Goal: Task Accomplishment & Management: Manage account settings

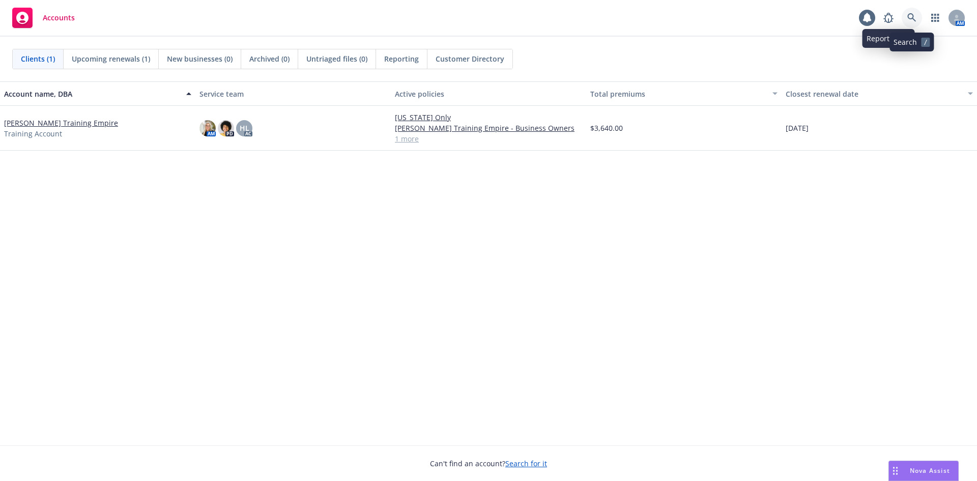
click at [909, 15] on icon at bounding box center [911, 17] width 9 height 9
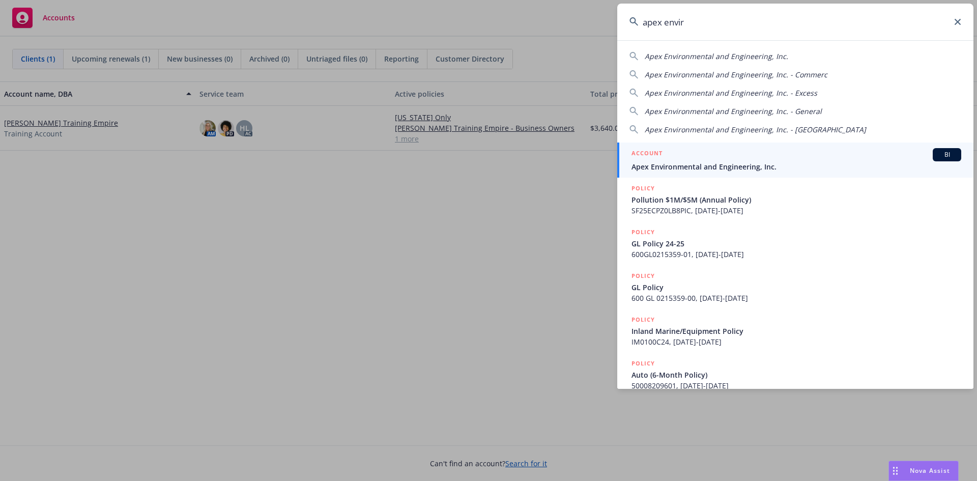
type input "apex envir"
click at [754, 155] on div "ACCOUNT BI" at bounding box center [796, 154] width 330 height 13
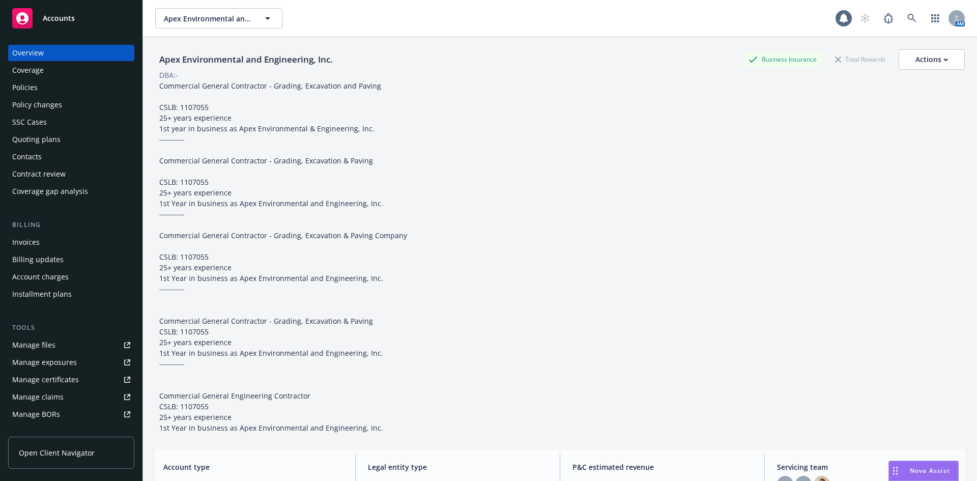
click at [106, 103] on div "Policy changes" at bounding box center [71, 105] width 118 height 16
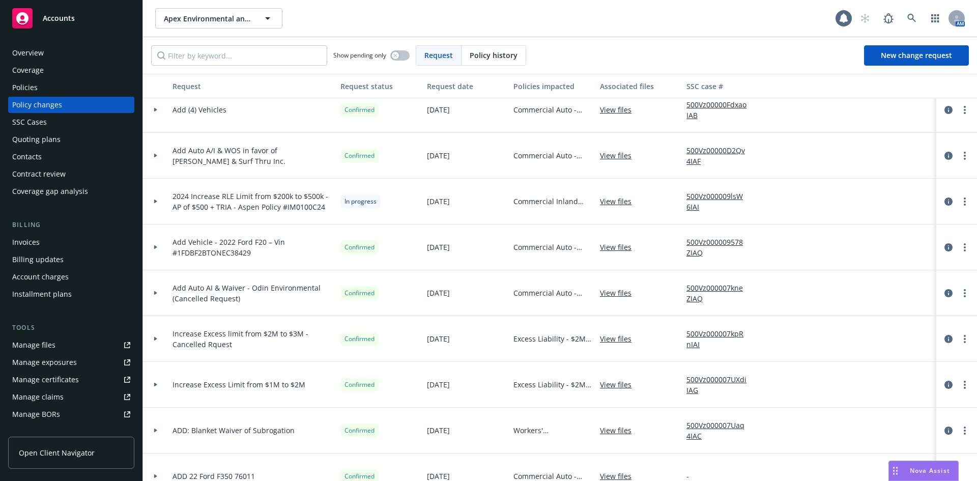
scroll to position [403, 0]
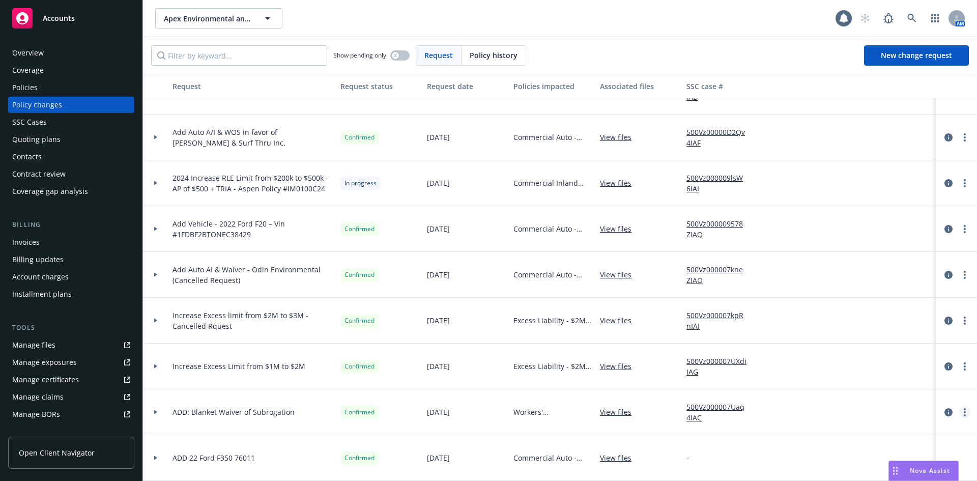
click at [963, 414] on circle "more" at bounding box center [964, 415] width 2 height 2
click at [944, 408] on icon "circleInformation" at bounding box center [948, 412] width 8 height 8
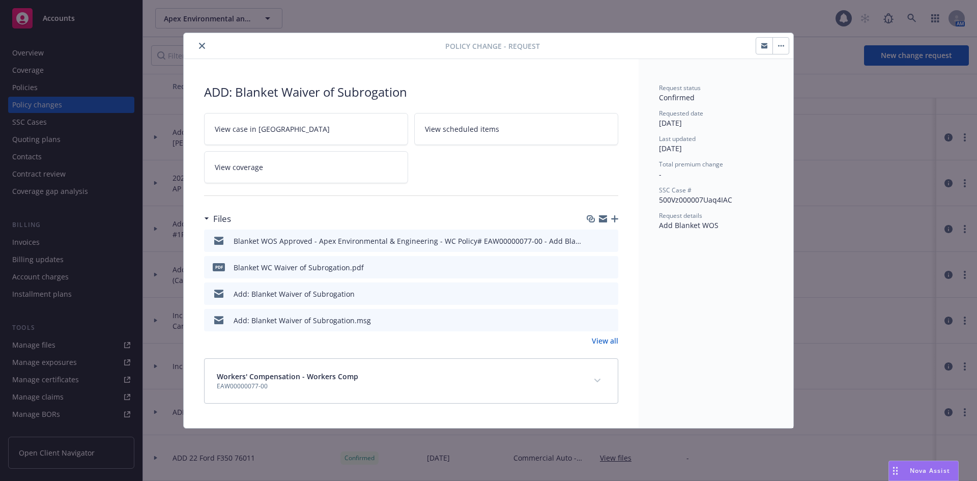
click at [312, 134] on link "View case in [GEOGRAPHIC_DATA]" at bounding box center [306, 129] width 204 height 32
click at [199, 46] on icon "close" at bounding box center [202, 46] width 6 height 6
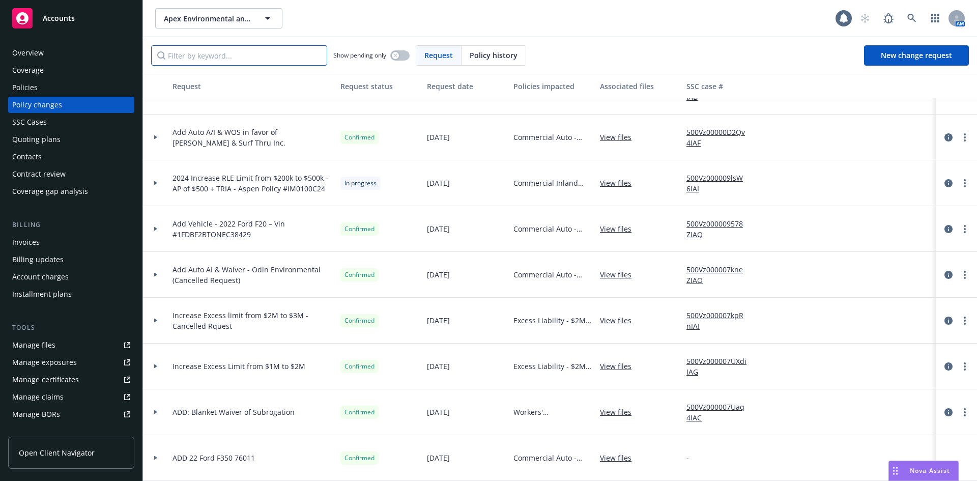
click at [217, 52] on input "Filter by keyword..." at bounding box center [239, 55] width 176 height 20
paste input "2024 Increase RLE Limit from $200k to $500k - AP of $500 + TRIA - Aspen Policy …"
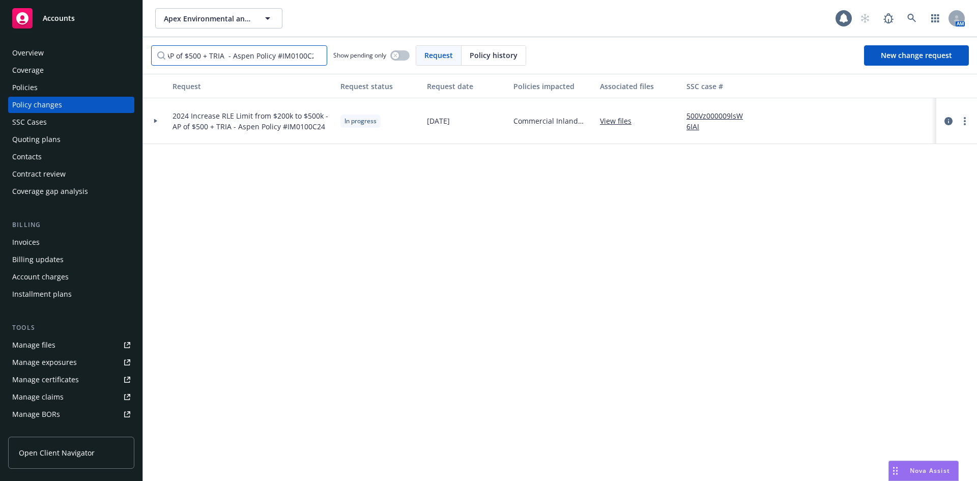
type input "2024 Increase RLE Limit from $200k to $500k - AP of $500 + TRIA - Aspen Policy …"
click at [156, 120] on icon at bounding box center [156, 121] width 4 height 4
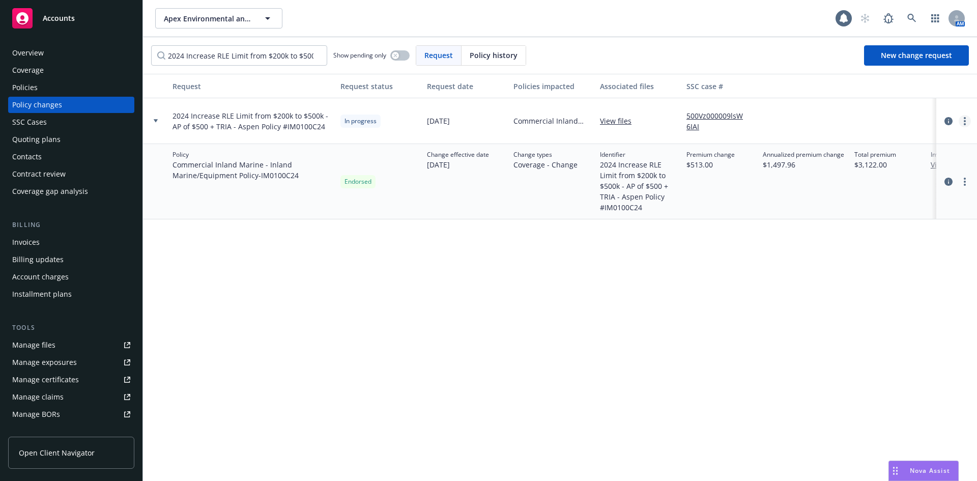
click at [961, 123] on link "more" at bounding box center [964, 121] width 12 height 12
click at [723, 264] on div "Request Request status Request date Policies impacted Associated files SSC case…" at bounding box center [560, 277] width 834 height 407
click at [964, 179] on circle "more" at bounding box center [964, 179] width 2 height 2
click at [686, 282] on div "Request Request status Request date Policies impacted Associated files SSC case…" at bounding box center [560, 277] width 834 height 407
click at [944, 121] on icon "circleInformation" at bounding box center [948, 121] width 8 height 8
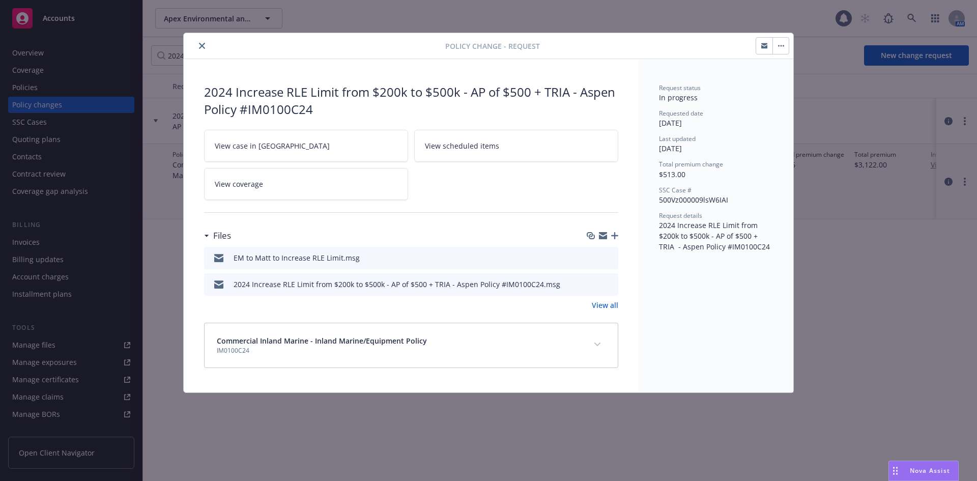
click at [203, 47] on icon "close" at bounding box center [202, 46] width 6 height 6
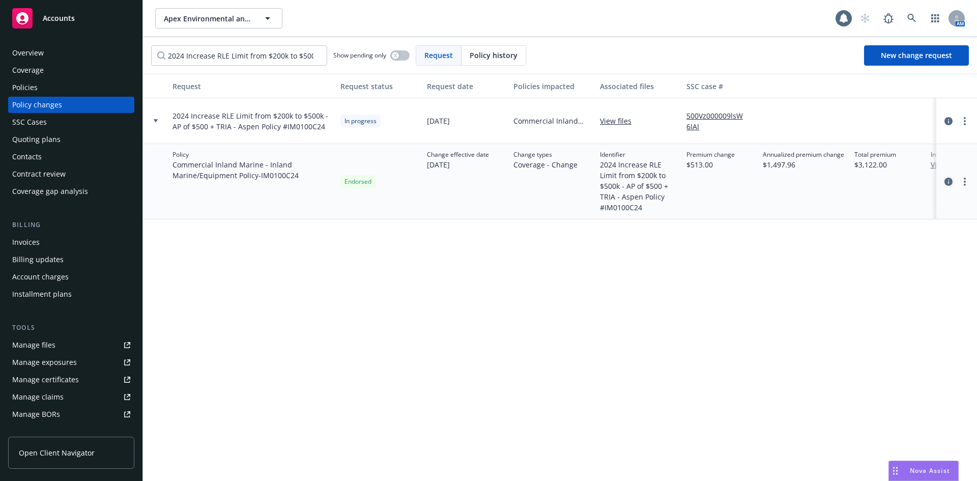
click at [944, 181] on icon "circleInformation" at bounding box center [948, 182] width 8 height 8
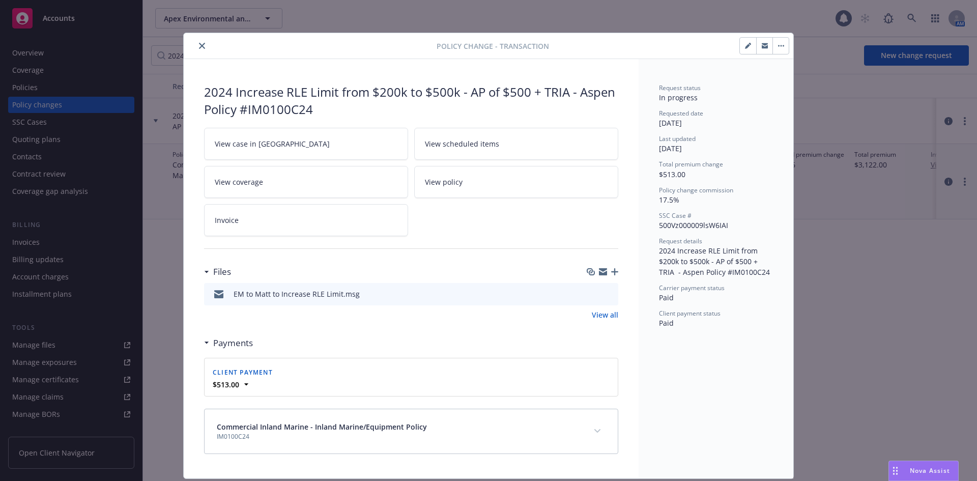
click at [606, 294] on icon "preview file" at bounding box center [608, 292] width 9 height 7
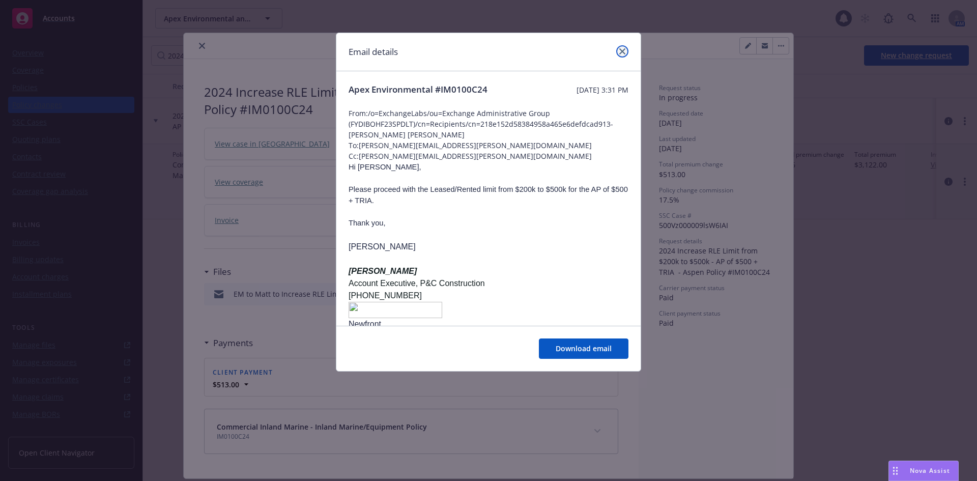
click at [619, 49] on link "close" at bounding box center [622, 51] width 12 height 12
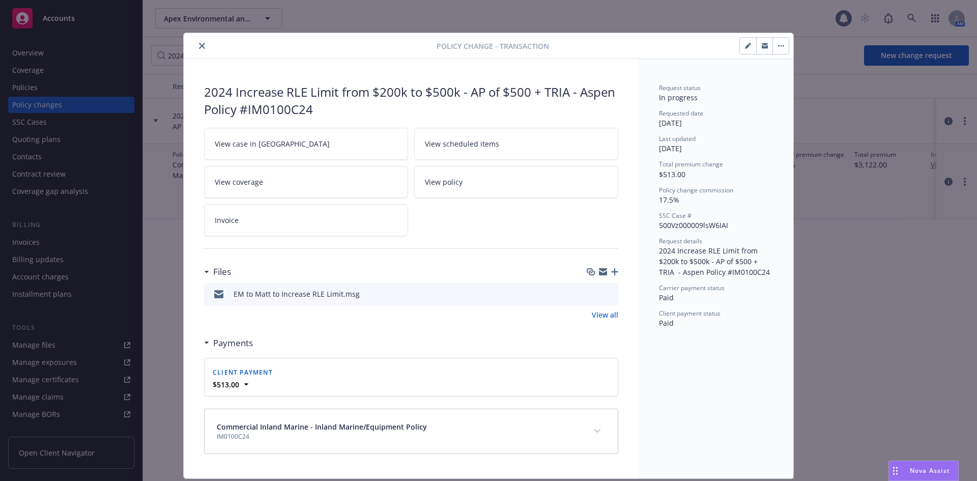
click at [199, 45] on icon "close" at bounding box center [202, 46] width 6 height 6
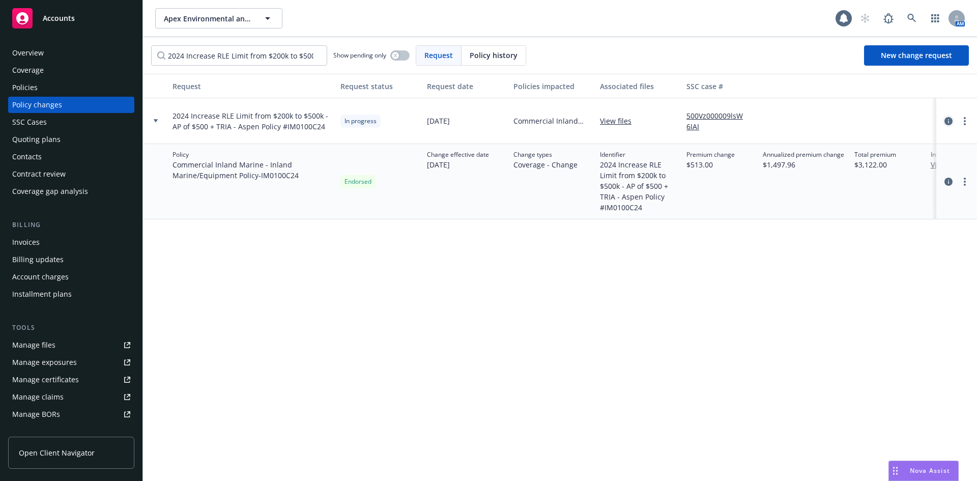
click at [946, 119] on icon "circleInformation" at bounding box center [948, 121] width 8 height 8
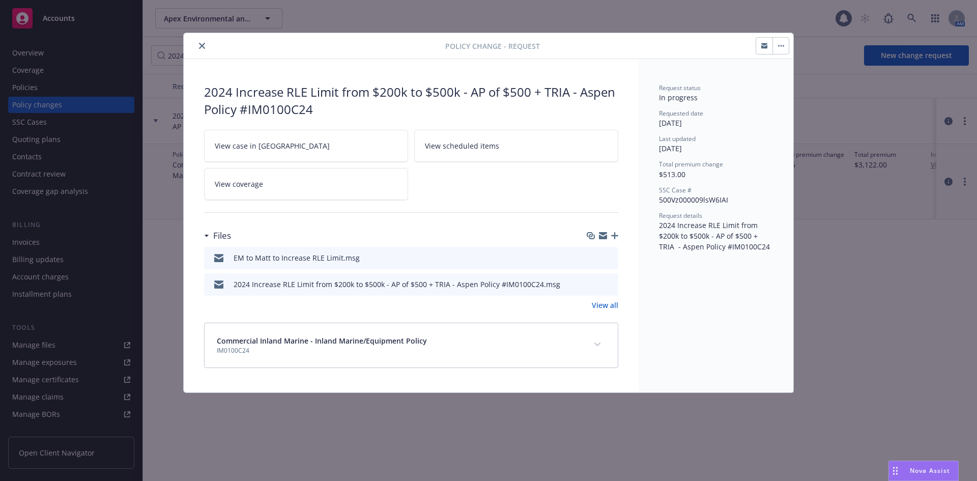
click at [596, 343] on icon "expand content" at bounding box center [597, 344] width 6 height 4
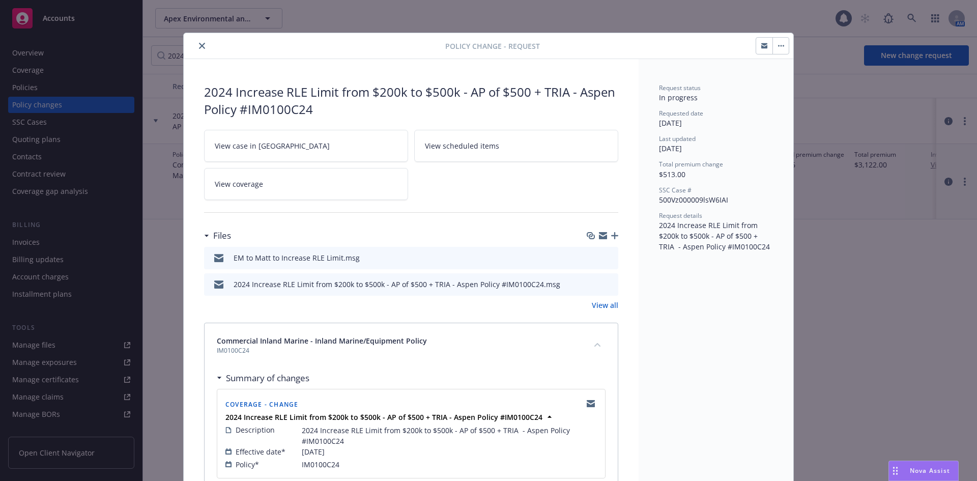
click at [199, 48] on icon "close" at bounding box center [202, 46] width 6 height 6
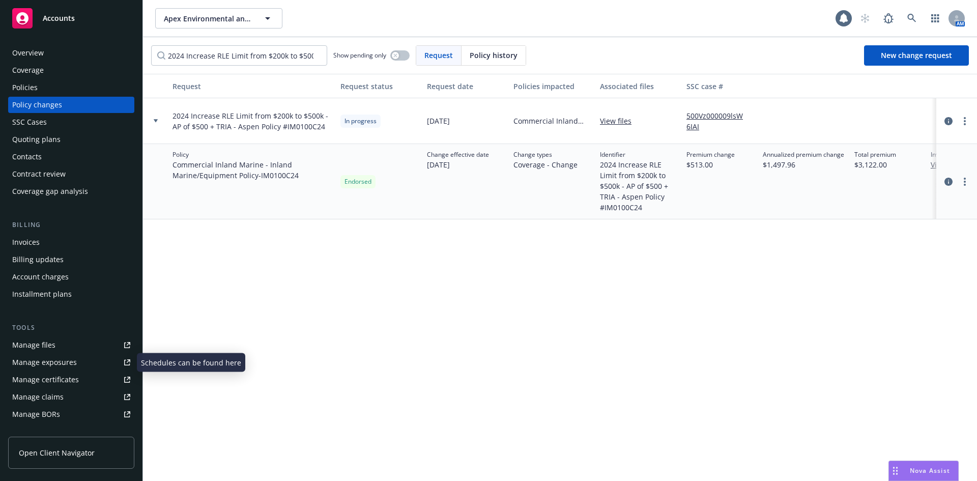
click at [67, 346] on link "Manage files" at bounding box center [71, 345] width 126 height 16
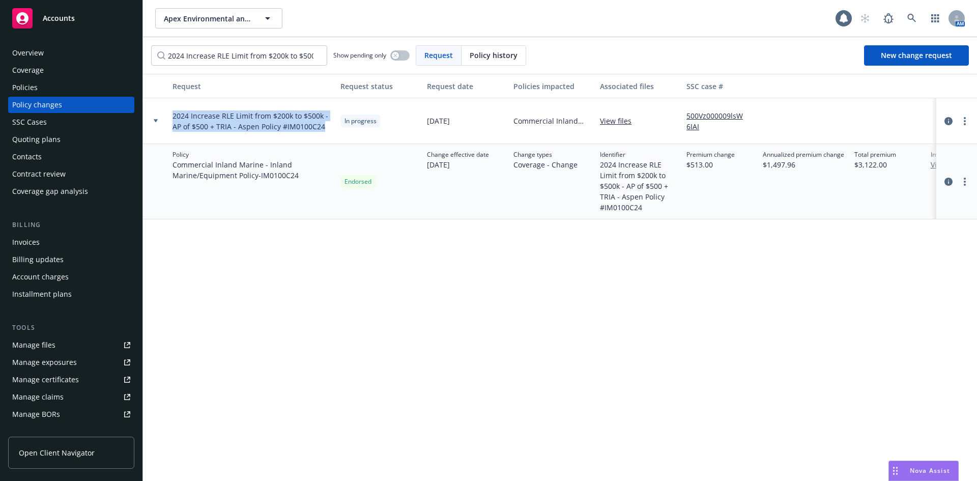
drag, startPoint x: 171, startPoint y: 113, endPoint x: 322, endPoint y: 134, distance: 151.9
click at [322, 134] on div "2024 Increase RLE Limit from $200k to $500k - AP of $500 + TRIA - Aspen Policy …" at bounding box center [252, 121] width 168 height 46
copy span "2024 Increase RLE Limit from $200k to $500k - AP of $500 + TRIA - Aspen Policy …"
click at [303, 147] on div "Policy Commercial Inland Marine - Inland Marine/Equipment Policy - IM0100C24" at bounding box center [252, 181] width 168 height 75
click at [960, 119] on link "more" at bounding box center [964, 121] width 12 height 12
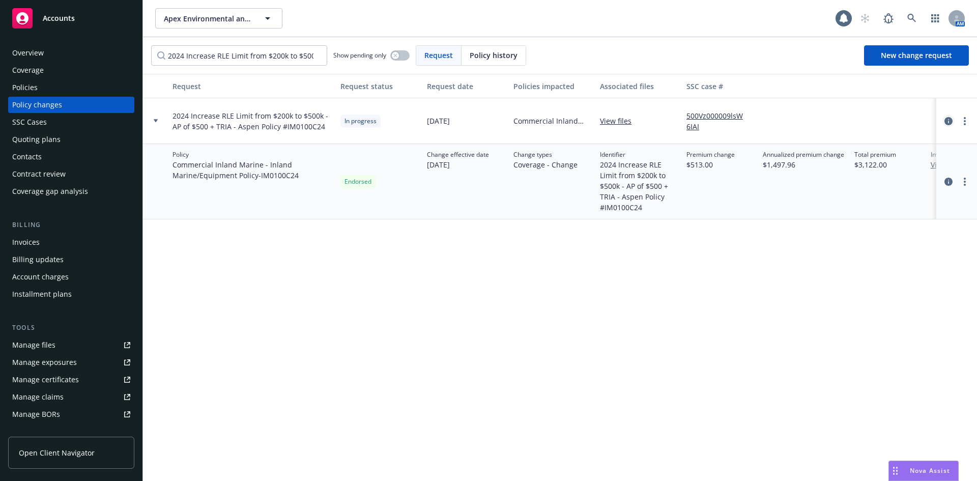
click at [945, 117] on icon "circleInformation" at bounding box center [948, 121] width 8 height 8
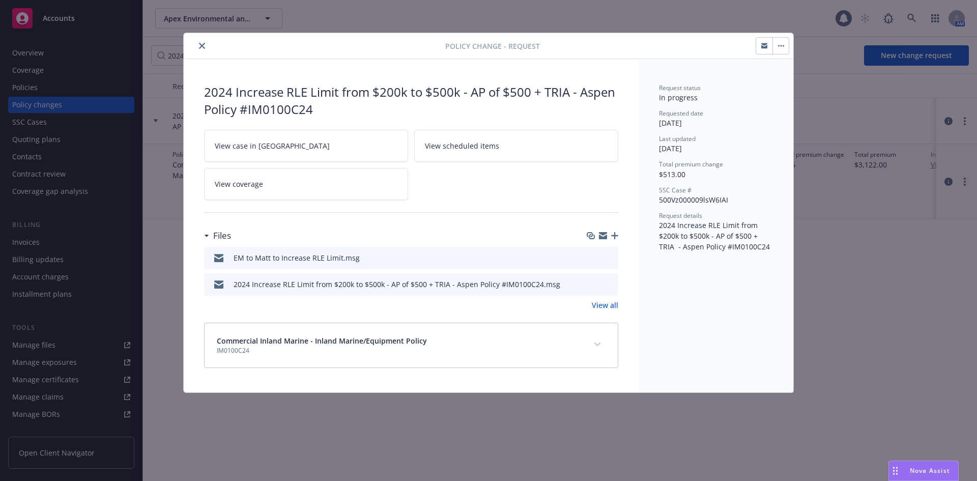
click at [775, 52] on button "button" at bounding box center [780, 46] width 16 height 16
click at [197, 48] on button "close" at bounding box center [202, 46] width 12 height 12
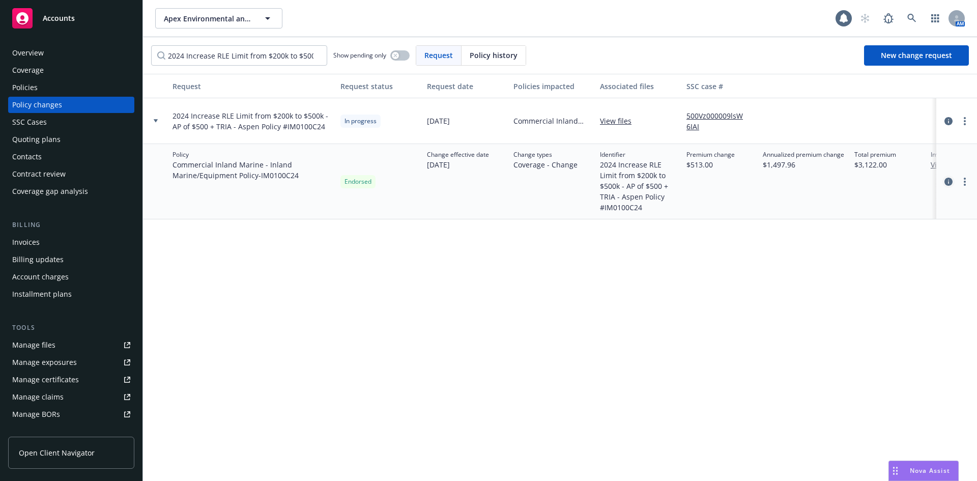
click at [946, 179] on icon "circleInformation" at bounding box center [948, 182] width 8 height 8
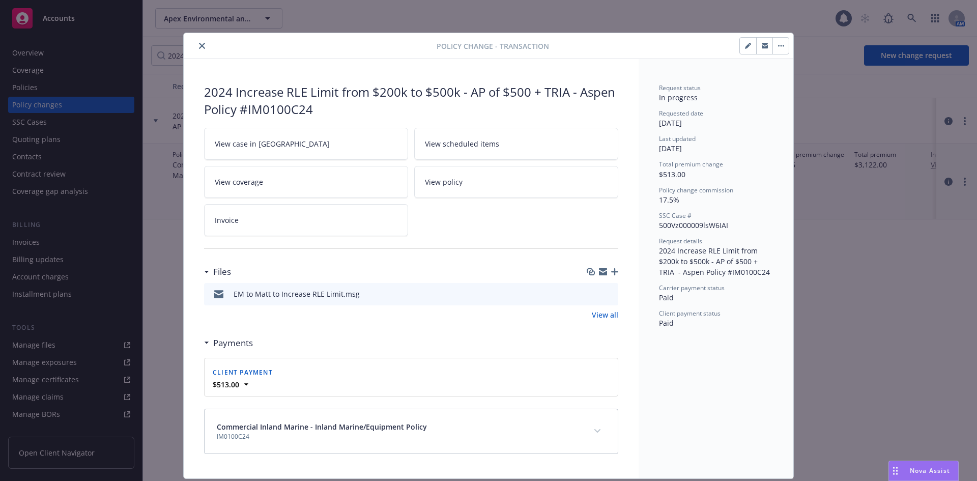
click at [199, 45] on icon "close" at bounding box center [202, 46] width 6 height 6
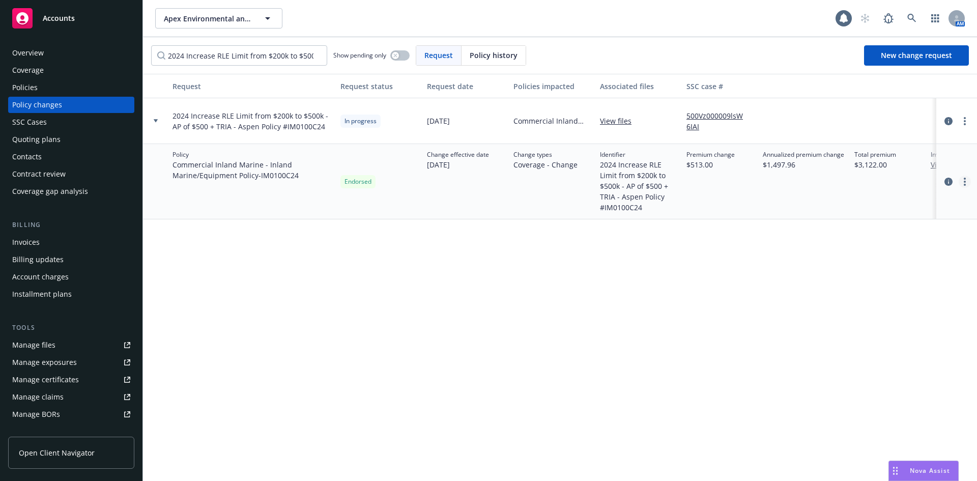
click at [965, 180] on icon "more" at bounding box center [964, 182] width 2 height 8
click at [690, 299] on div "Request Request status Request date Policies impacted Associated files SSC case…" at bounding box center [560, 277] width 834 height 407
click at [314, 53] on input "2024 Increase RLE Limit from $200k to $500k - AP of $500 + TRIA - Aspen Policy …" at bounding box center [239, 55] width 176 height 20
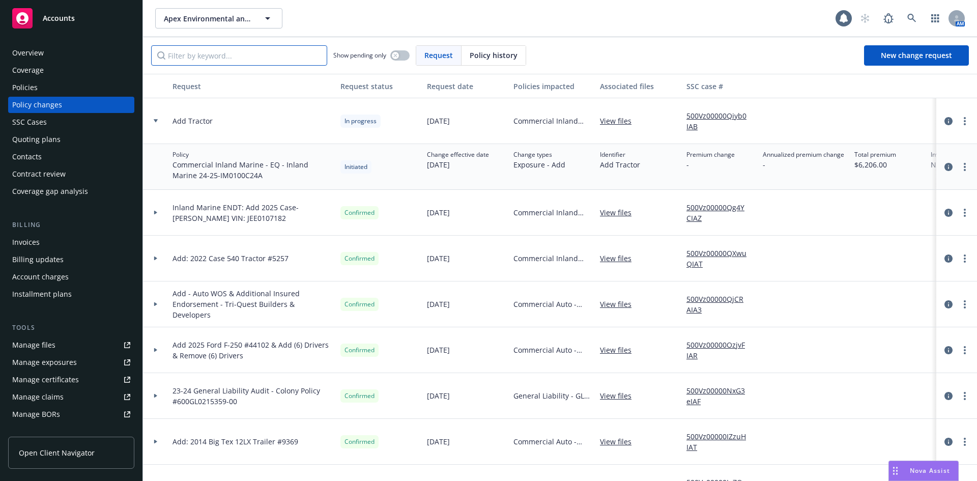
paste input "Add Auto A/I & WOS in favor of Hilbers & Surf Thru Inc."
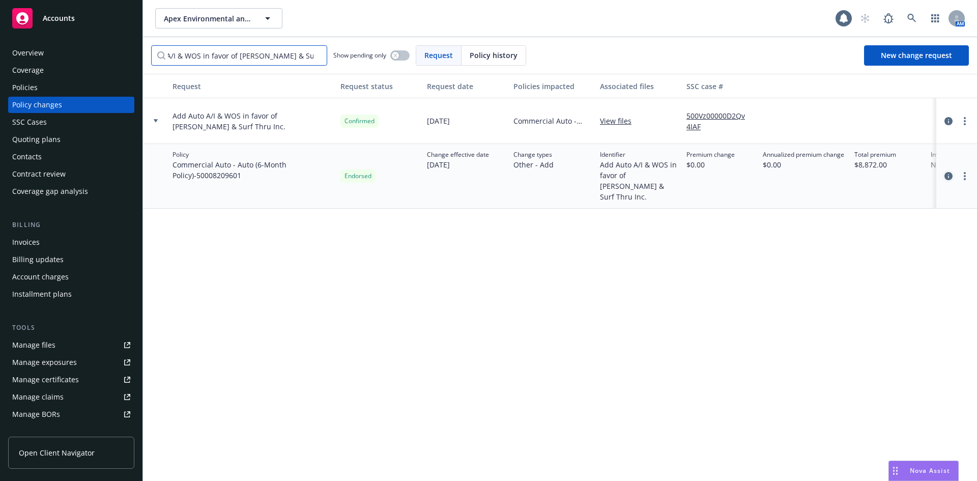
type input "Add Auto A/I & WOS in favor of Hilbers & Surf Thru Inc."
click at [947, 173] on icon "circleInformation" at bounding box center [948, 176] width 8 height 8
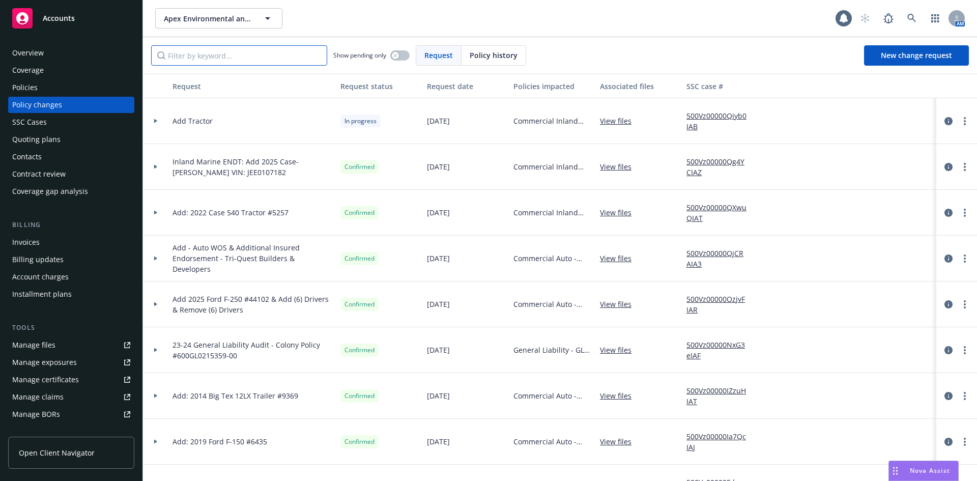
click at [281, 57] on input "Filter by keyword..." at bounding box center [239, 55] width 176 height 20
paste input "Add Auto A/I & WOS in favor of Hilbers & Surf Thru Inc."
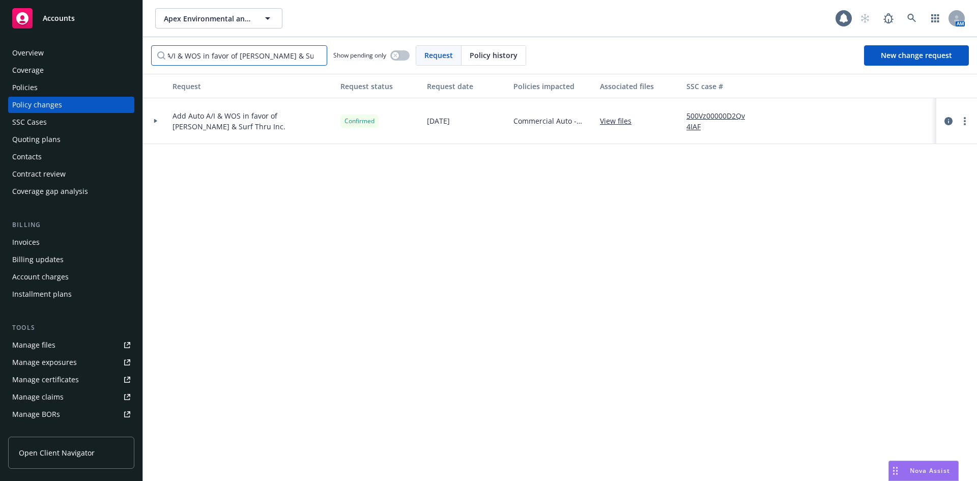
type input "Add Auto A/I & WOS in favor of Hilbers & Surf Thru Inc."
click at [155, 119] on div at bounding box center [155, 121] width 25 height 46
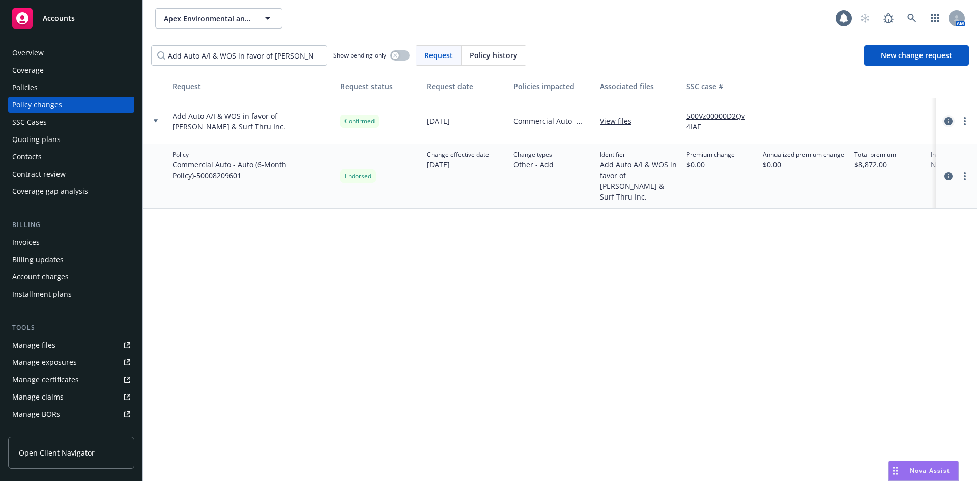
click at [948, 125] on icon "circleInformation" at bounding box center [948, 121] width 8 height 8
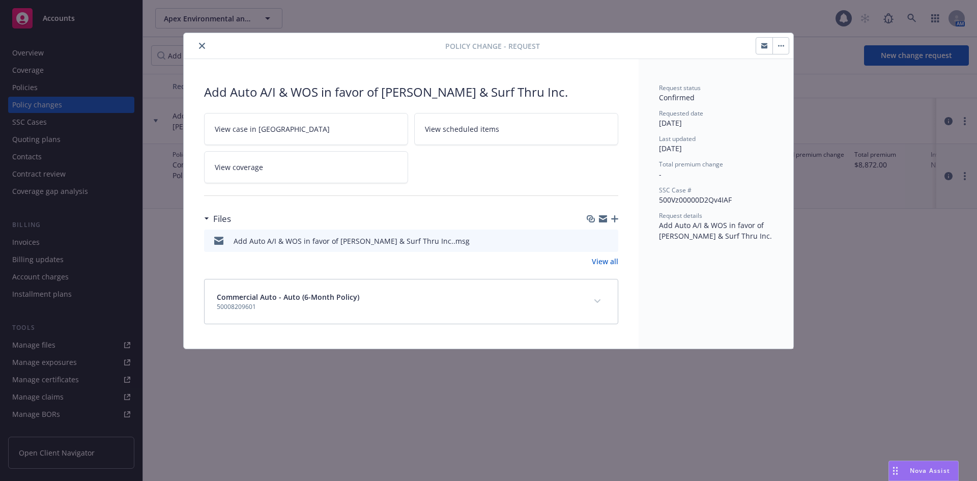
click at [607, 242] on icon "preview file" at bounding box center [608, 240] width 9 height 7
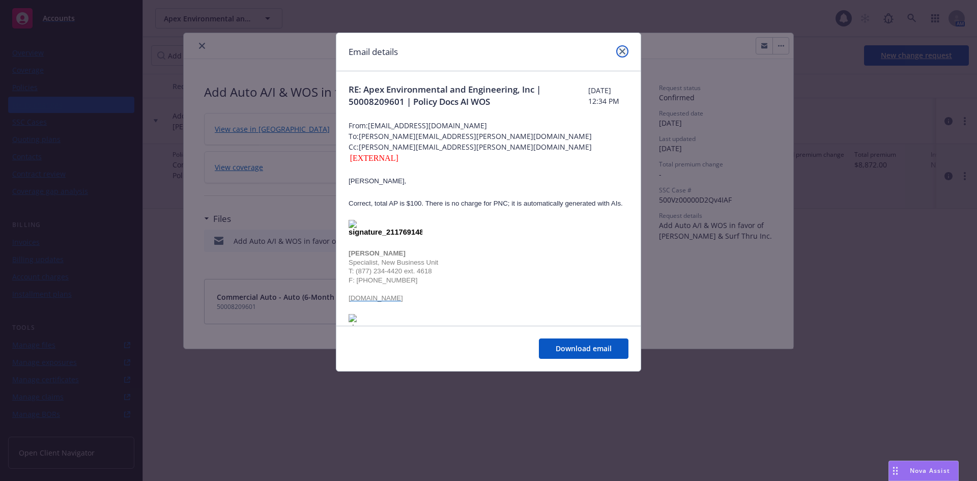
click at [619, 53] on icon "close" at bounding box center [622, 51] width 6 height 6
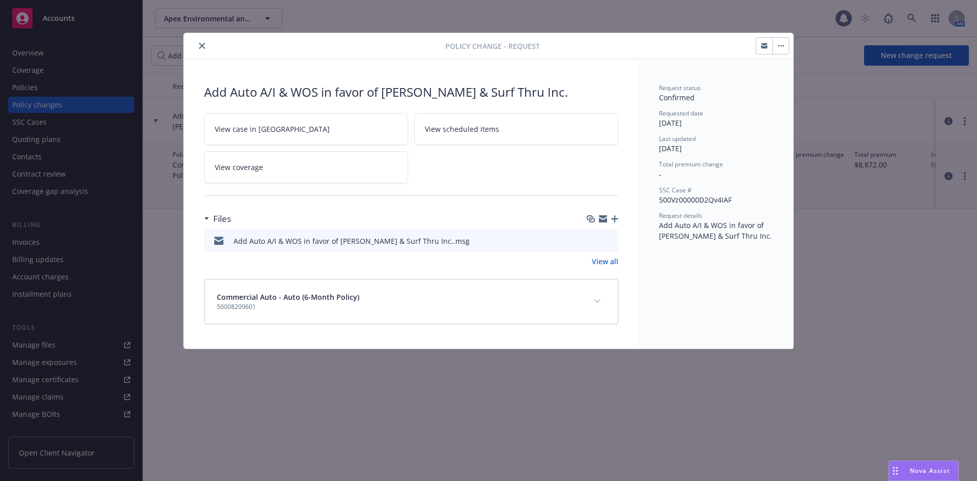
click at [197, 46] on button "close" at bounding box center [202, 46] width 12 height 12
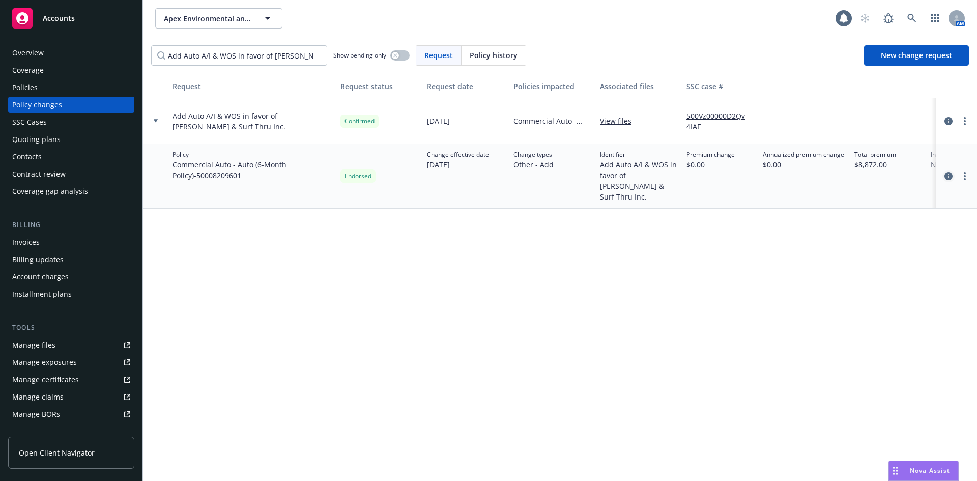
click at [943, 171] on link "circleInformation" at bounding box center [948, 176] width 12 height 12
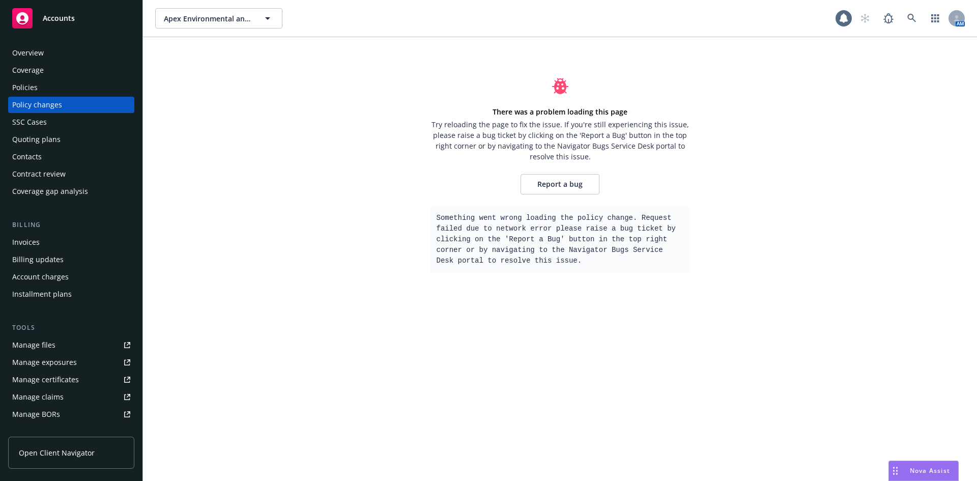
click at [65, 343] on link "Manage files" at bounding box center [71, 345] width 126 height 16
click at [64, 108] on div "Policy changes" at bounding box center [71, 105] width 118 height 16
click at [83, 57] on div "Overview" at bounding box center [71, 53] width 118 height 16
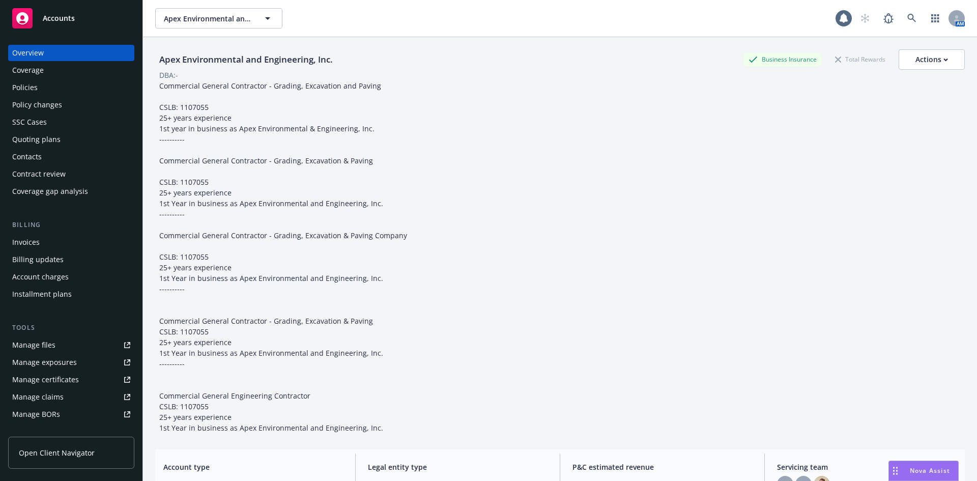
click at [76, 97] on div "Policy changes" at bounding box center [71, 105] width 118 height 16
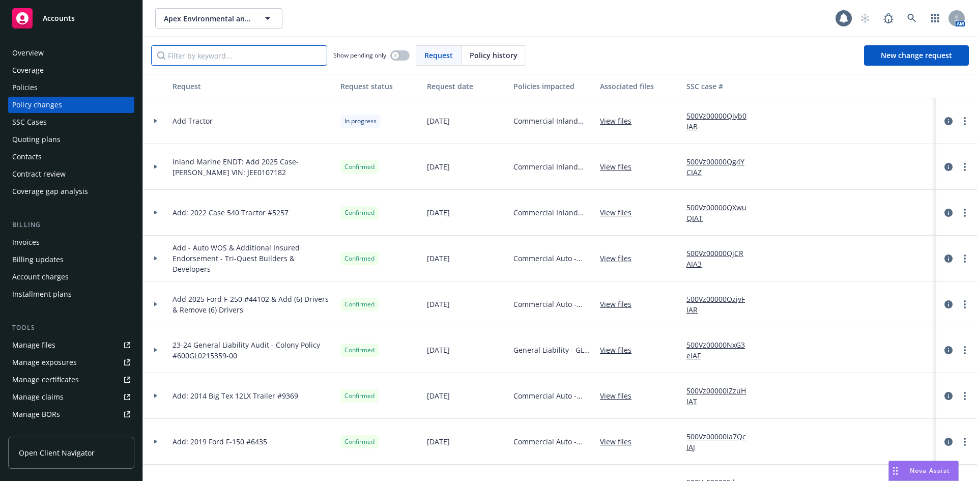
click at [201, 58] on input "Filter by keyword..." at bounding box center [239, 55] width 176 height 20
paste input "Add Auto A/I & WOS in favor of Hilbers & Surf Thru Inc."
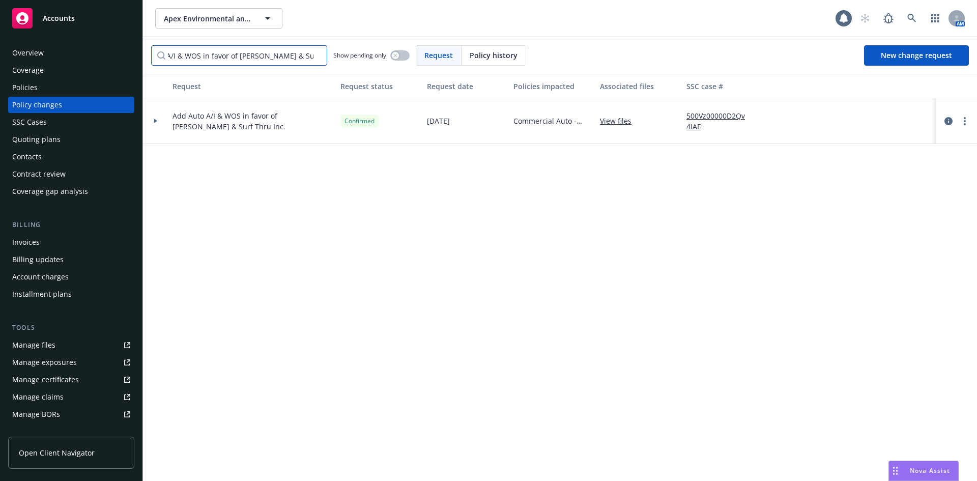
type input "Add Auto A/I & WOS in favor of Hilbers & Surf Thru Inc."
click at [160, 123] on div at bounding box center [155, 121] width 25 height 46
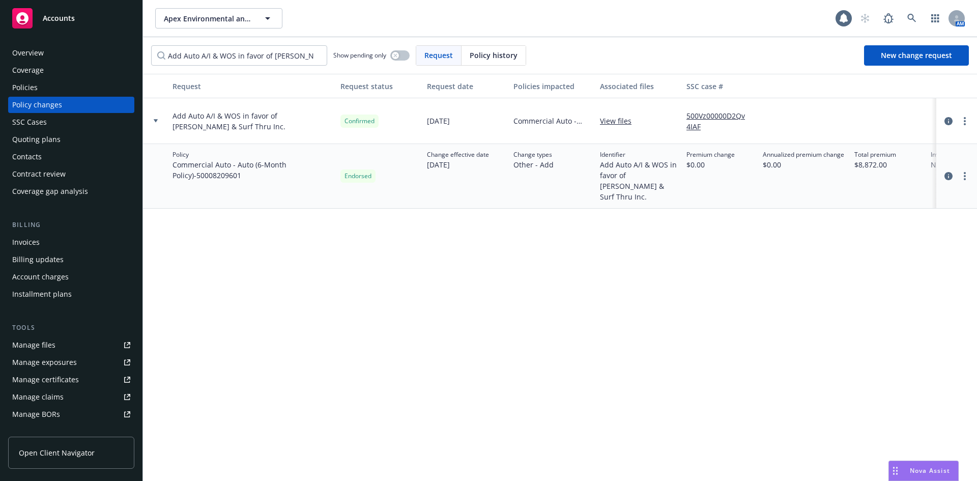
click at [63, 343] on link "Manage files" at bounding box center [71, 345] width 126 height 16
click at [315, 55] on input "Add Auto A/I & WOS in favor of Hilbers & Surf Thru Inc." at bounding box center [239, 55] width 176 height 20
type input "add (4)"
click at [949, 166] on icon "circleInformation" at bounding box center [948, 167] width 8 height 8
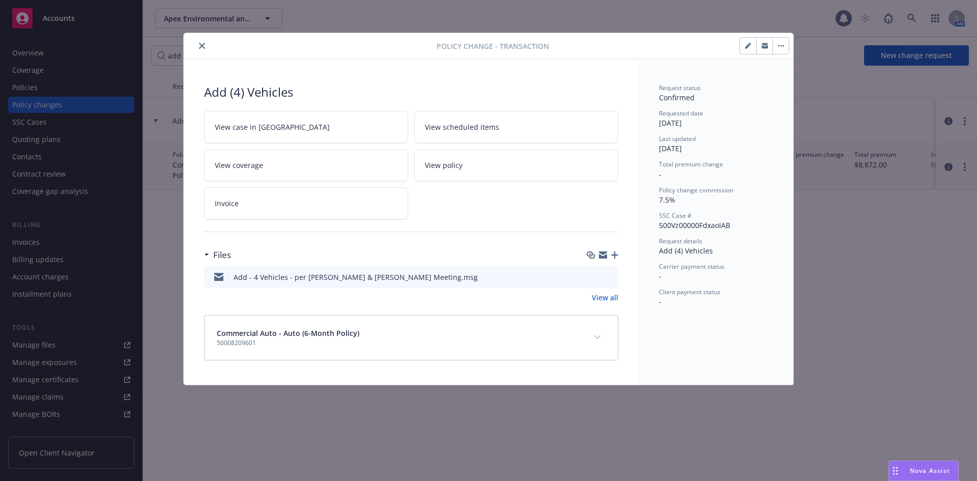
click at [606, 277] on icon "preview file" at bounding box center [608, 276] width 9 height 7
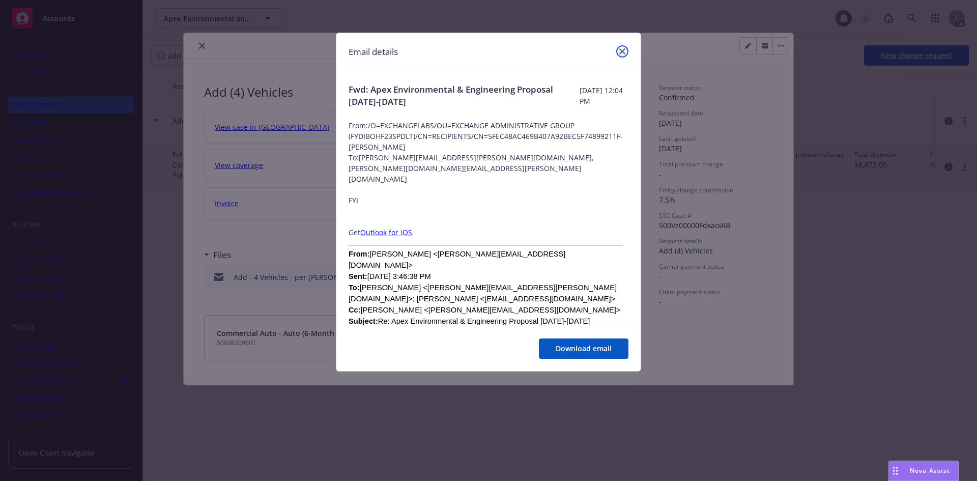
click at [621, 54] on icon "close" at bounding box center [622, 51] width 6 height 6
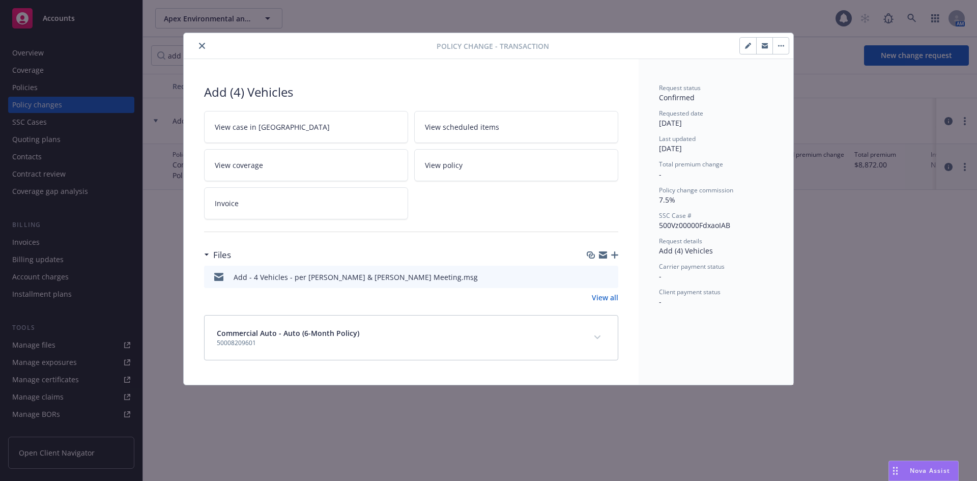
click at [563, 169] on link "View policy" at bounding box center [516, 165] width 204 height 32
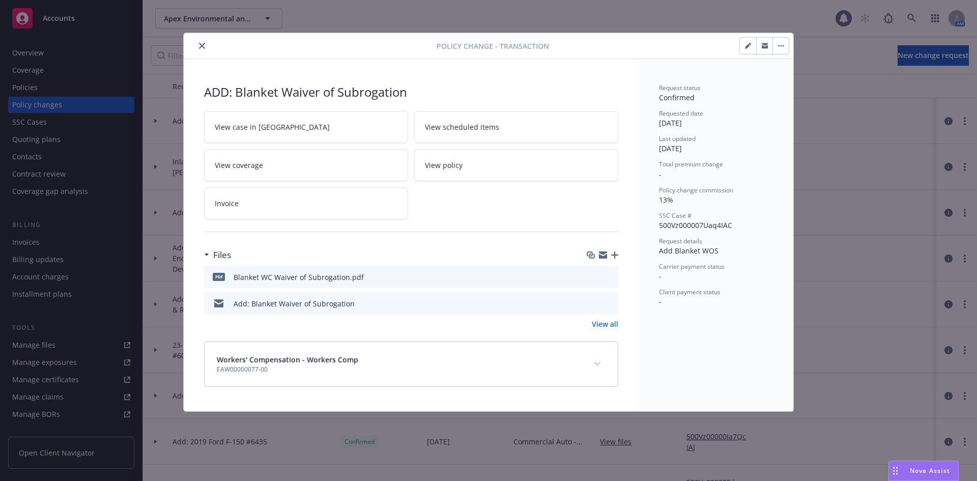
click at [608, 274] on icon "preview file" at bounding box center [608, 276] width 9 height 7
click at [604, 321] on link "View all" at bounding box center [605, 323] width 26 height 11
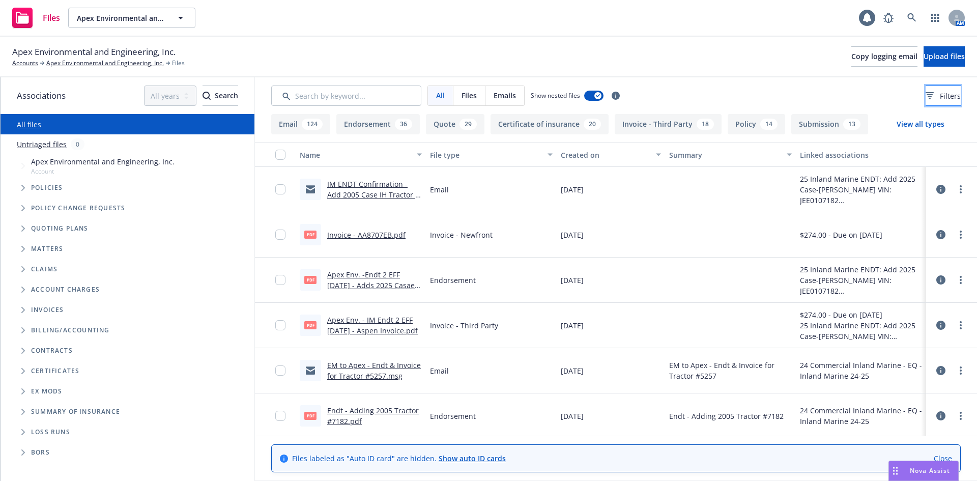
click at [925, 92] on button "Filters" at bounding box center [942, 95] width 35 height 20
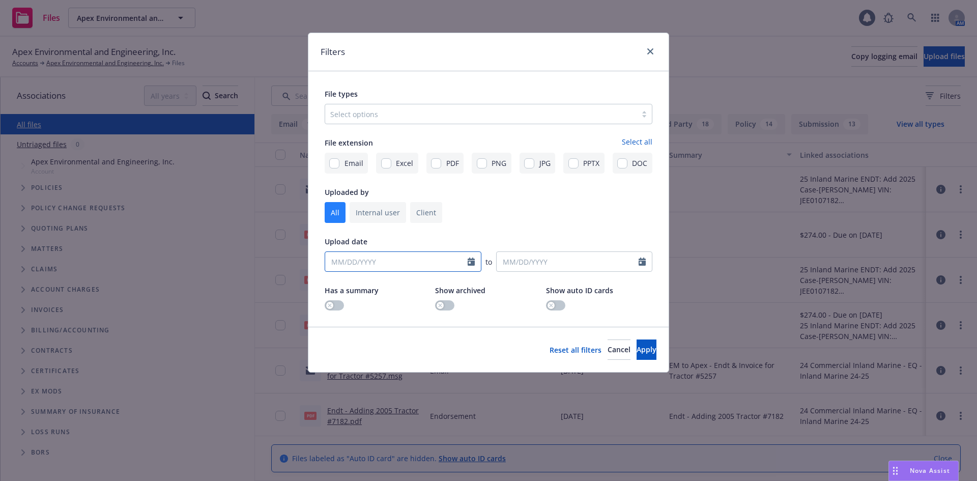
select select "August"
select select "2025"
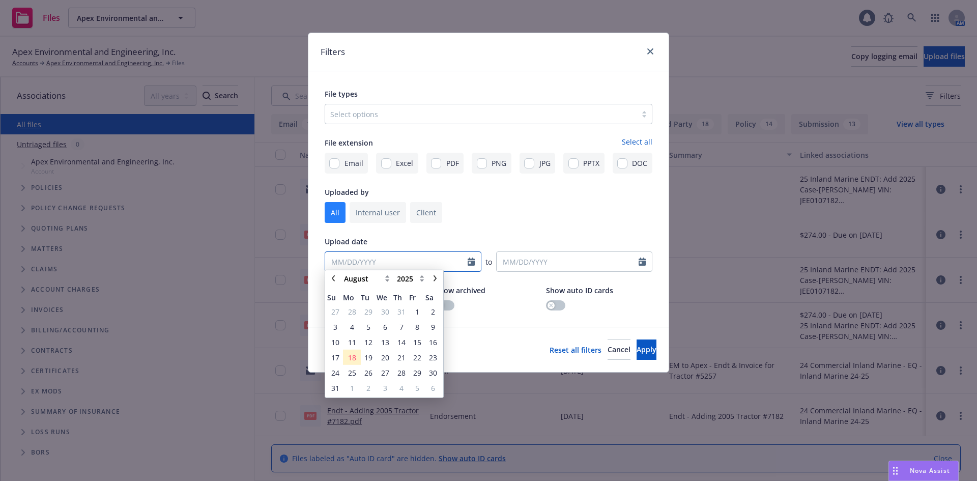
click at [468, 261] on input "MM/DD/YYYY" at bounding box center [403, 261] width 157 height 20
click at [415, 332] on span "8" at bounding box center [417, 331] width 4 height 11
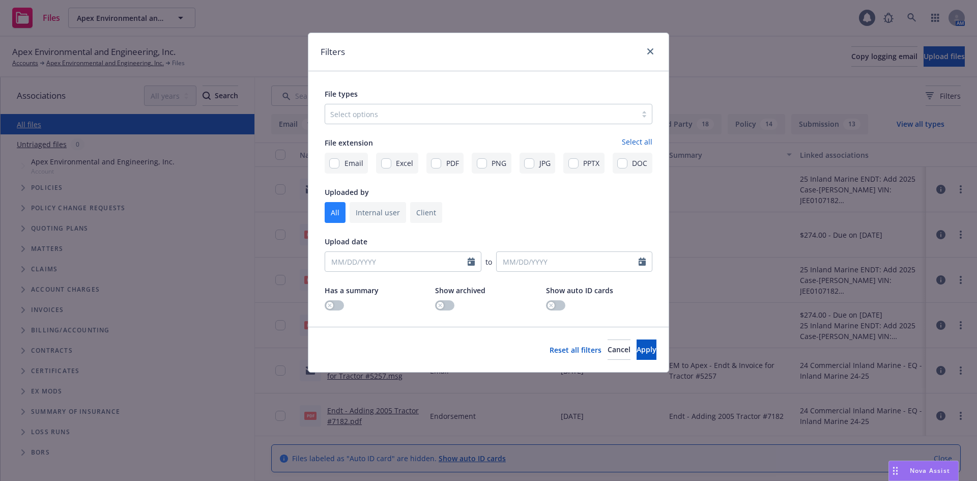
type input "[DATE]"
select select "August"
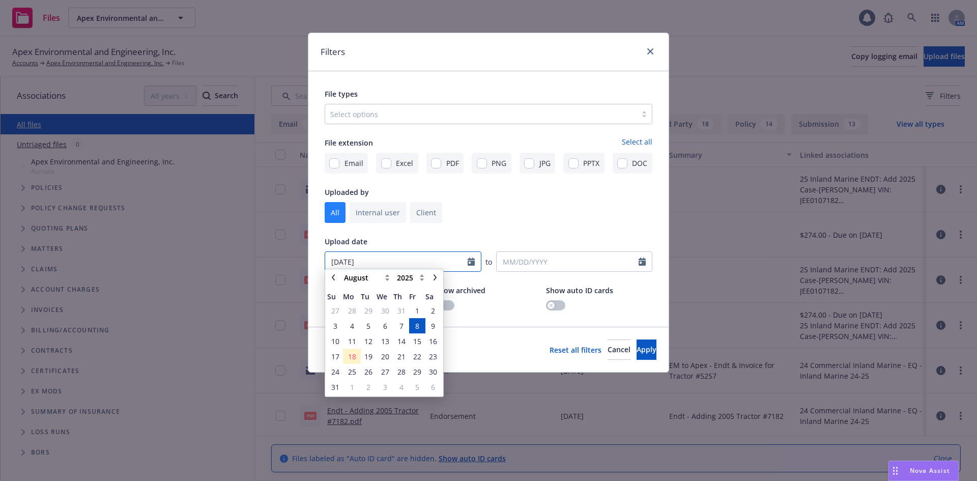
click at [395, 262] on input "08/08/2025" at bounding box center [403, 261] width 157 height 20
click at [412, 281] on select "2125 2124 2123 2122 2121 2120 2119 2118 2117 2116 2115 2114 2113 2112 2111 2110…" at bounding box center [410, 282] width 33 height 12
select select "2024"
click at [394, 276] on select "2125 2124 2123 2122 2121 2120 2119 2118 2117 2116 2115 2114 2113 2112 2111 2110…" at bounding box center [410, 282] width 33 height 12
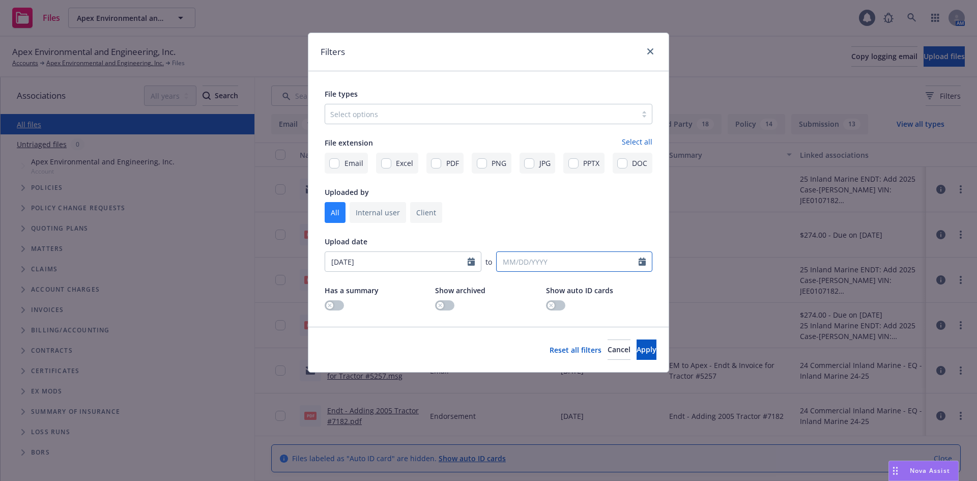
click at [608, 262] on input "MM/DD/YYYY" at bounding box center [574, 261] width 157 height 20
select select "August"
select select "2025"
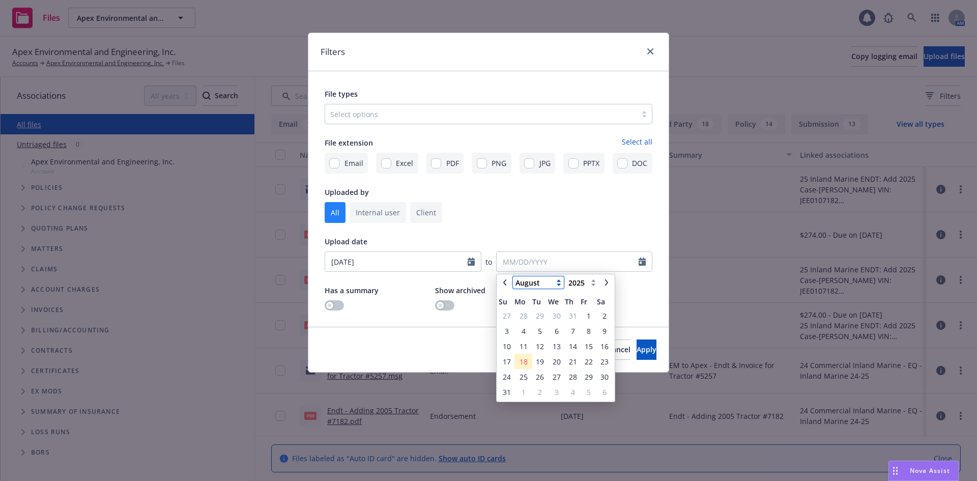
click at [535, 278] on select "January February March April May June July August September October November De…" at bounding box center [538, 282] width 51 height 12
select select "October"
click at [513, 276] on select "January February March April May June July August September October November De…" at bounding box center [538, 282] width 51 height 12
click at [579, 284] on select "2125 2124 2123 2122 2121 2120 2119 2118 2117 2116 2115 2114 2113 2112 2111 2110…" at bounding box center [582, 282] width 33 height 12
select select "2024"
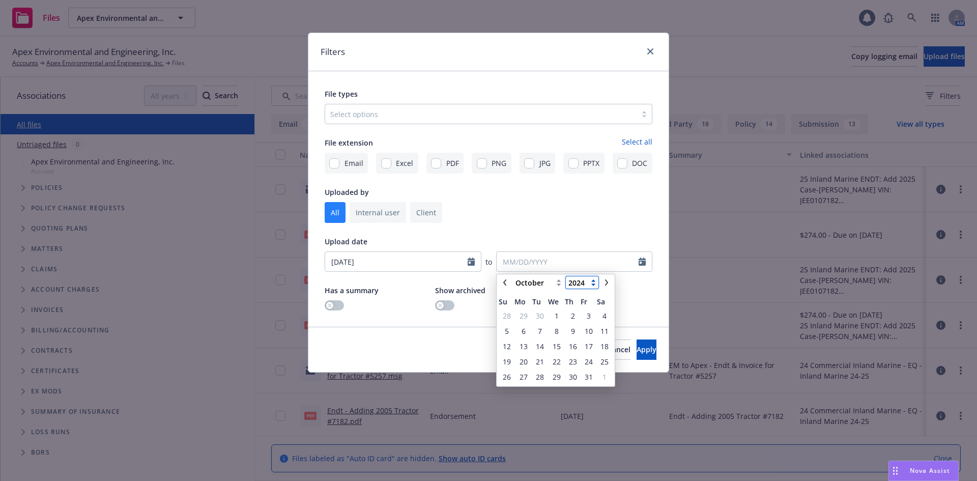
click at [566, 276] on select "2125 2124 2123 2122 2121 2120 2119 2118 2117 2116 2115 2114 2113 2112 2111 2110…" at bounding box center [582, 282] width 33 height 12
click at [537, 313] on span "1" at bounding box center [540, 315] width 14 height 13
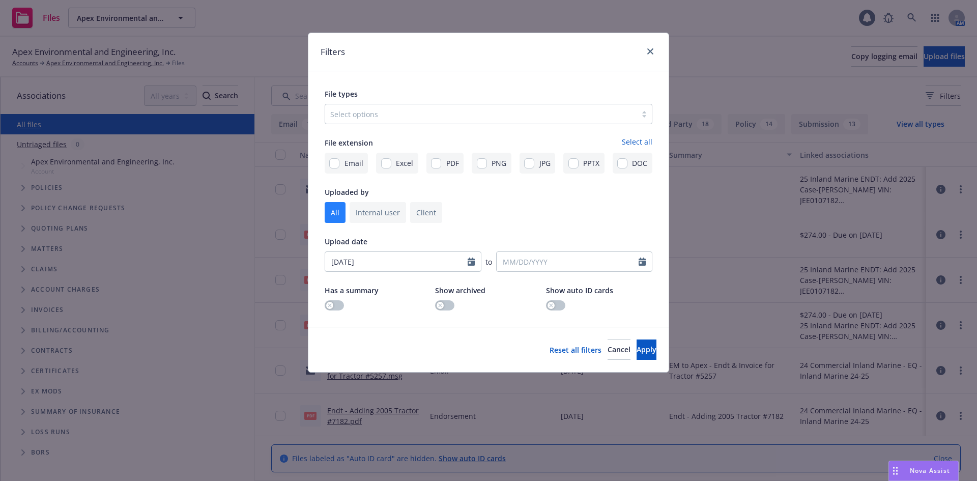
type input "10/01/2024"
click at [636, 342] on button "Apply" at bounding box center [646, 349] width 20 height 20
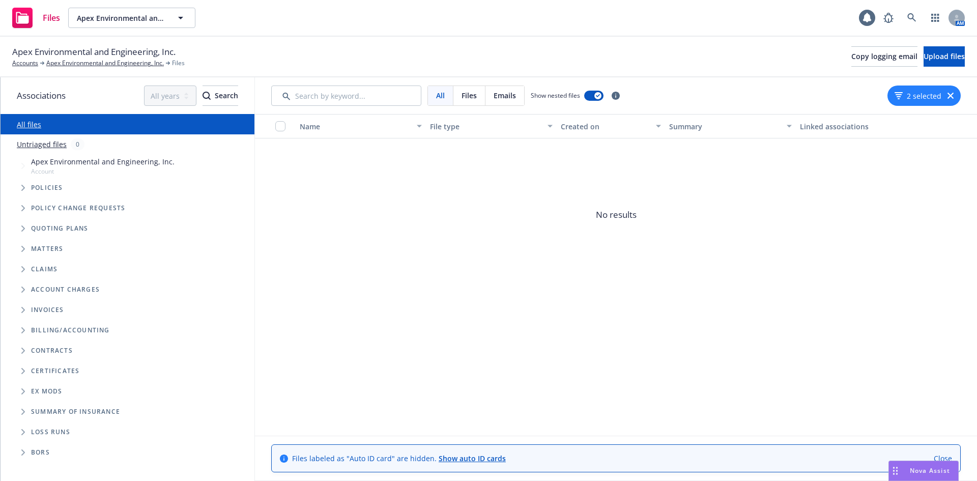
click at [948, 94] on icon "button" at bounding box center [950, 96] width 6 height 6
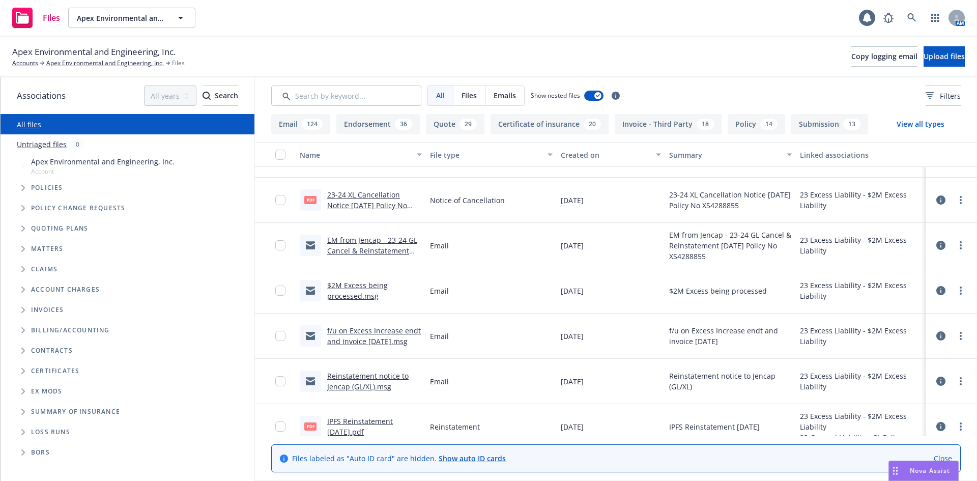
scroll to position [10415, 0]
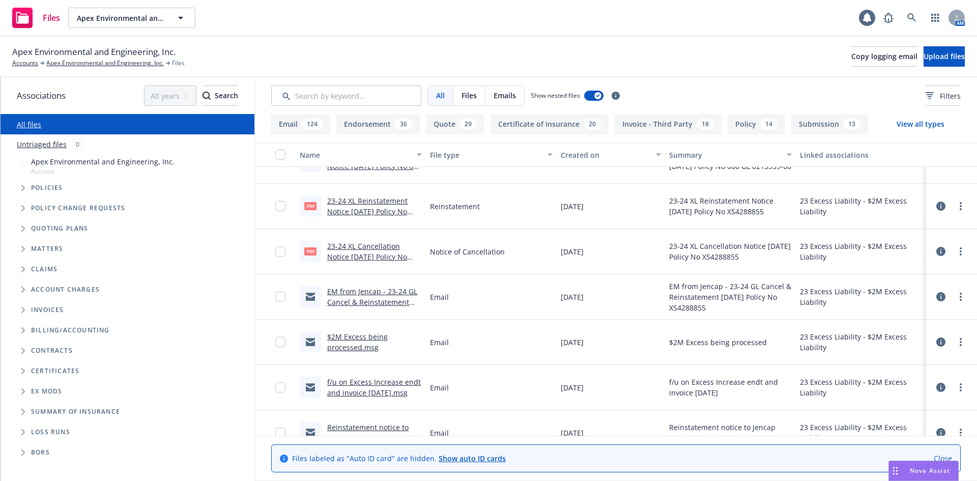
click at [373, 344] on link "$2M Excess being processed.msg" at bounding box center [357, 342] width 61 height 20
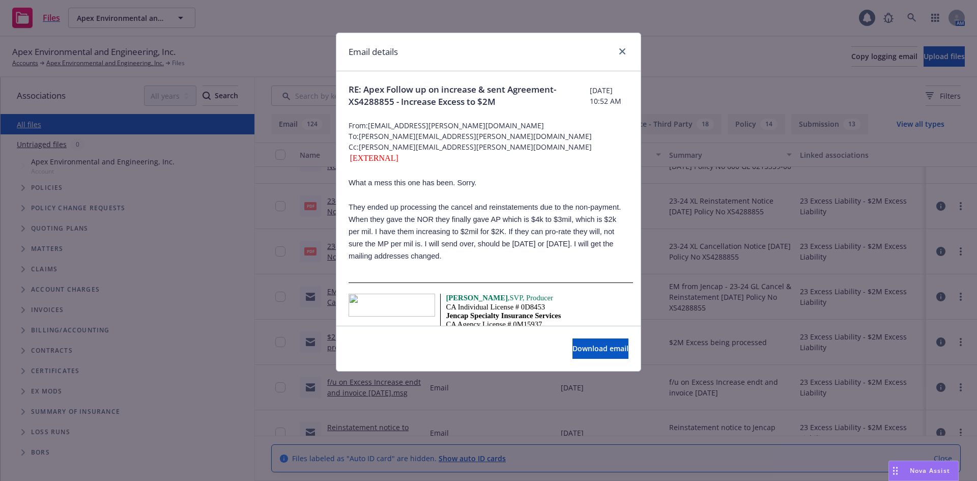
scroll to position [51, 0]
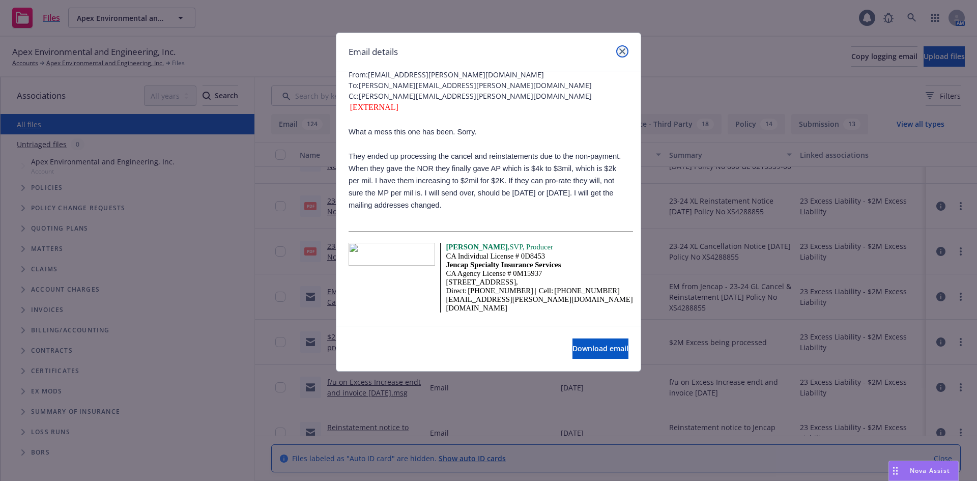
click at [626, 52] on link "close" at bounding box center [622, 51] width 12 height 12
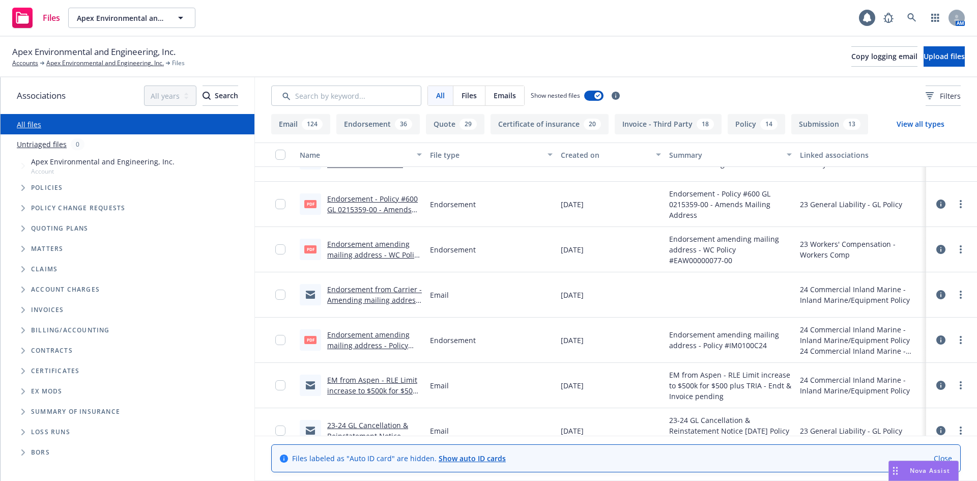
scroll to position [10008, 0]
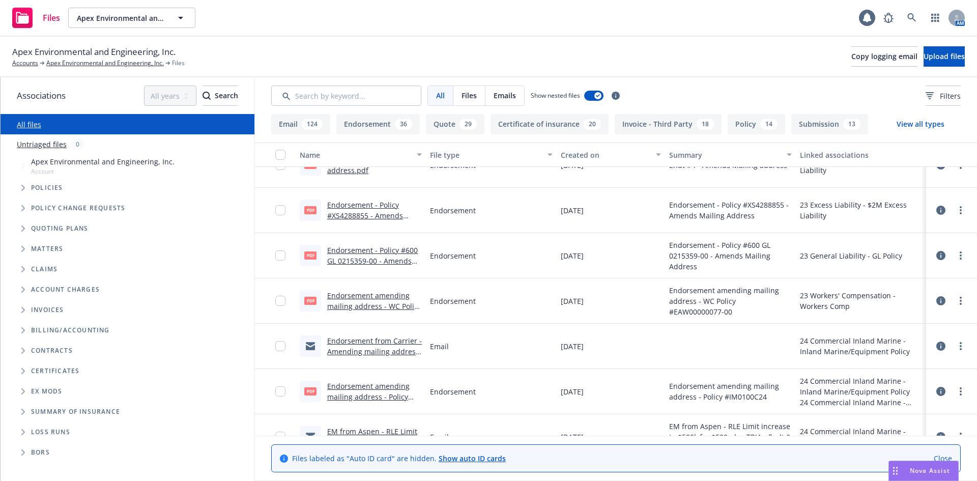
click at [938, 456] on link "Close" at bounding box center [942, 458] width 18 height 11
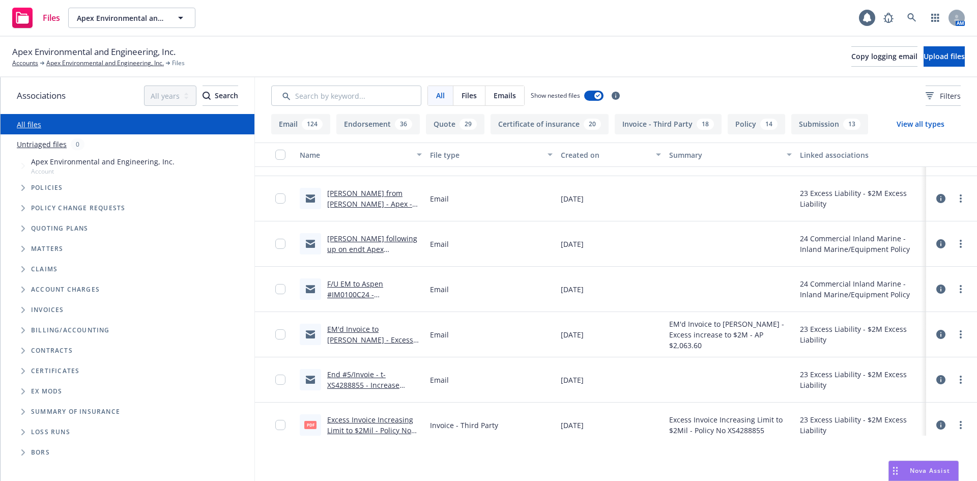
scroll to position [9601, 0]
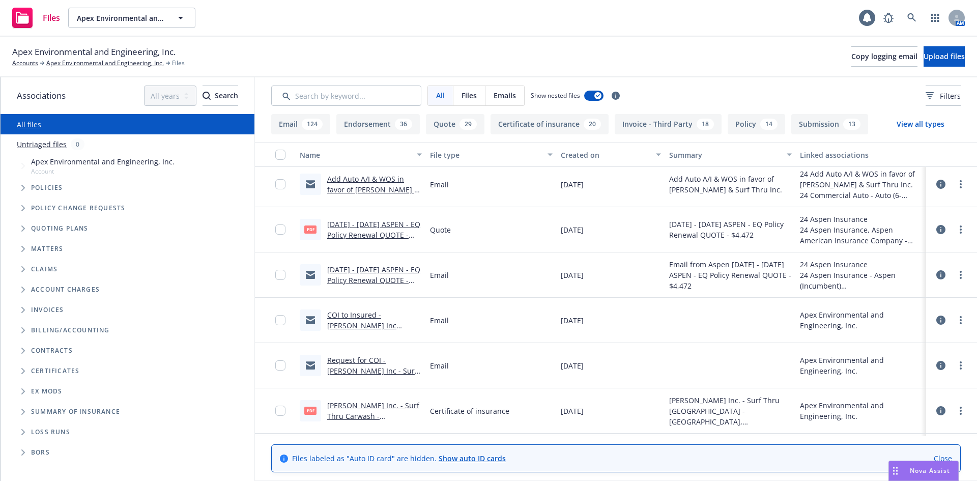
scroll to position [6687, 0]
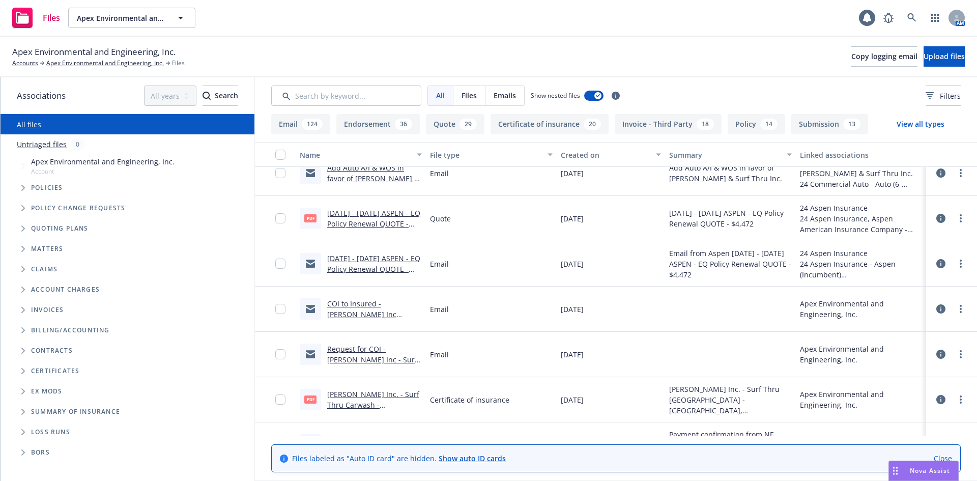
click at [400, 268] on link "12/11/24 - 12/11/25 ASPEN - EQ Policy Renewal QUOTE - $4,472.msg" at bounding box center [373, 268] width 93 height 31
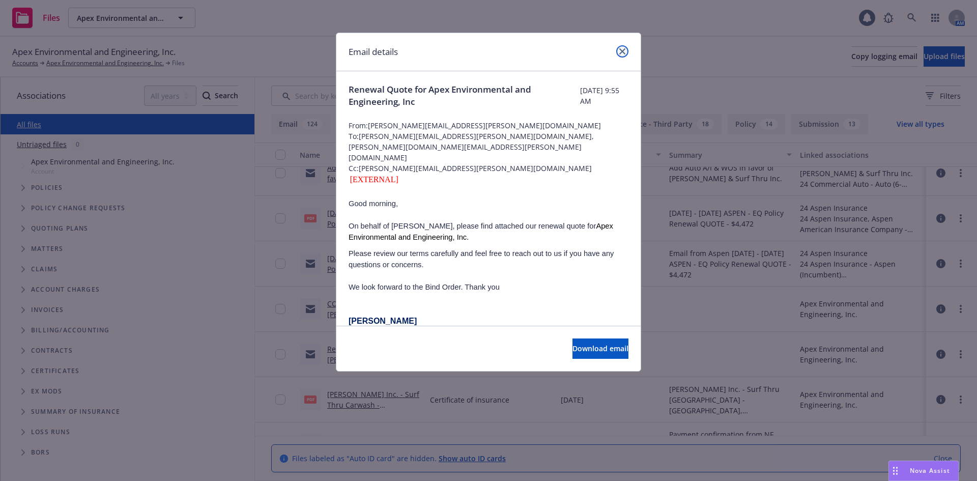
click at [623, 47] on link "close" at bounding box center [622, 51] width 12 height 12
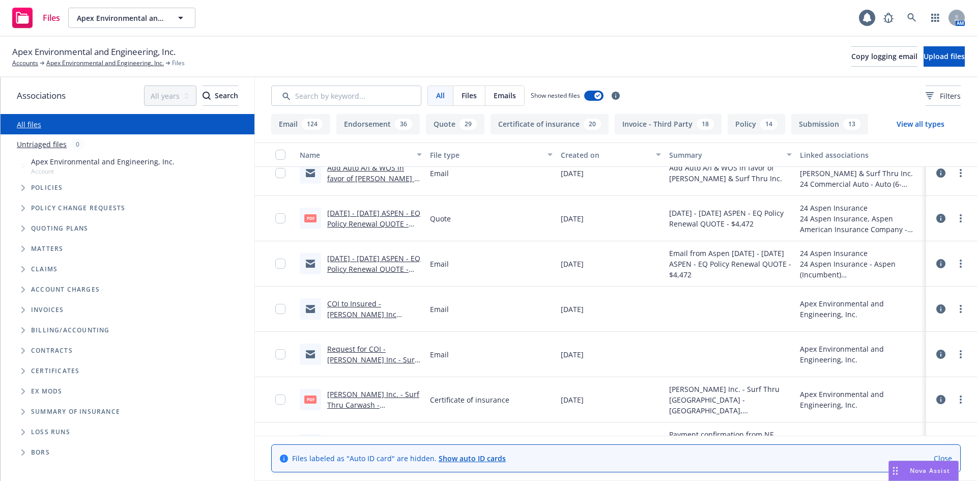
scroll to position [6636, 0]
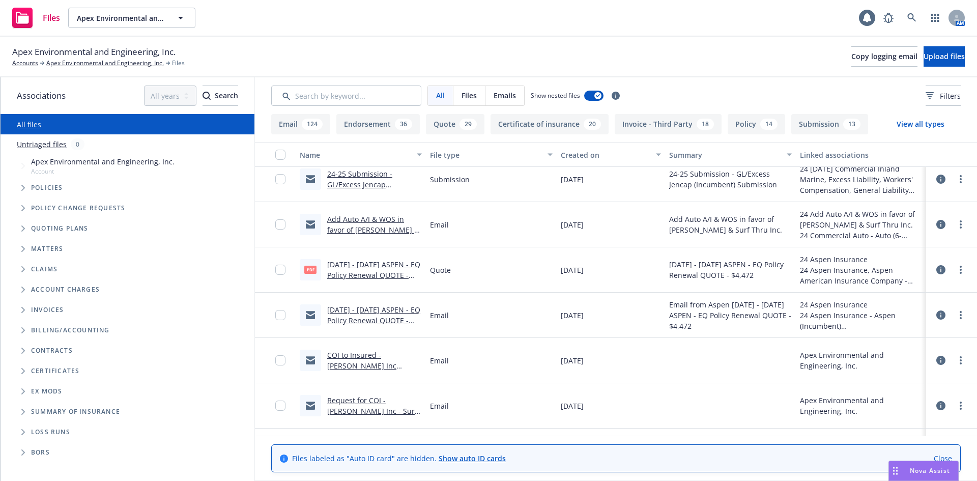
click at [397, 228] on link "Add Auto A/I & WOS in favor of Hilbers & Surf Thru Inc..msg" at bounding box center [373, 229] width 92 height 31
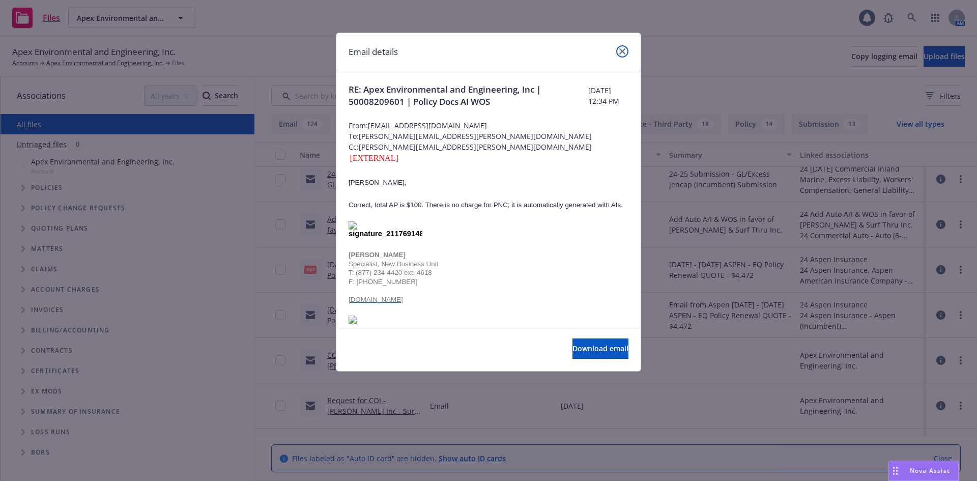
click at [622, 52] on icon "close" at bounding box center [622, 51] width 6 height 6
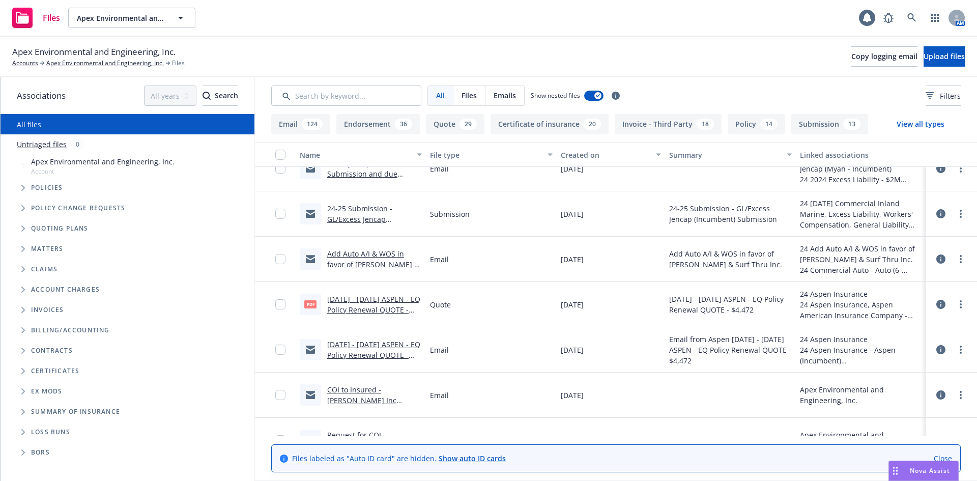
scroll to position [6585, 0]
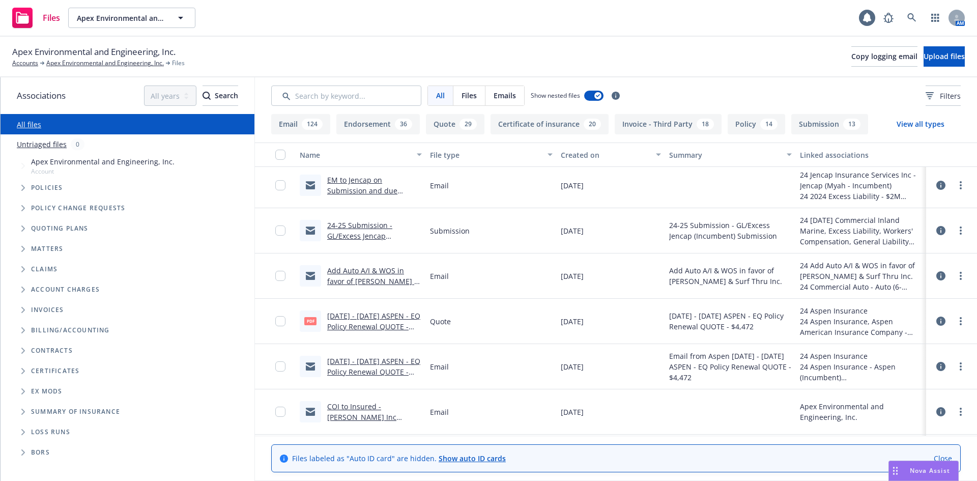
click at [936, 276] on icon at bounding box center [940, 275] width 9 height 9
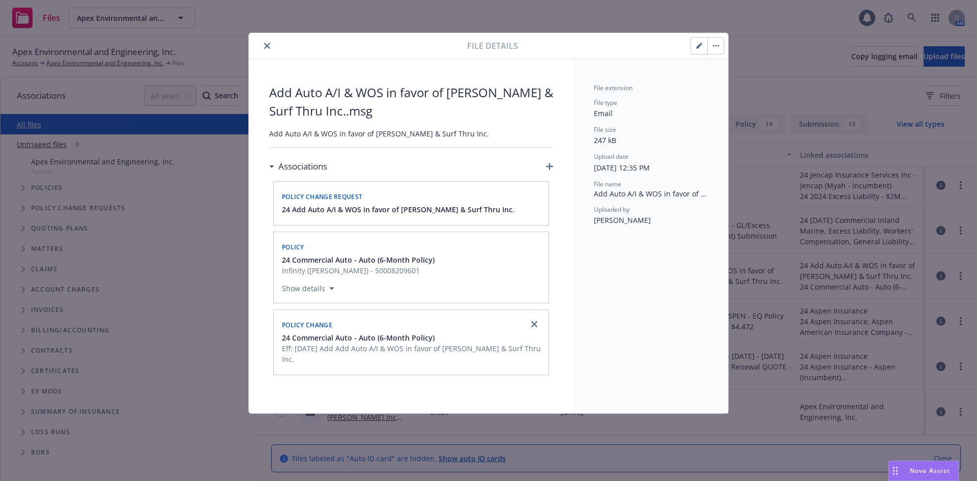
click at [266, 47] on icon "close" at bounding box center [267, 46] width 6 height 6
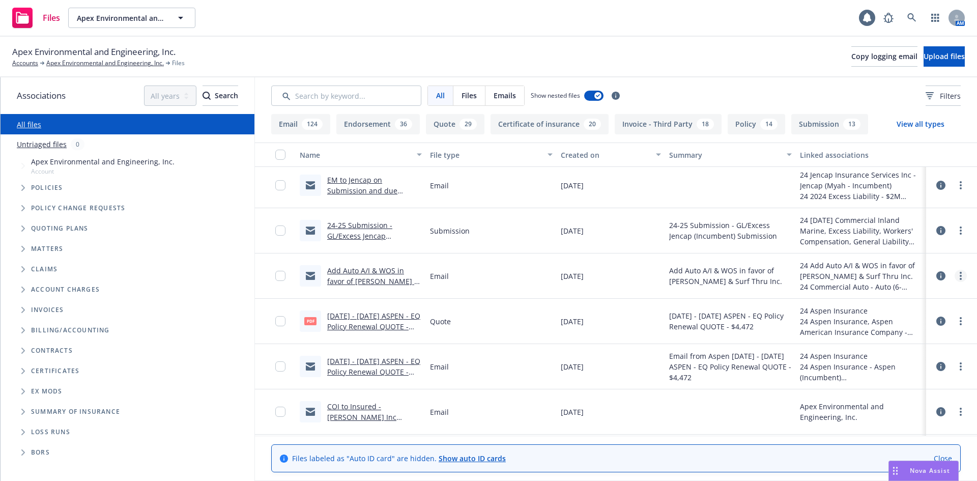
click at [959, 279] on circle "more" at bounding box center [960, 279] width 2 height 2
click at [943, 354] on link "Update associations" at bounding box center [907, 357] width 101 height 20
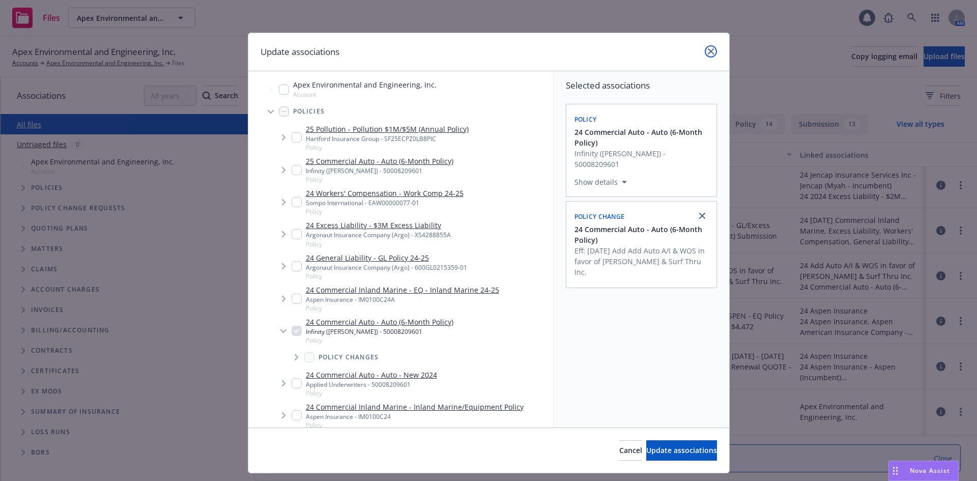
click at [709, 50] on icon "close" at bounding box center [711, 51] width 6 height 6
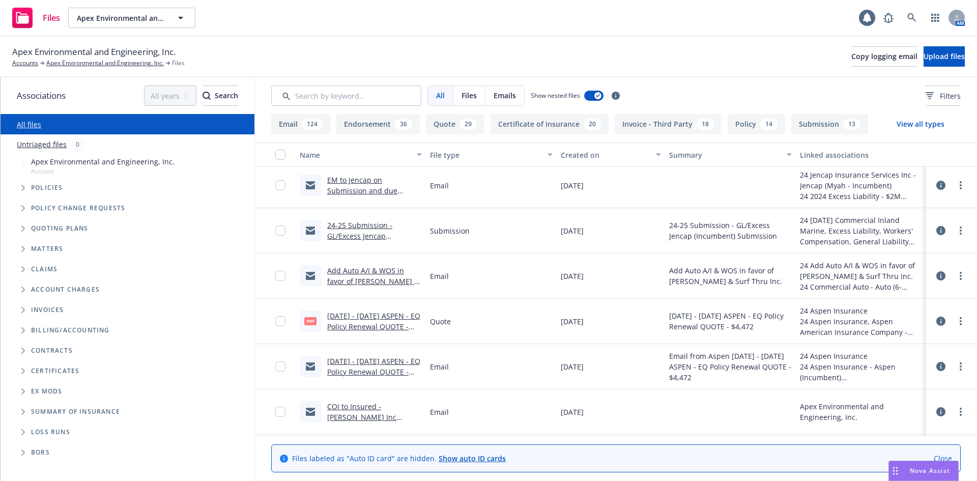
click at [342, 269] on link "Add Auto A/I & WOS in favor of Hilbers & Surf Thru Inc..msg" at bounding box center [373, 281] width 92 height 31
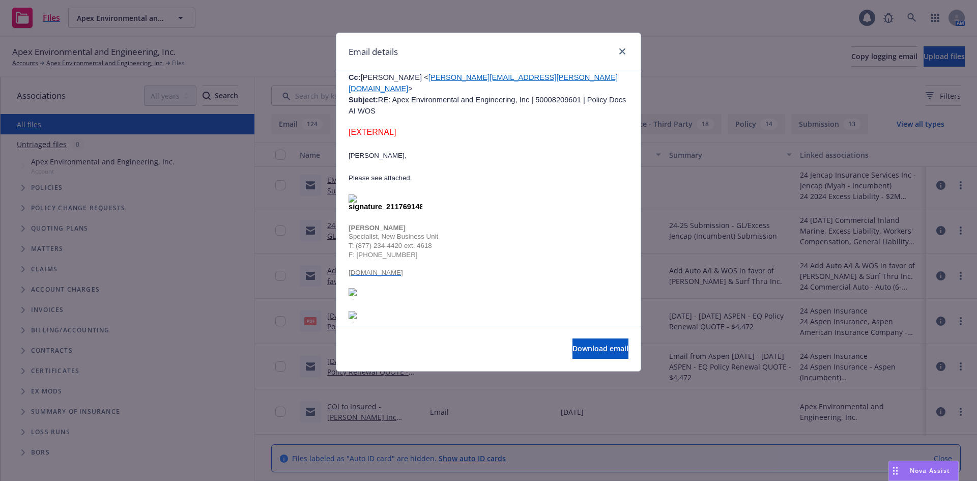
scroll to position [763, 0]
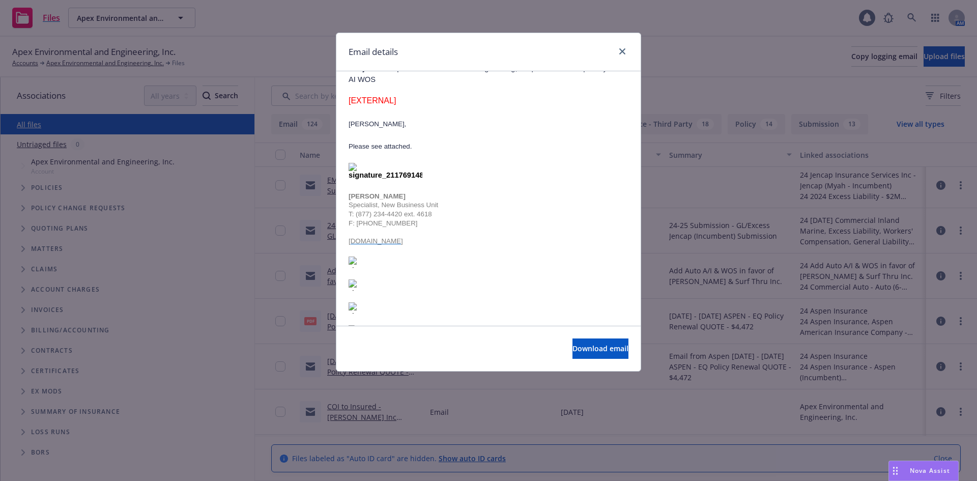
click at [354, 256] on img at bounding box center [354, 262] width 12 height 12
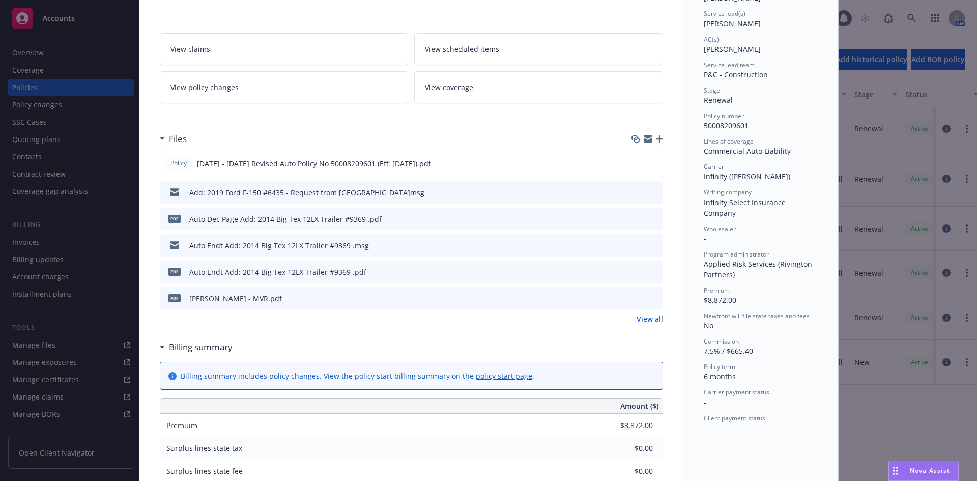
scroll to position [153, 0]
click at [650, 270] on icon "preview file" at bounding box center [653, 269] width 9 height 7
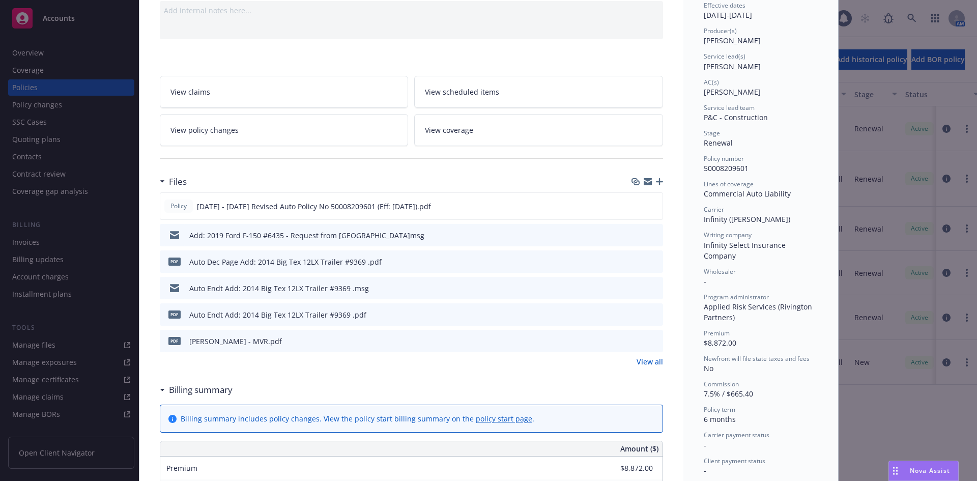
scroll to position [0, 0]
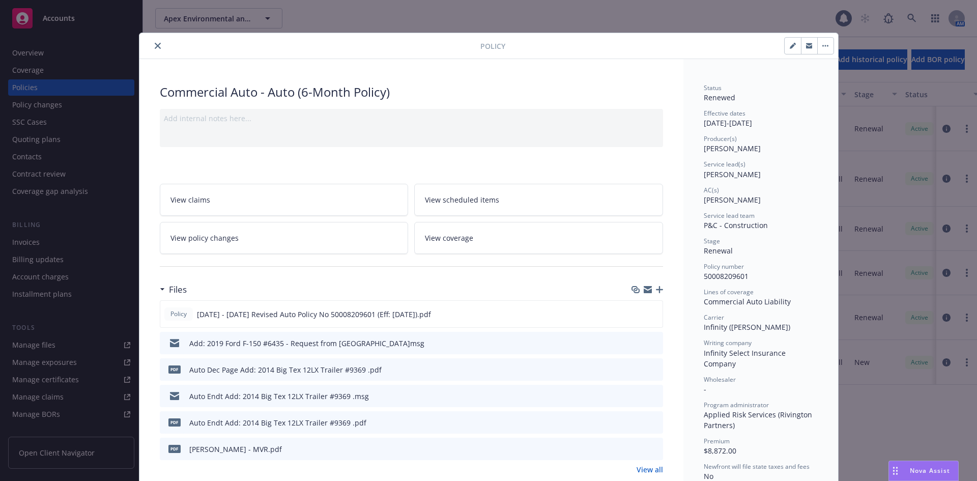
click at [157, 46] on button "close" at bounding box center [158, 46] width 12 height 12
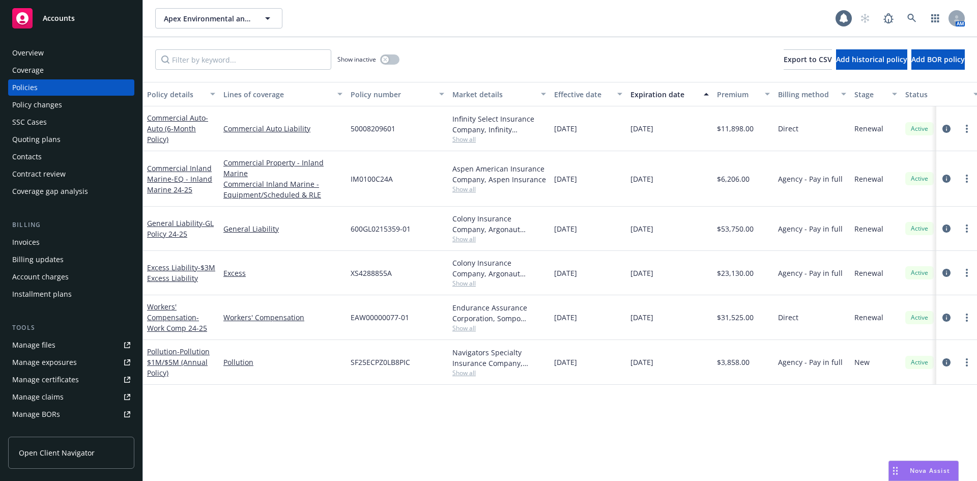
click at [68, 105] on div "Policy changes" at bounding box center [71, 105] width 118 height 16
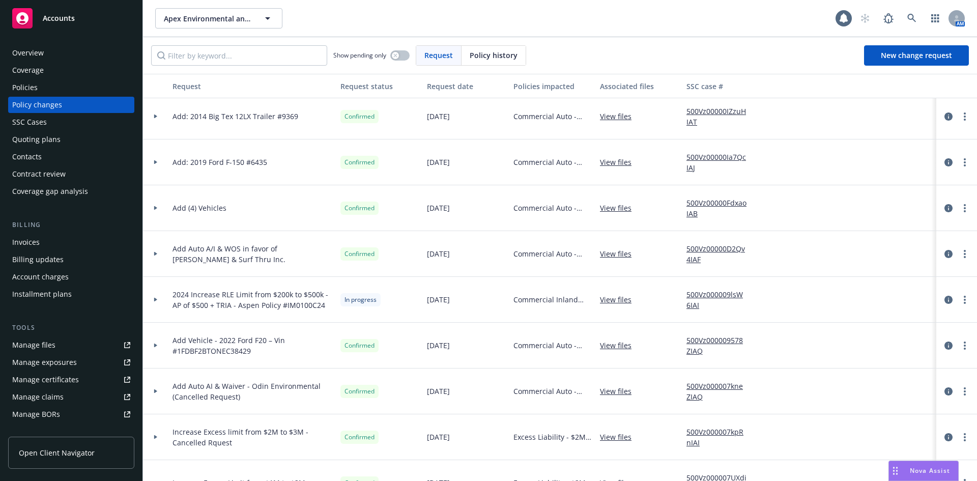
scroll to position [251, 0]
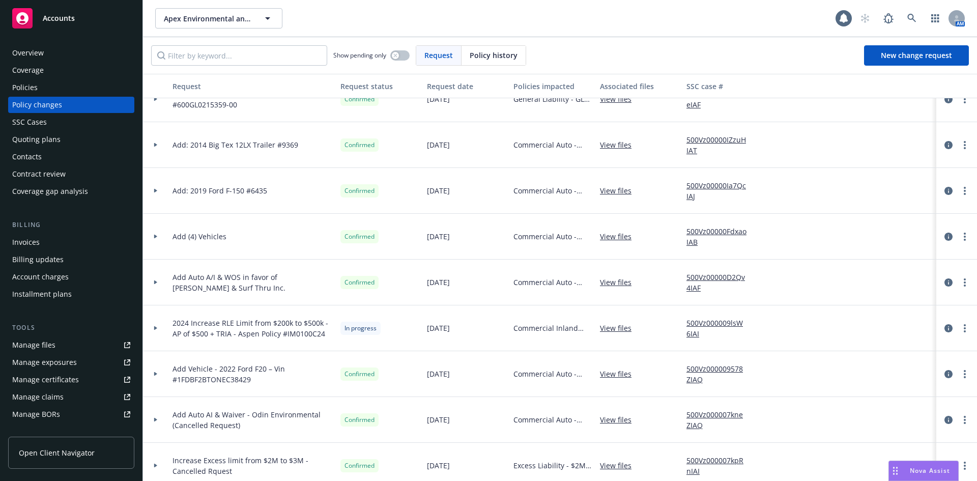
click at [157, 193] on div at bounding box center [155, 191] width 25 height 46
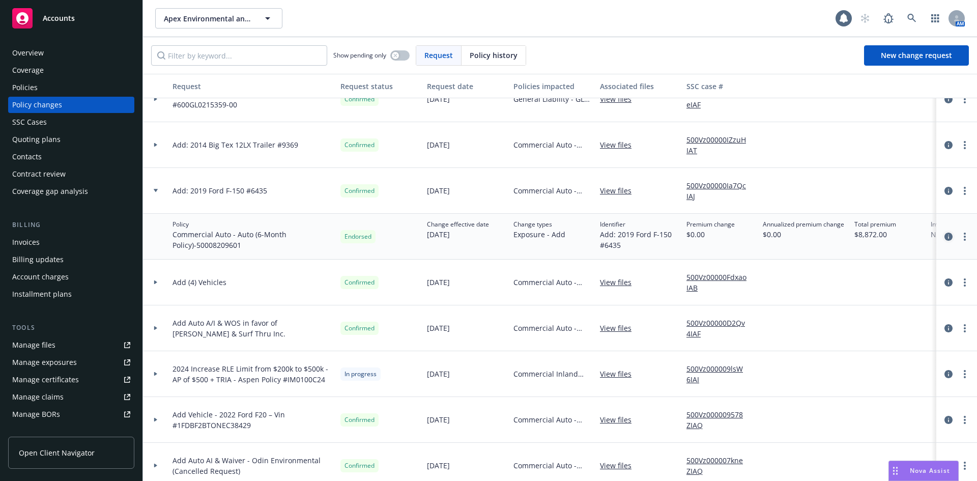
click at [944, 236] on icon "circleInformation" at bounding box center [948, 236] width 8 height 8
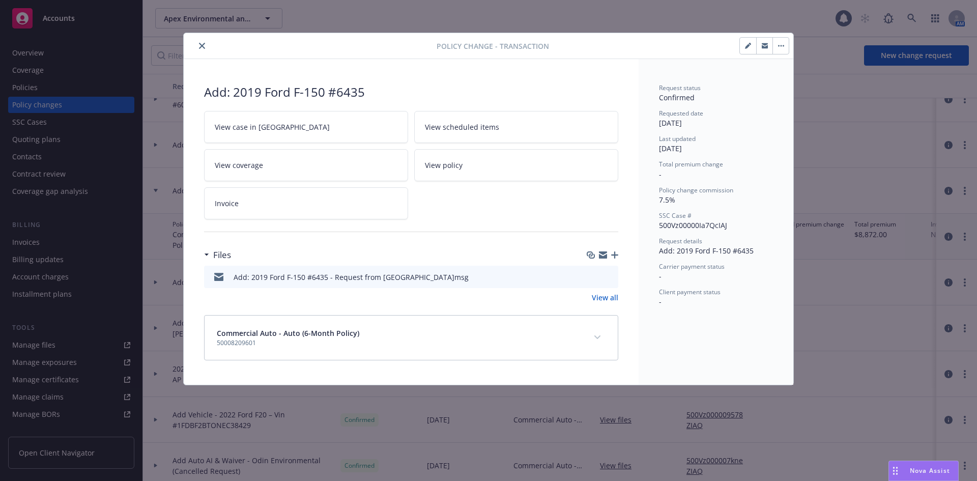
click at [464, 169] on link "View policy" at bounding box center [516, 165] width 204 height 32
click at [199, 44] on icon "close" at bounding box center [202, 46] width 6 height 6
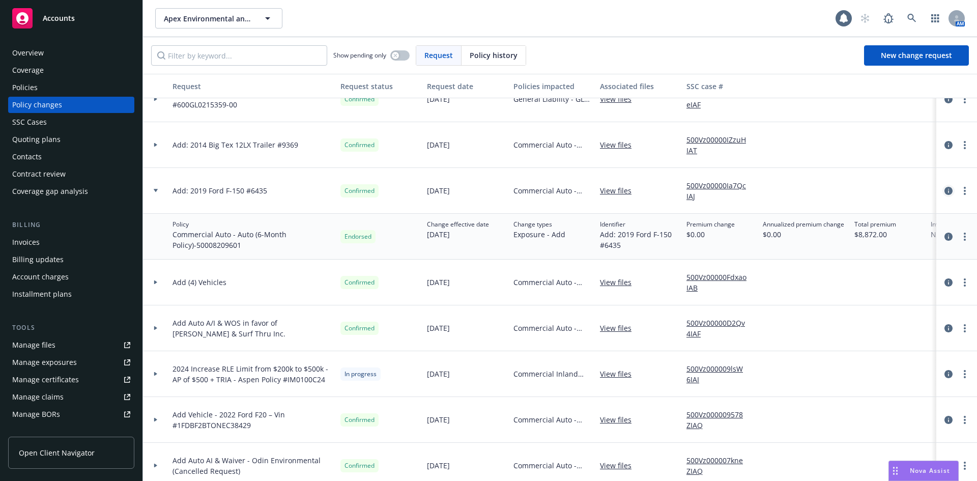
click at [944, 189] on icon "circleInformation" at bounding box center [948, 191] width 8 height 8
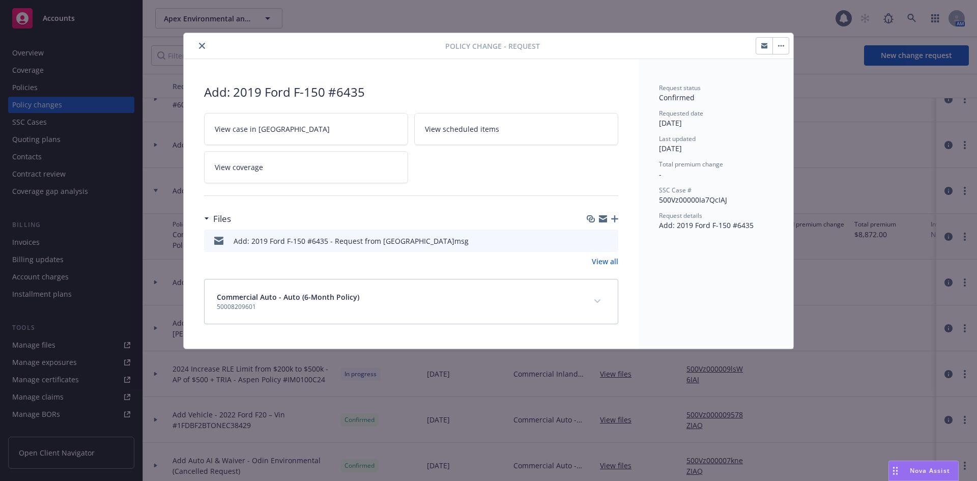
click at [200, 44] on icon "close" at bounding box center [202, 46] width 6 height 6
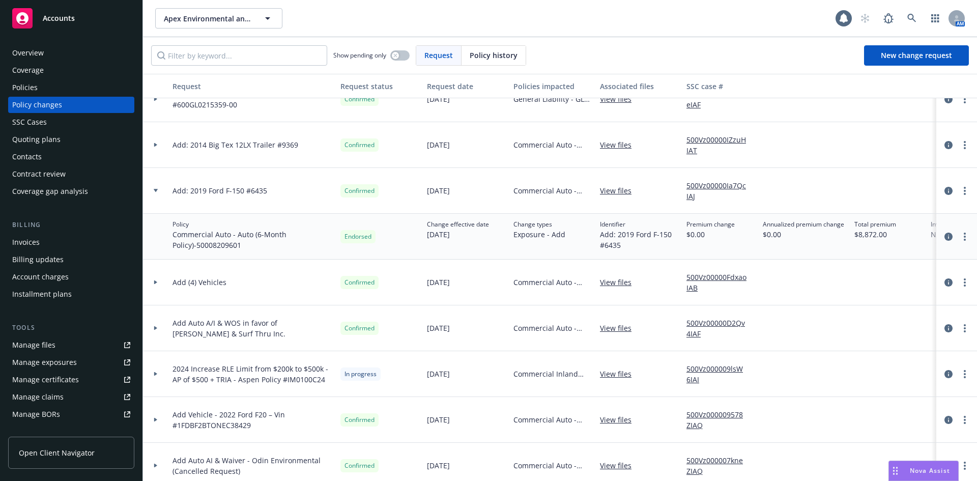
click at [155, 280] on icon at bounding box center [156, 282] width 4 height 4
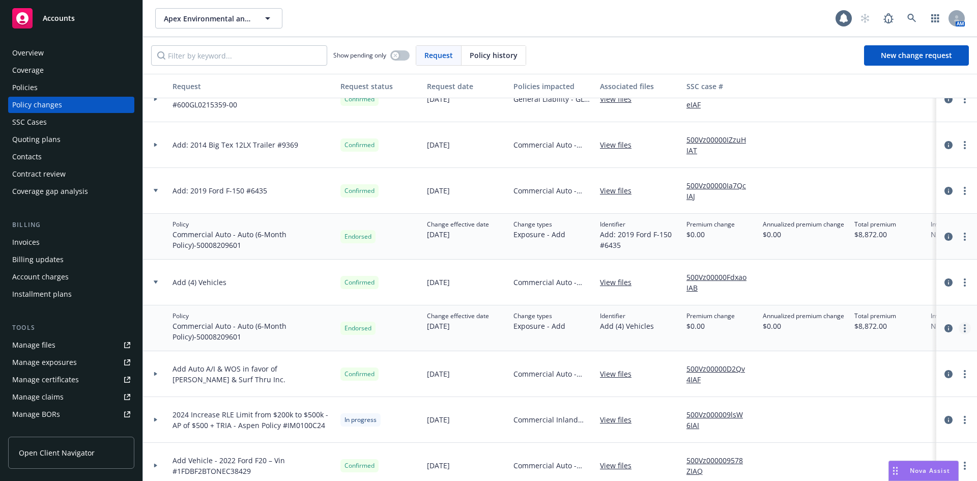
click at [958, 329] on link "more" at bounding box center [964, 328] width 12 height 12
click at [917, 427] on link "View policy changes from the same policy" at bounding box center [875, 430] width 174 height 20
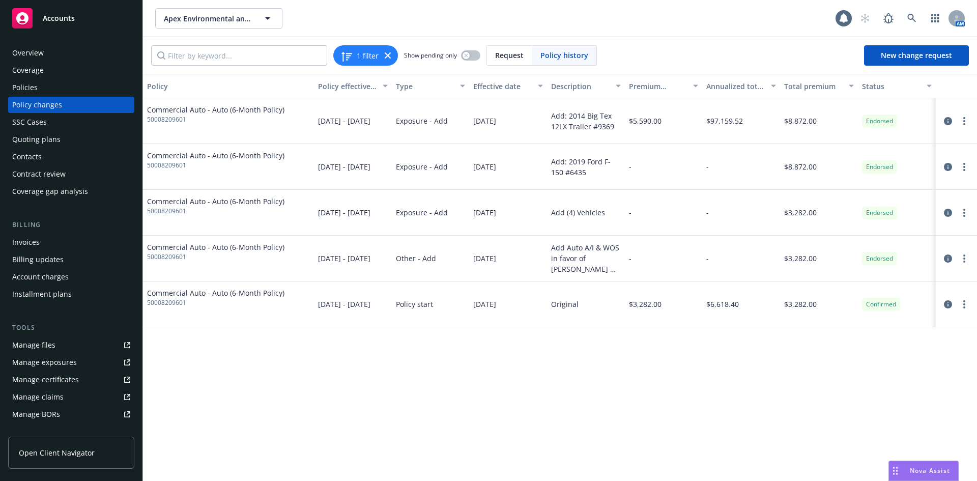
click at [70, 25] on div "Accounts" at bounding box center [71, 18] width 118 height 20
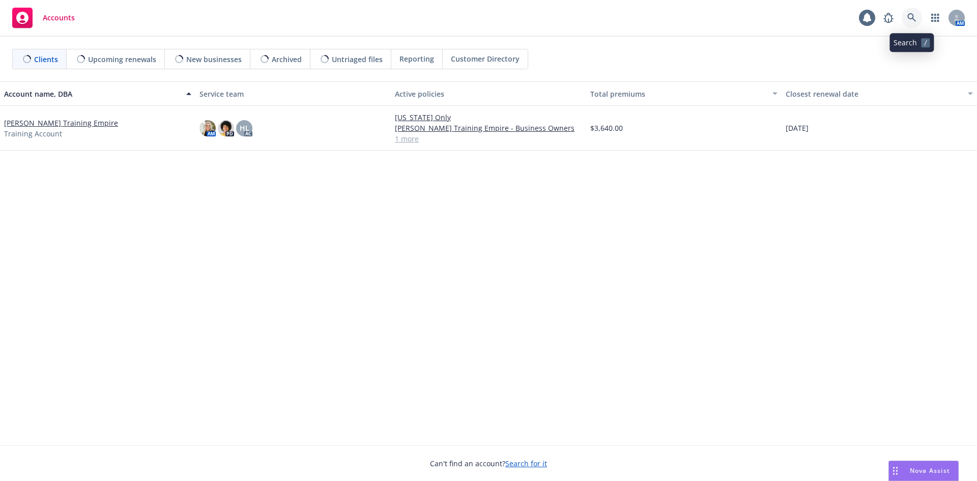
click at [909, 13] on link at bounding box center [911, 18] width 20 height 20
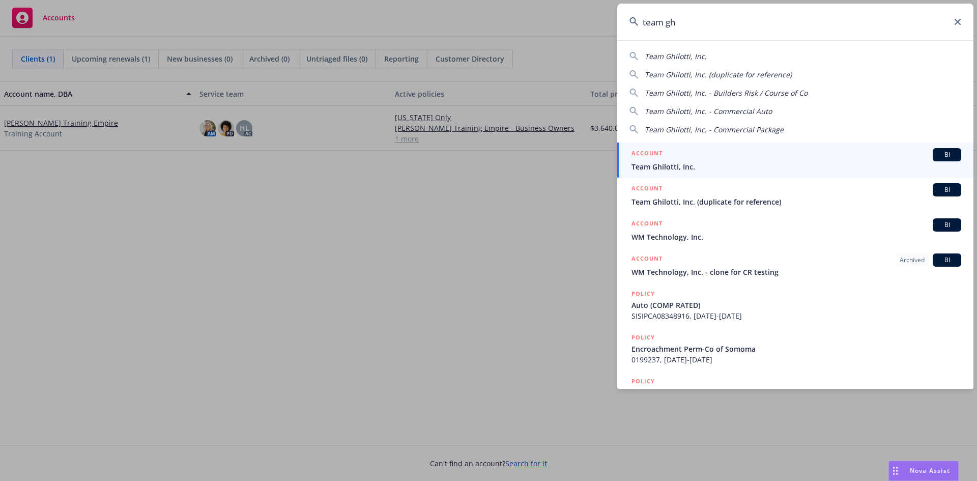
type input "team gh"
click at [786, 158] on div "ACCOUNT BI" at bounding box center [796, 154] width 330 height 13
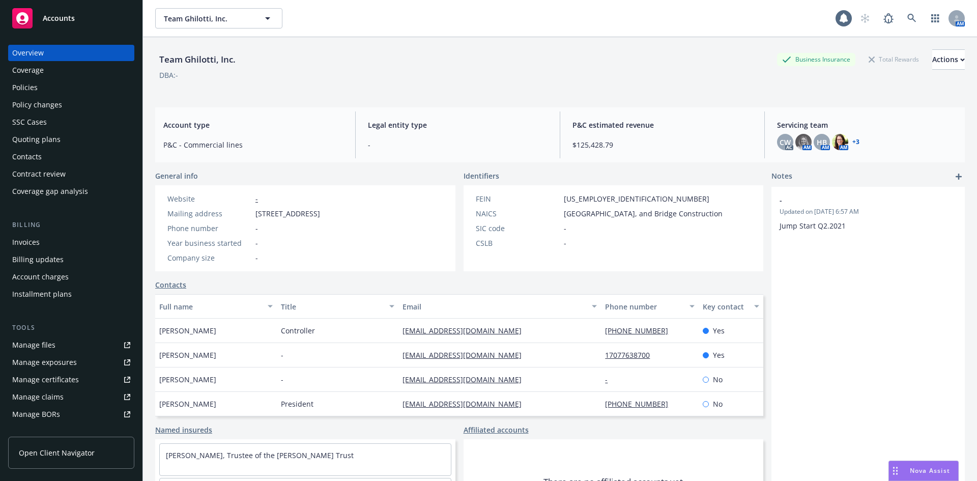
click at [852, 139] on link "+ 3" at bounding box center [855, 142] width 7 height 6
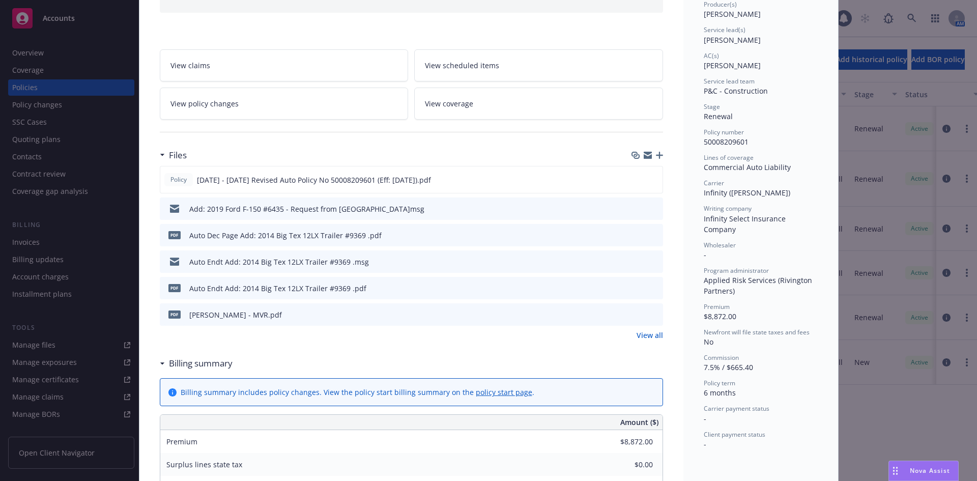
scroll to position [153, 0]
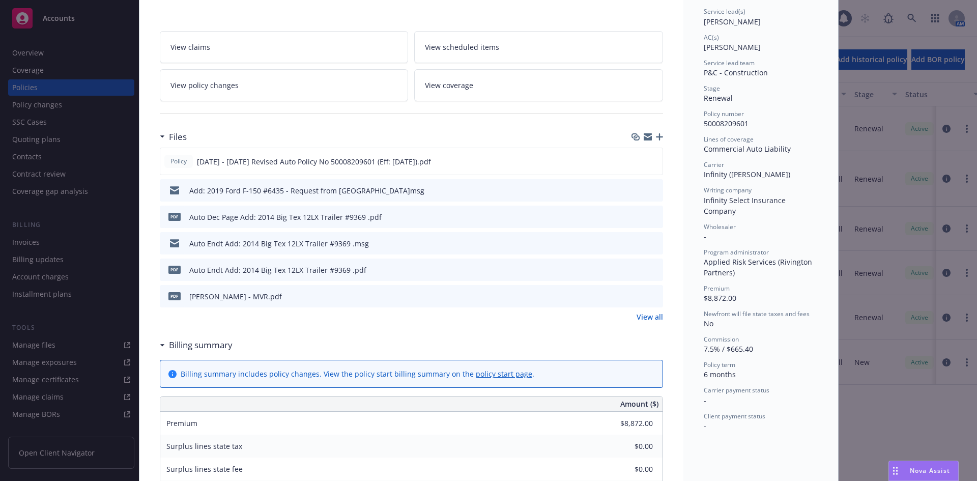
click at [637, 318] on link "View all" at bounding box center [649, 316] width 26 height 11
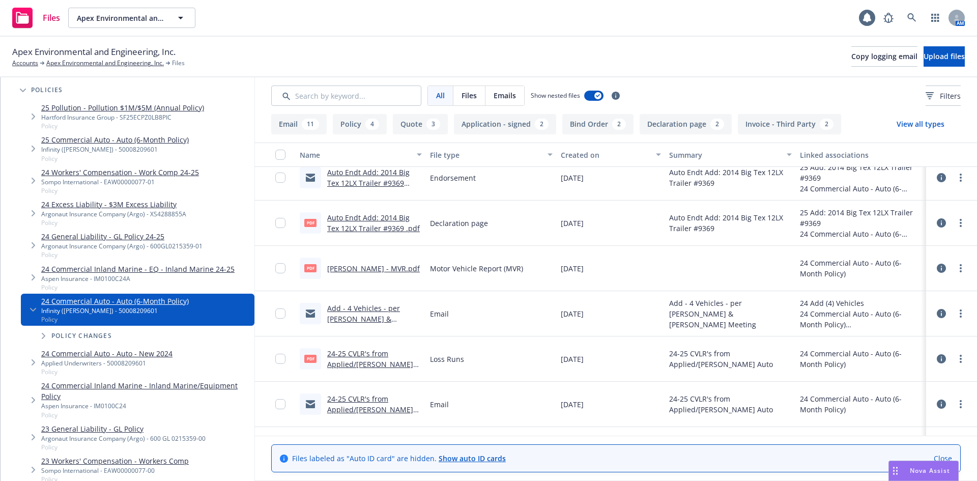
scroll to position [102, 0]
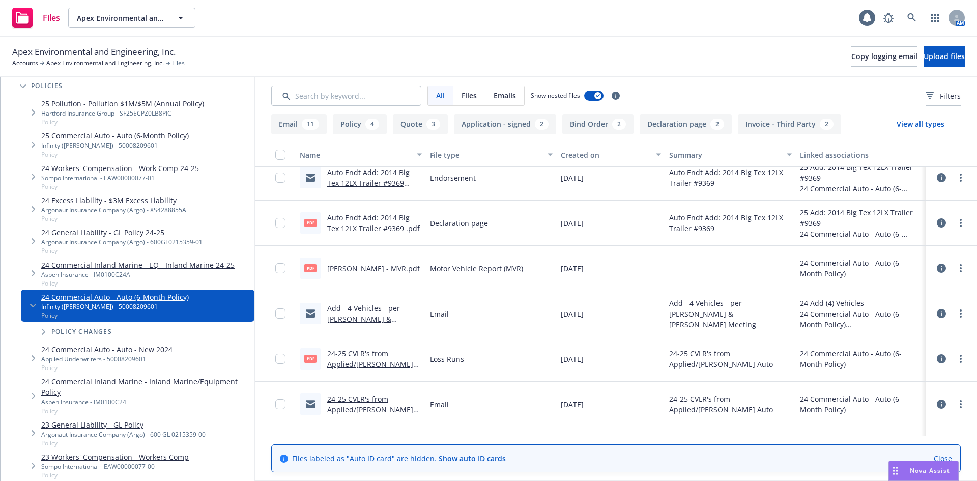
click at [45, 331] on icon "Tree Example" at bounding box center [44, 332] width 4 height 6
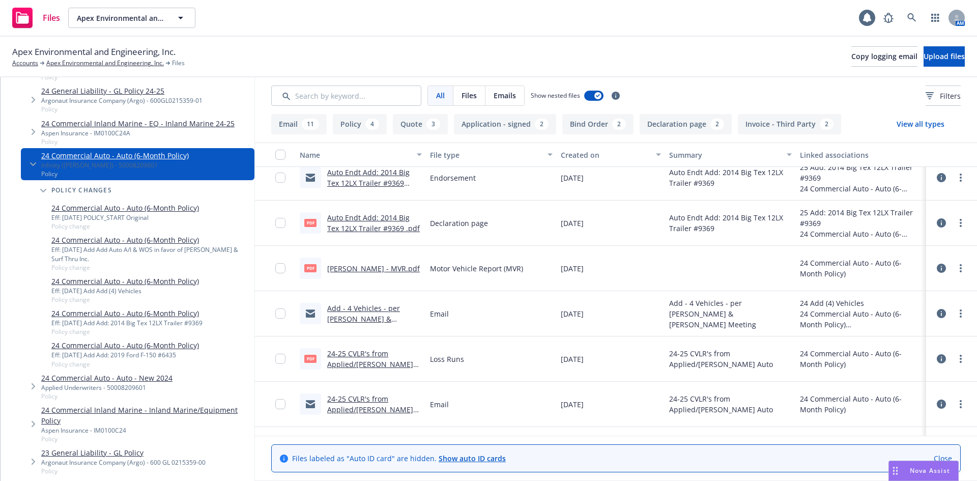
scroll to position [254, 0]
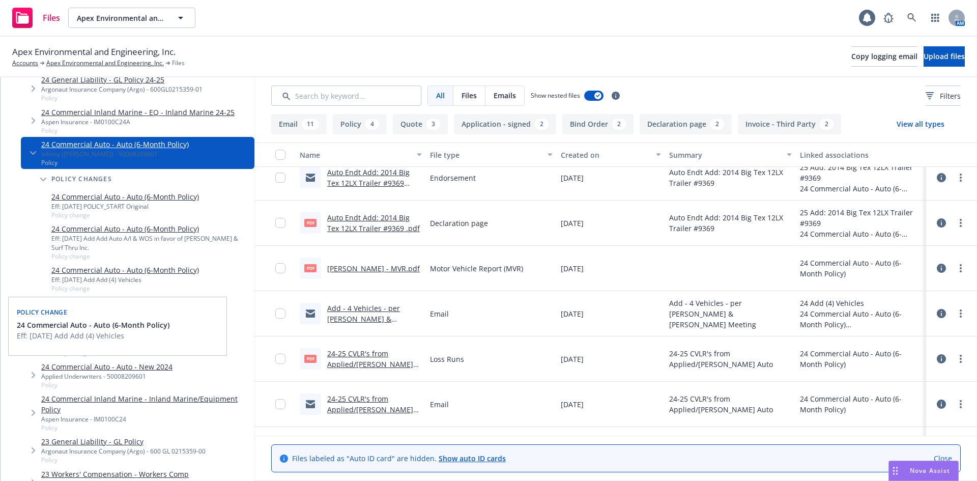
click at [182, 268] on link "24 Commercial Auto - Auto (6-Month Policy)" at bounding box center [125, 270] width 148 height 11
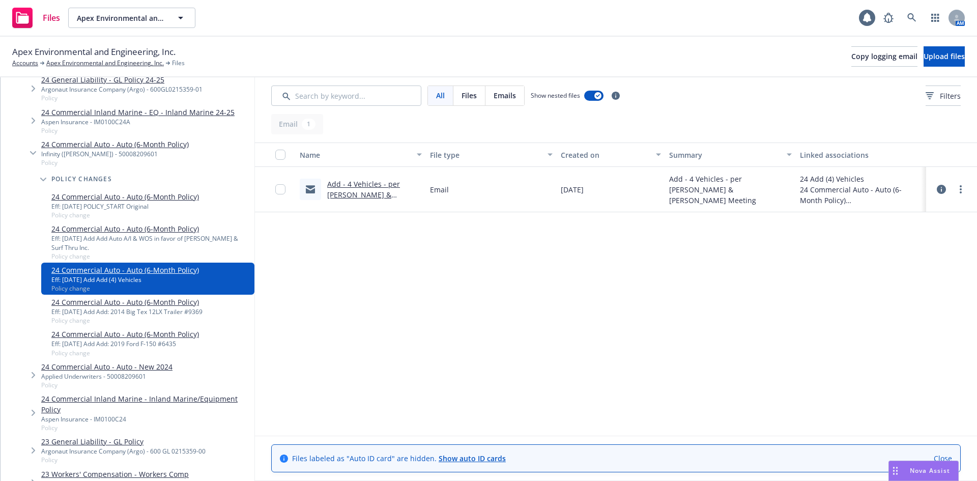
click at [116, 333] on link "24 Commercial Auto - Auto (6-Month Policy)" at bounding box center [125, 334] width 148 height 11
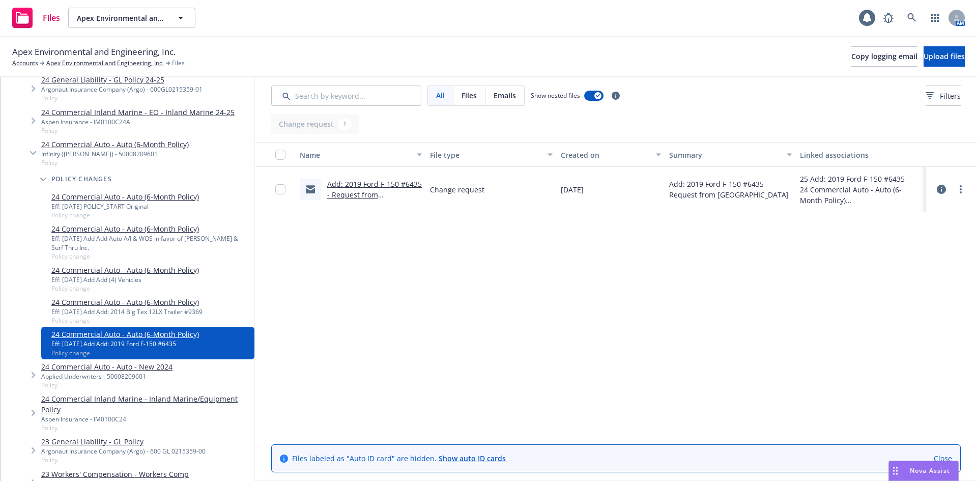
click at [939, 191] on icon at bounding box center [941, 189] width 9 height 9
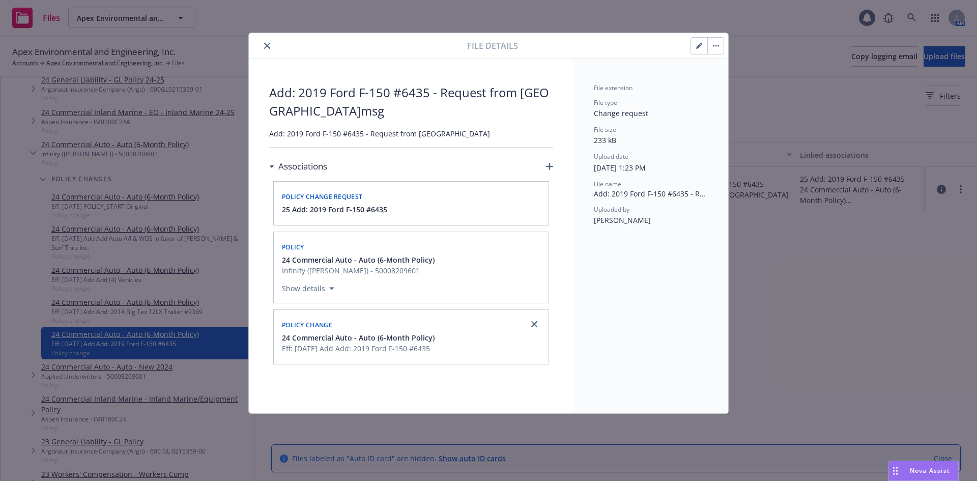
click at [271, 45] on button "close" at bounding box center [267, 46] width 12 height 12
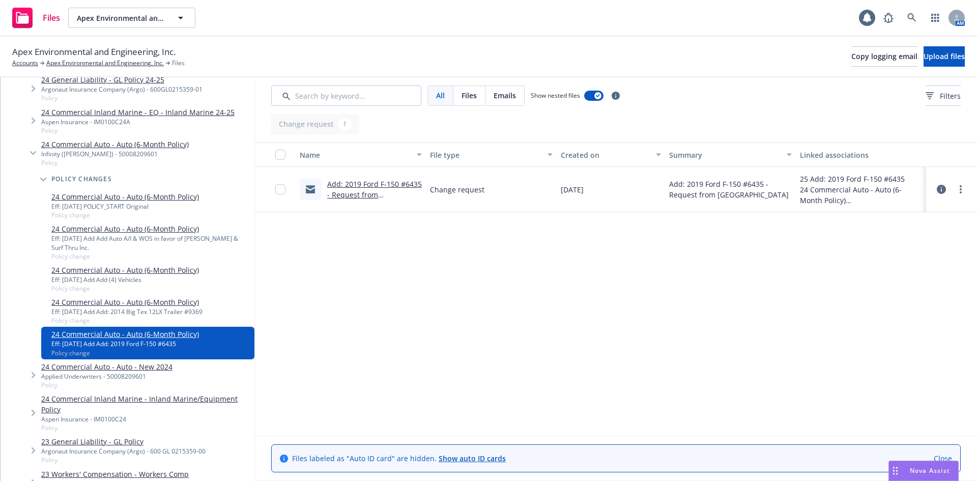
click at [386, 180] on link "Add: 2019 Ford F-150 #6435 - Request from [GEOGRAPHIC_DATA]msg" at bounding box center [374, 194] width 95 height 31
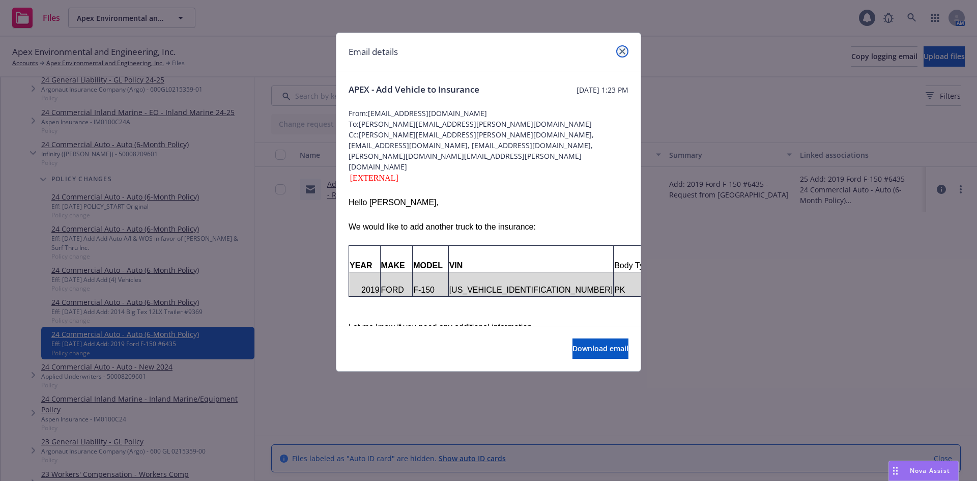
click at [618, 50] on link "close" at bounding box center [622, 51] width 12 height 12
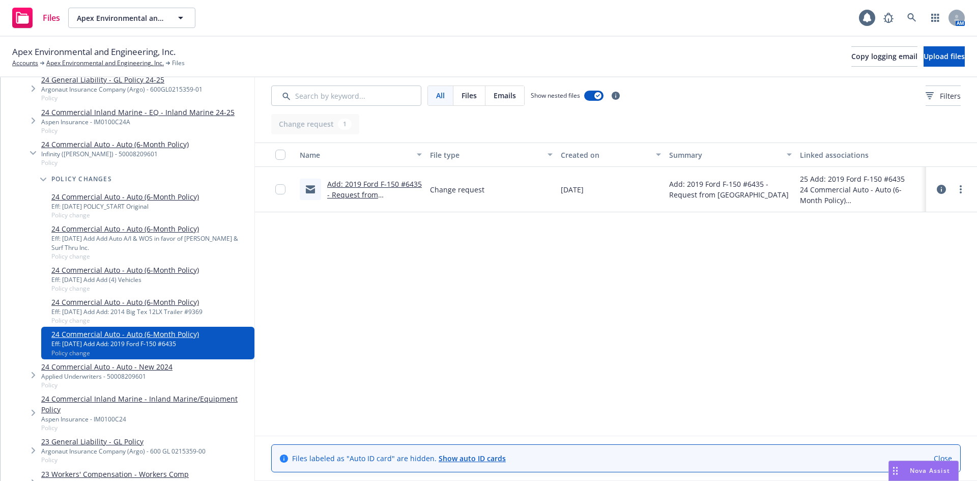
click at [941, 187] on icon at bounding box center [941, 189] width 9 height 9
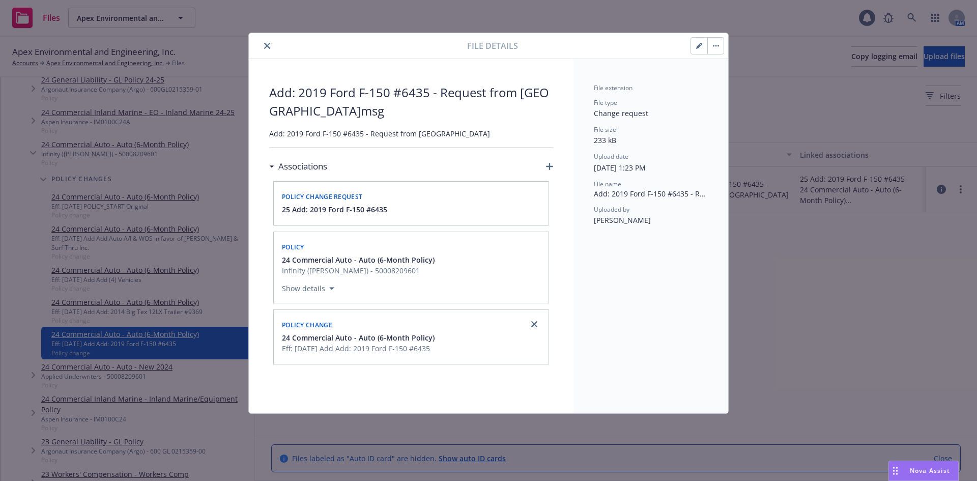
click at [266, 48] on icon "close" at bounding box center [267, 46] width 6 height 6
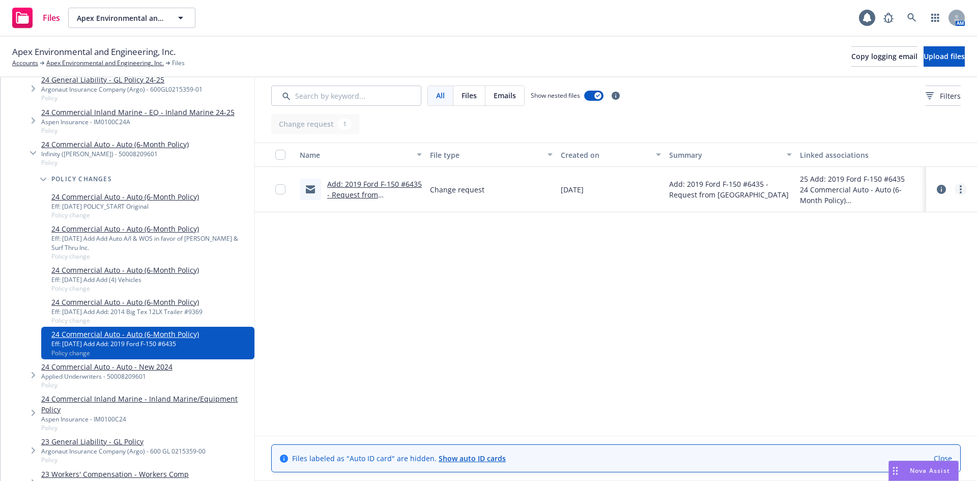
click at [959, 187] on icon "more" at bounding box center [960, 189] width 2 height 8
click at [948, 271] on link "Update associations" at bounding box center [915, 271] width 101 height 20
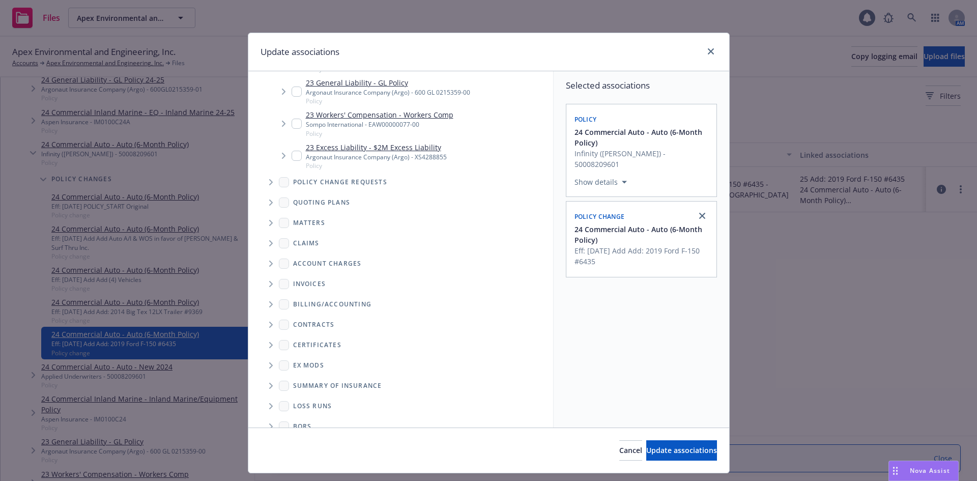
scroll to position [516, 0]
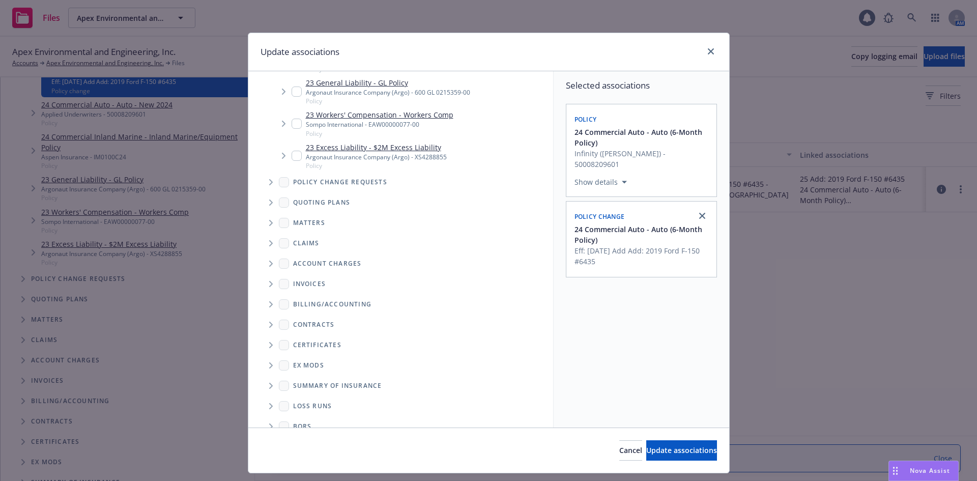
click at [269, 180] on icon "Tree Example" at bounding box center [271, 182] width 4 height 6
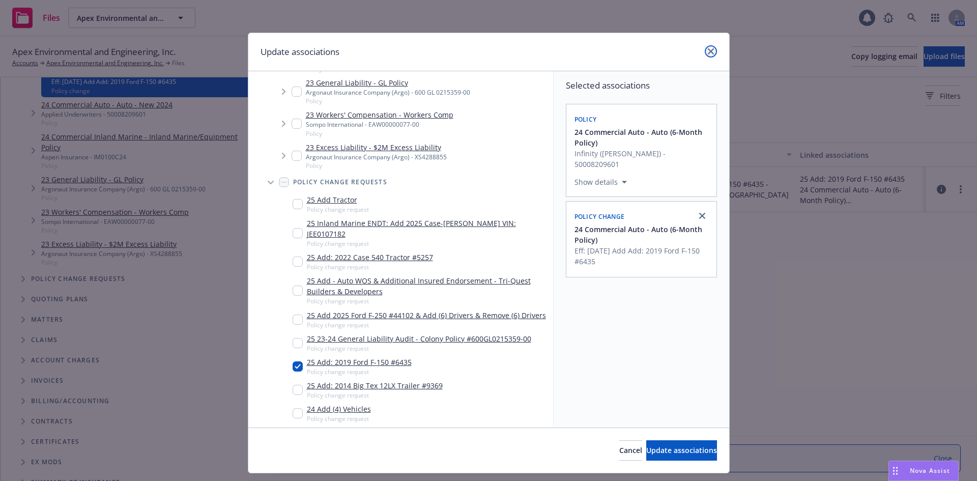
click at [712, 53] on link "close" at bounding box center [711, 51] width 12 height 12
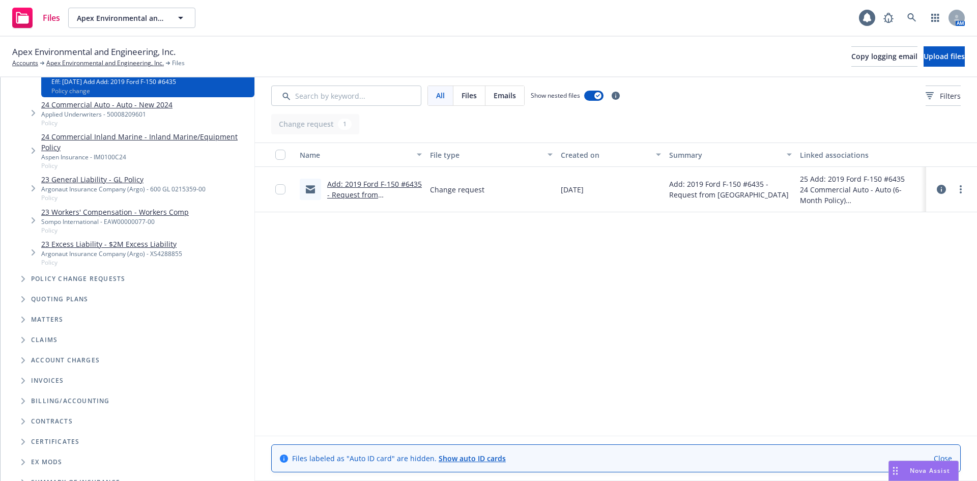
click at [25, 279] on span "Tree Example" at bounding box center [23, 279] width 16 height 16
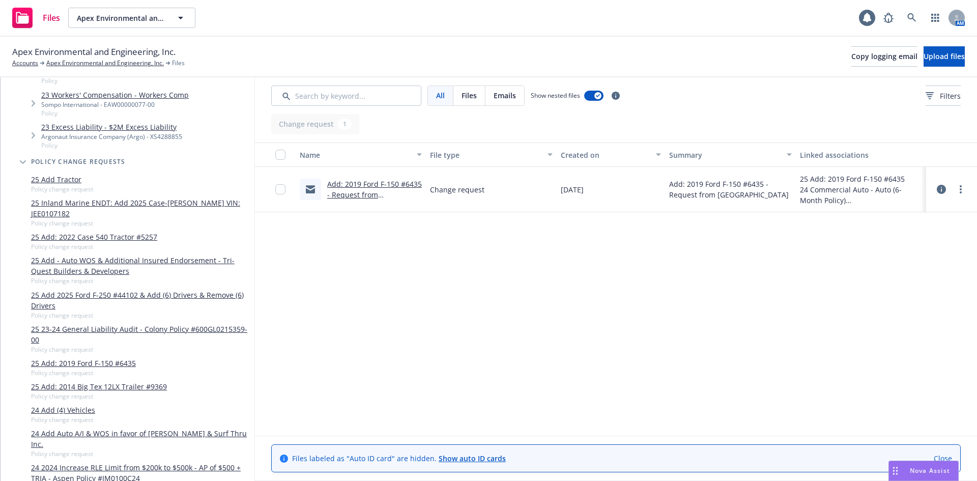
scroll to position [618, 0]
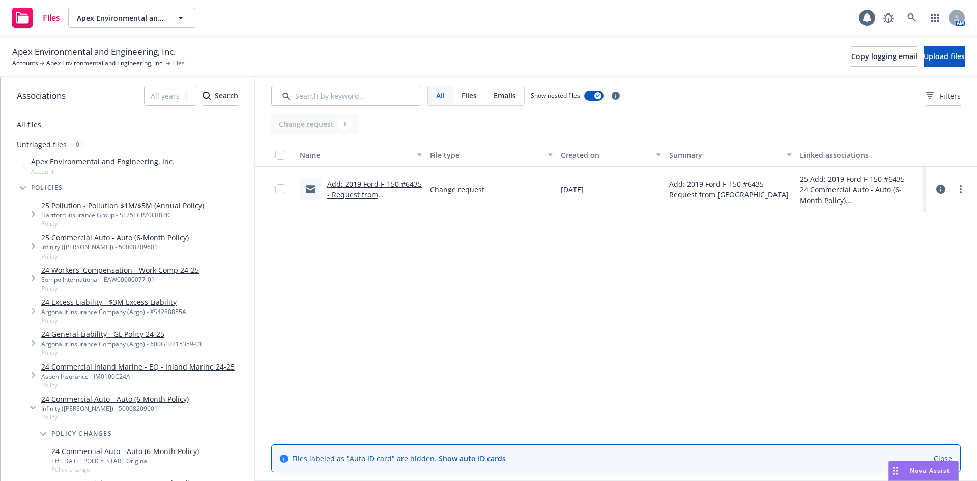
scroll to position [618, 0]
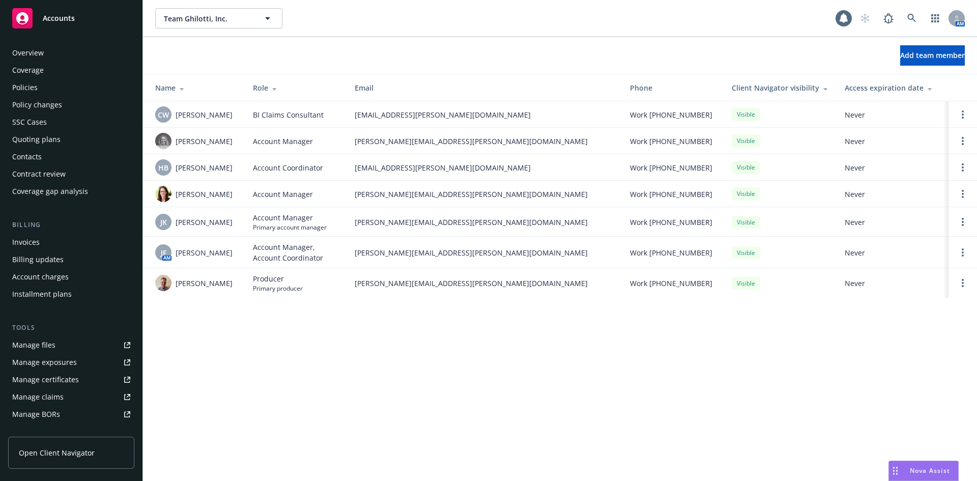
scroll to position [182, 0]
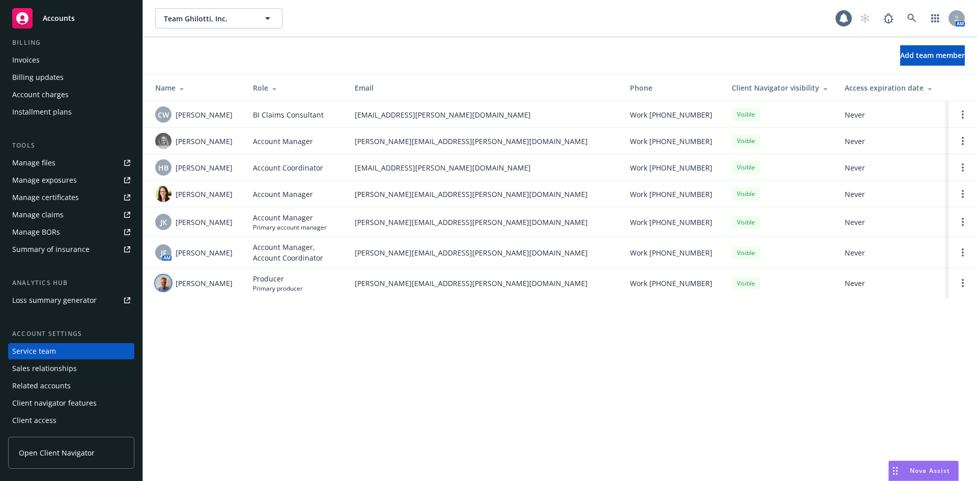
click at [164, 282] on img at bounding box center [163, 283] width 16 height 16
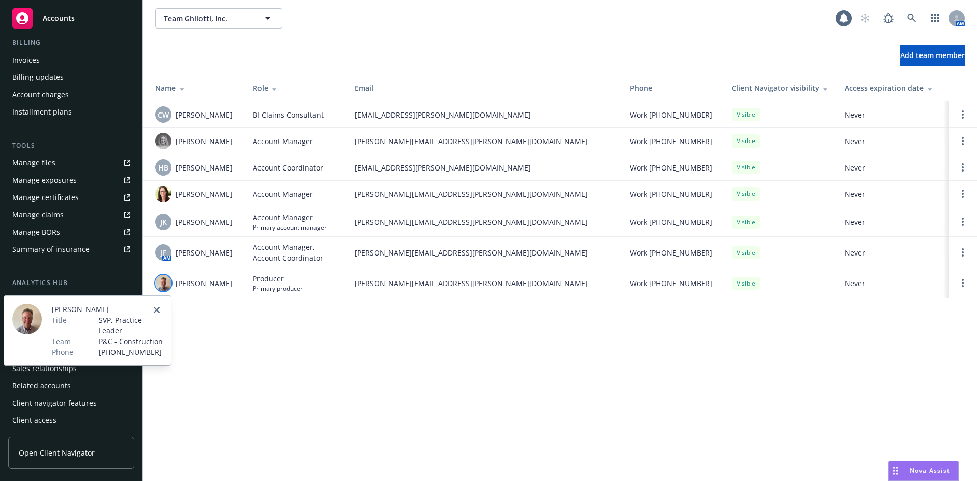
click at [25, 315] on img at bounding box center [27, 319] width 30 height 31
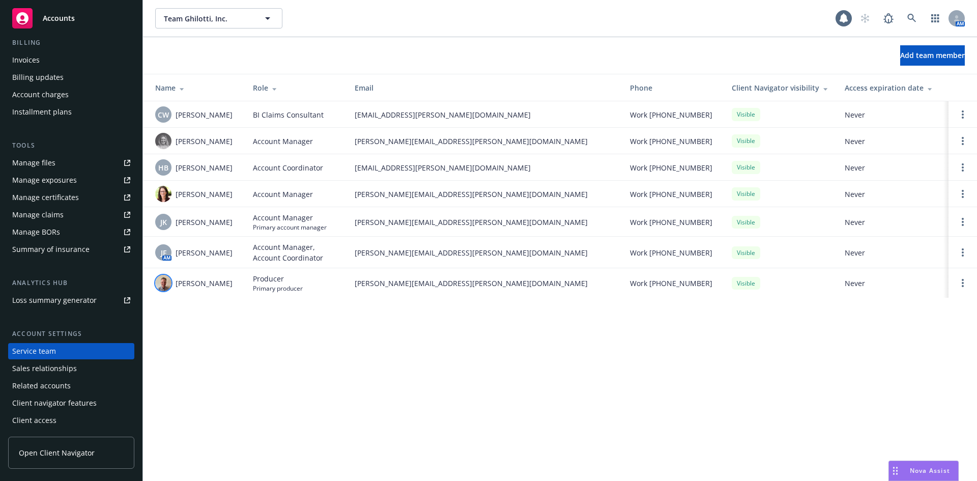
click at [161, 281] on img at bounding box center [163, 283] width 16 height 16
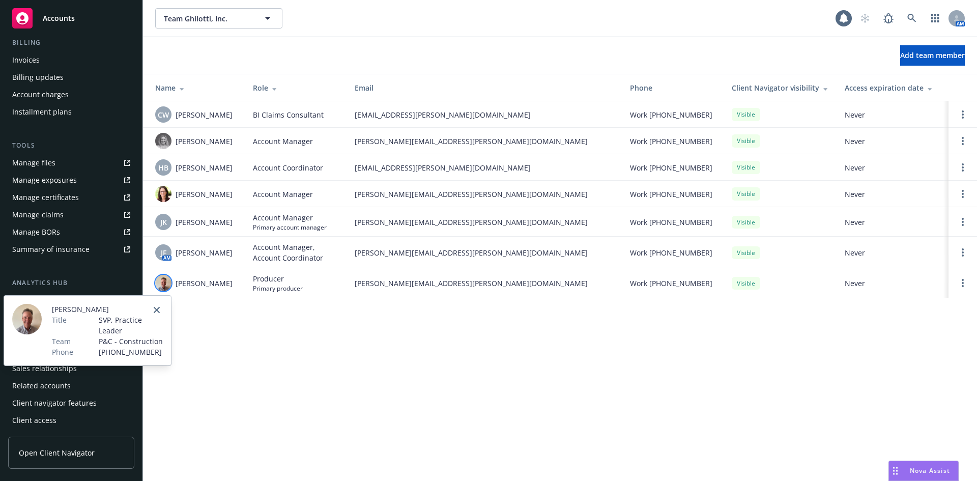
click at [31, 312] on img at bounding box center [27, 319] width 30 height 31
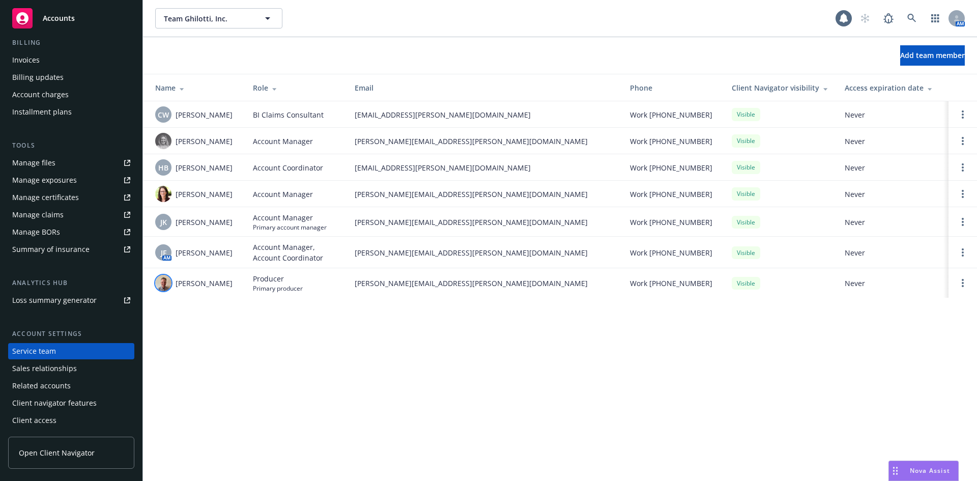
click at [159, 281] on img at bounding box center [163, 283] width 16 height 16
click at [340, 321] on div "Team Ghilotti, Inc. Team Ghilotti, Inc. 1 AM Add team member Name Role Email Ph…" at bounding box center [560, 240] width 834 height 481
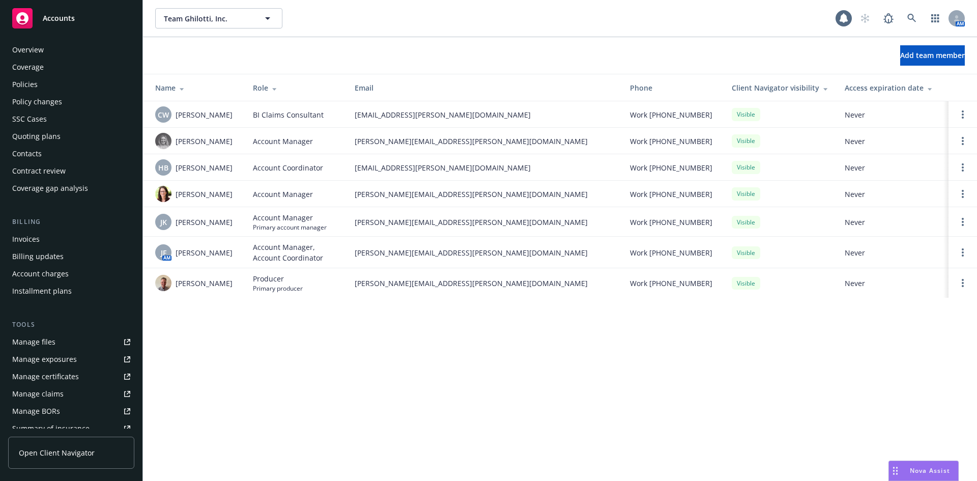
scroll to position [0, 0]
click at [82, 107] on div "Policy changes" at bounding box center [71, 105] width 118 height 16
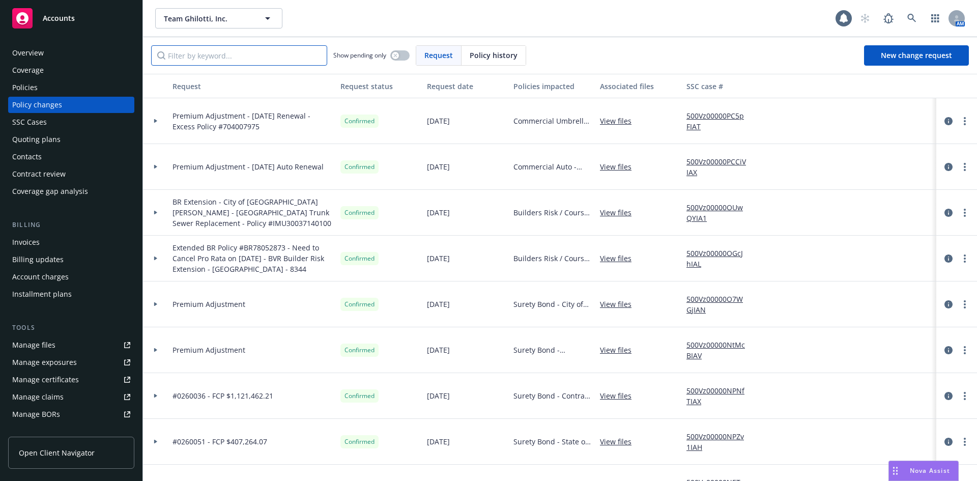
click at [259, 61] on input "Filter by keyword..." at bounding box center [239, 55] width 176 height 20
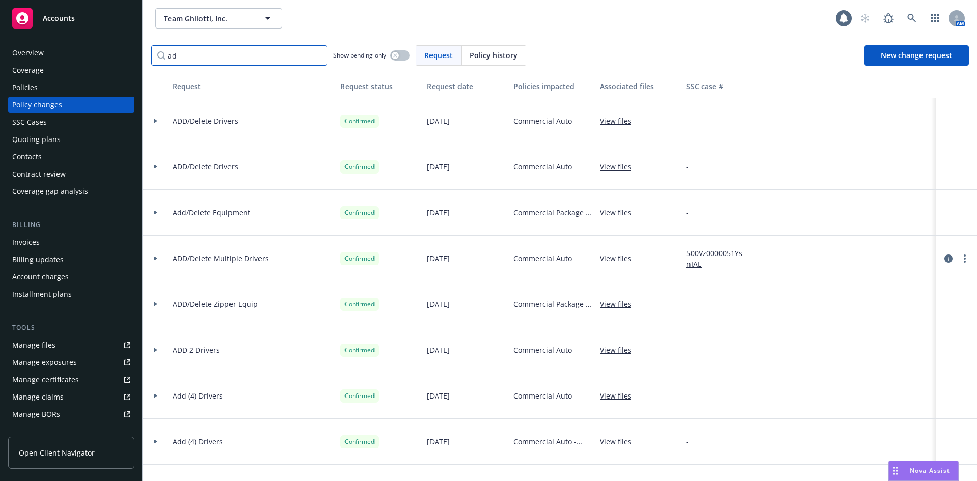
type input "a"
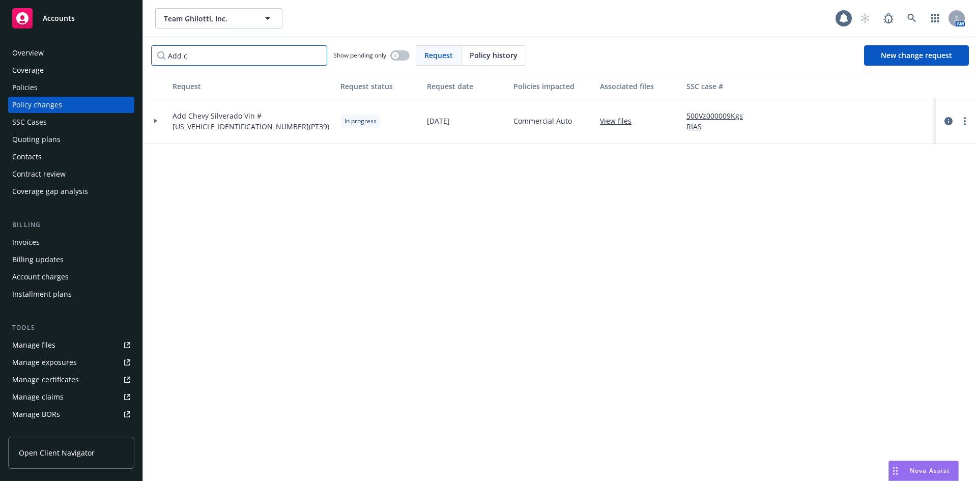
type input "Add c"
click at [159, 121] on div at bounding box center [155, 121] width 17 height 4
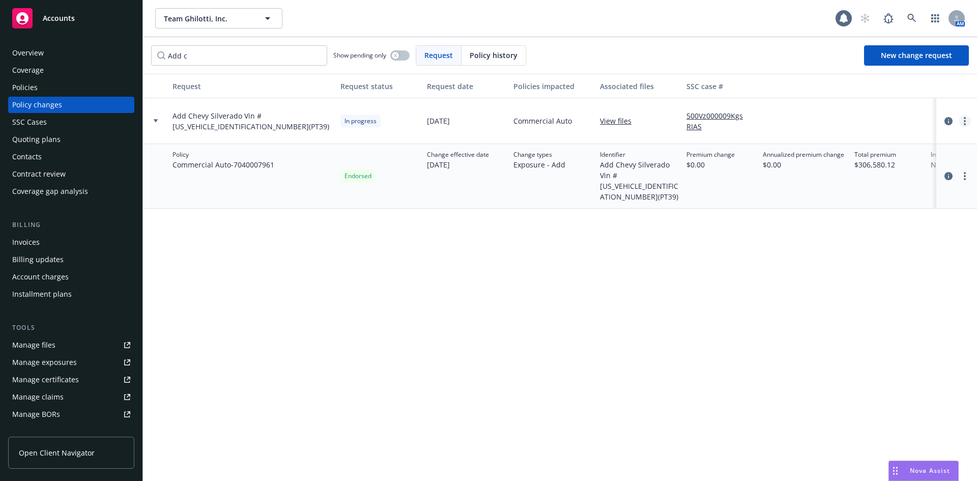
click at [968, 122] on link "more" at bounding box center [964, 121] width 12 height 12
click at [969, 122] on link "more" at bounding box center [964, 121] width 12 height 12
click at [605, 121] on link "View files" at bounding box center [620, 120] width 40 height 11
click at [947, 175] on icon "circleInformation" at bounding box center [948, 176] width 8 height 8
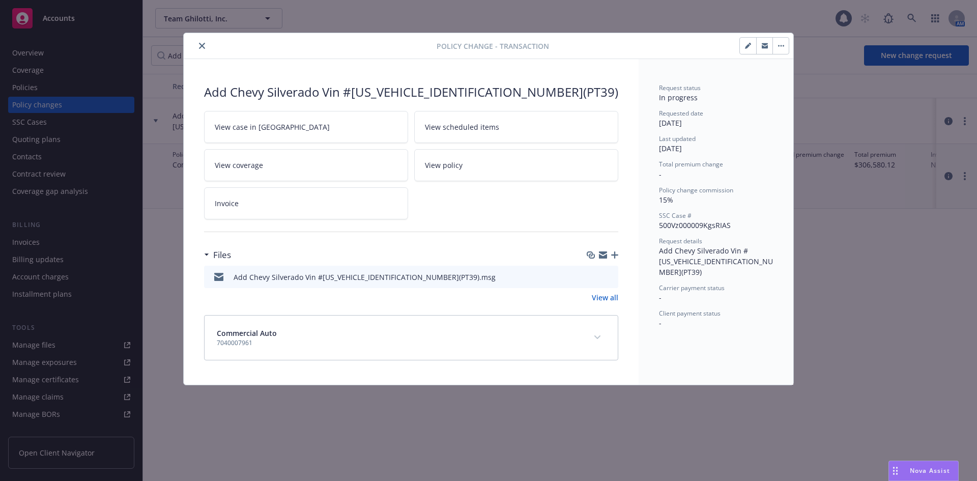
click at [202, 46] on icon "close" at bounding box center [202, 46] width 6 height 6
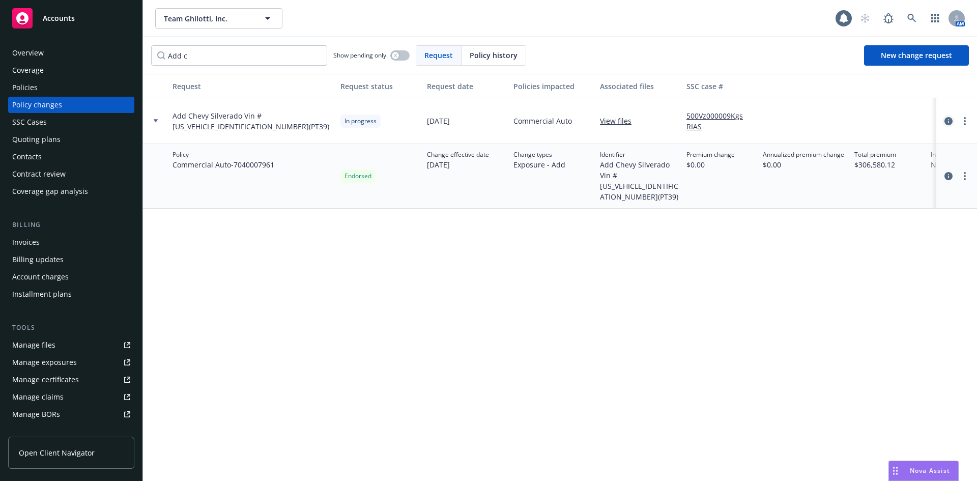
click at [948, 119] on icon "circleInformation" at bounding box center [948, 121] width 8 height 8
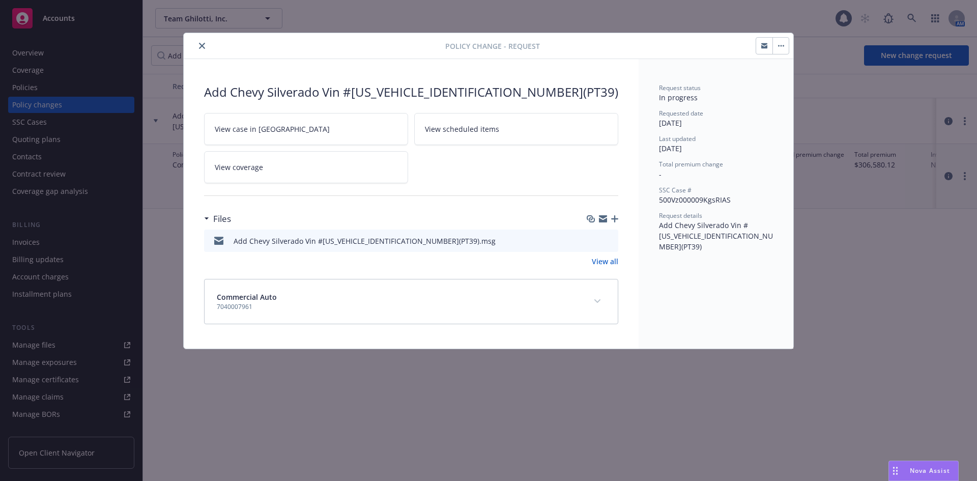
click at [205, 48] on button "close" at bounding box center [202, 46] width 12 height 12
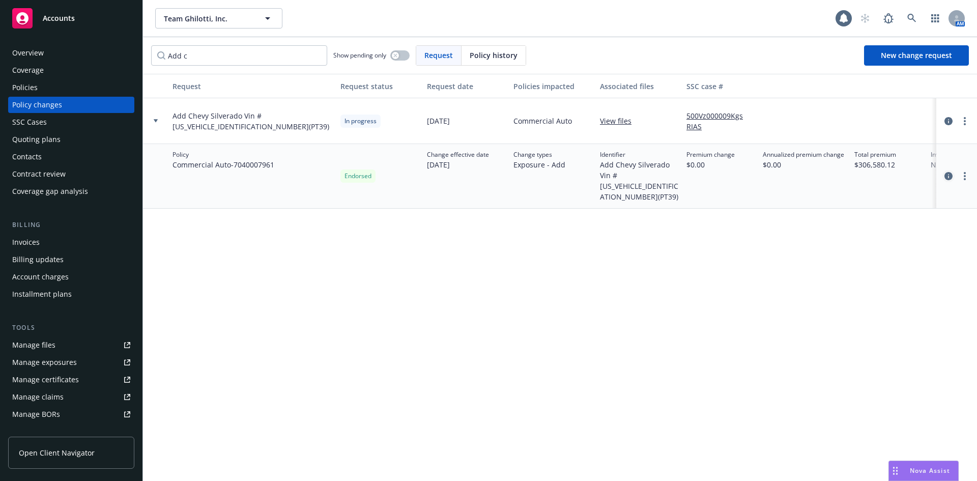
click at [947, 179] on icon "circleInformation" at bounding box center [948, 176] width 8 height 8
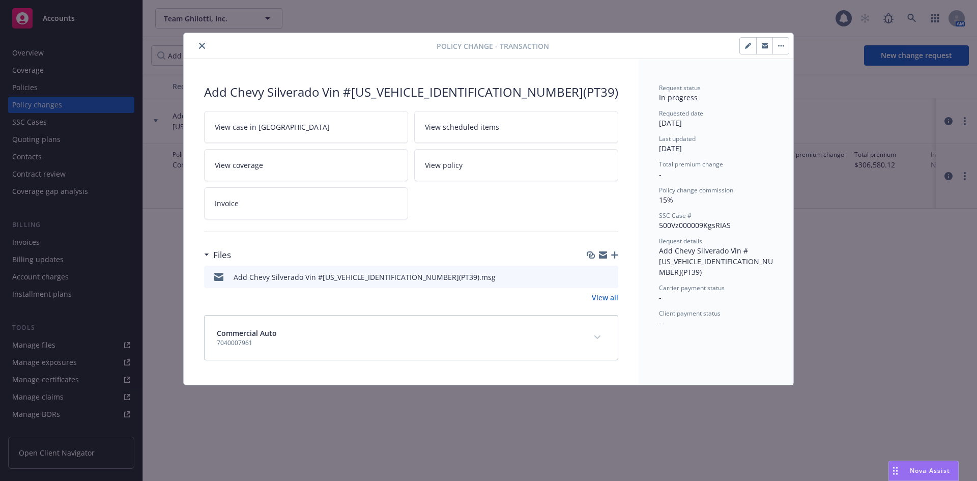
click at [611, 297] on link "View all" at bounding box center [605, 297] width 26 height 11
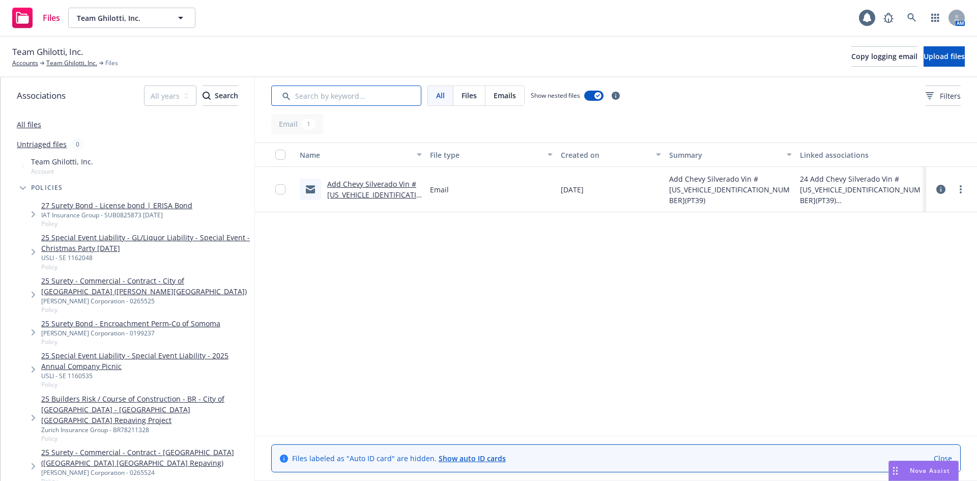
click at [348, 97] on input "Search by keyword..." at bounding box center [346, 95] width 150 height 20
click at [925, 104] on button "Filters" at bounding box center [942, 95] width 35 height 20
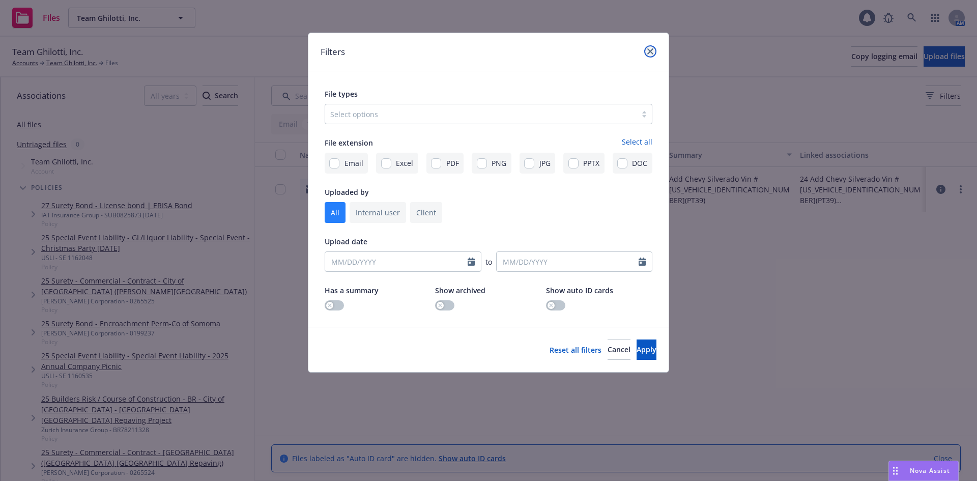
click at [654, 55] on link "close" at bounding box center [650, 51] width 12 height 12
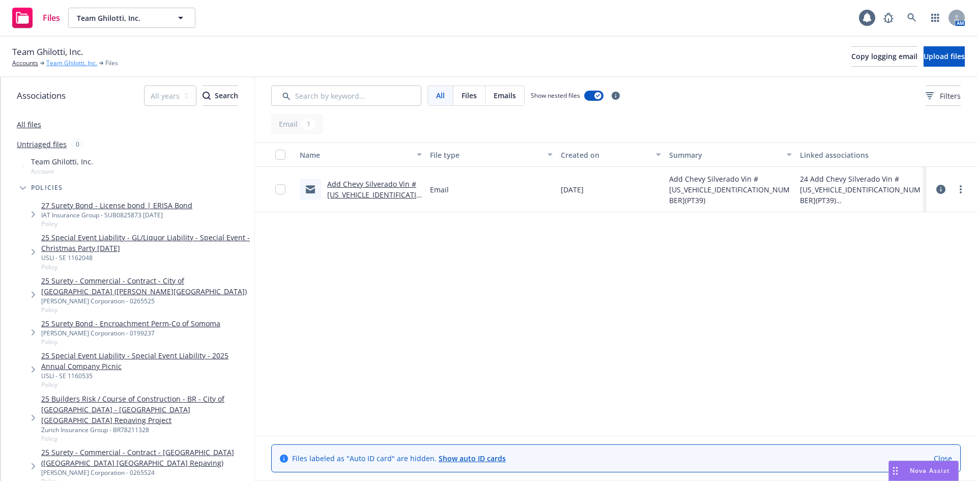
click at [83, 62] on link "Team Ghilotti, Inc." at bounding box center [71, 62] width 51 height 9
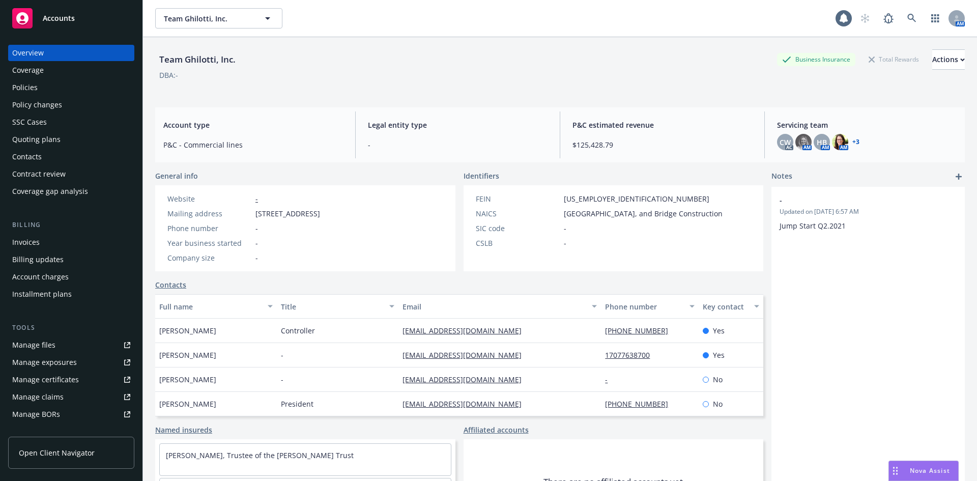
click at [59, 100] on div "Policy changes" at bounding box center [37, 105] width 50 height 16
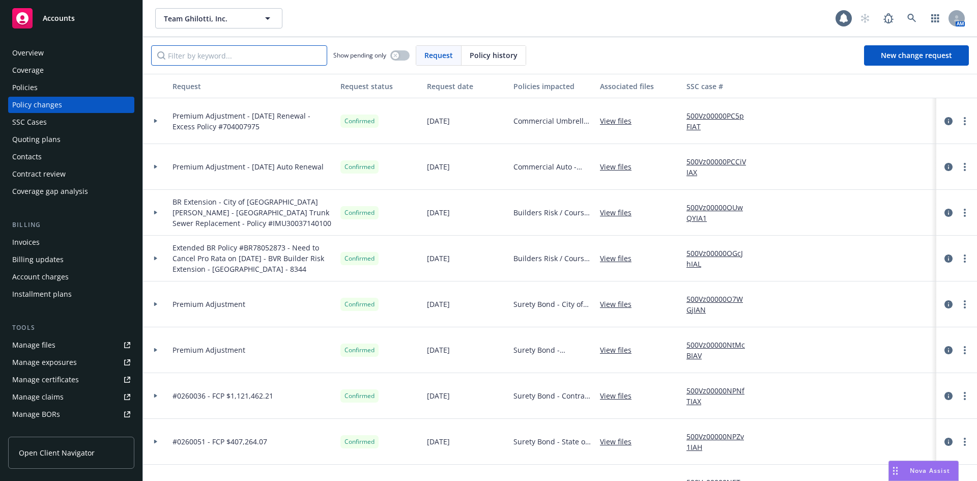
click at [235, 55] on input "Filter by keyword..." at bounding box center [239, 55] width 176 height 20
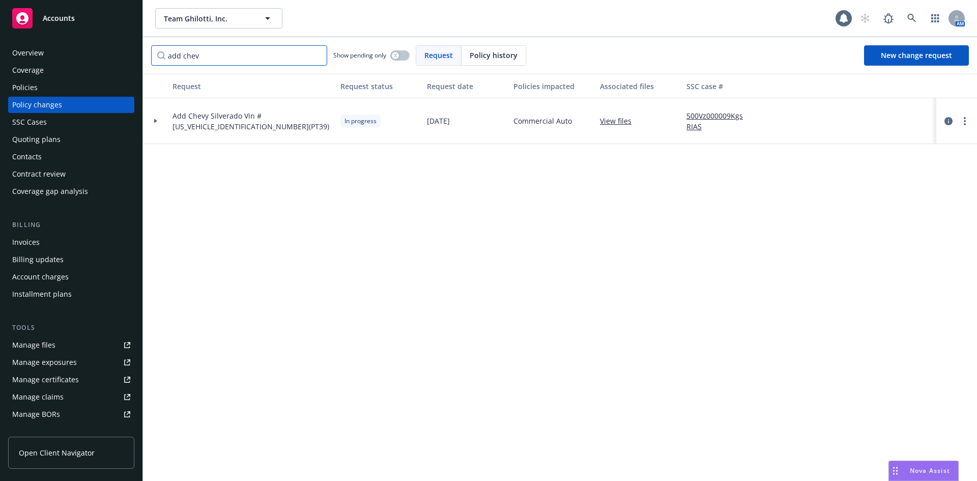
type input "add chev"
click at [157, 120] on icon at bounding box center [156, 121] width 4 height 4
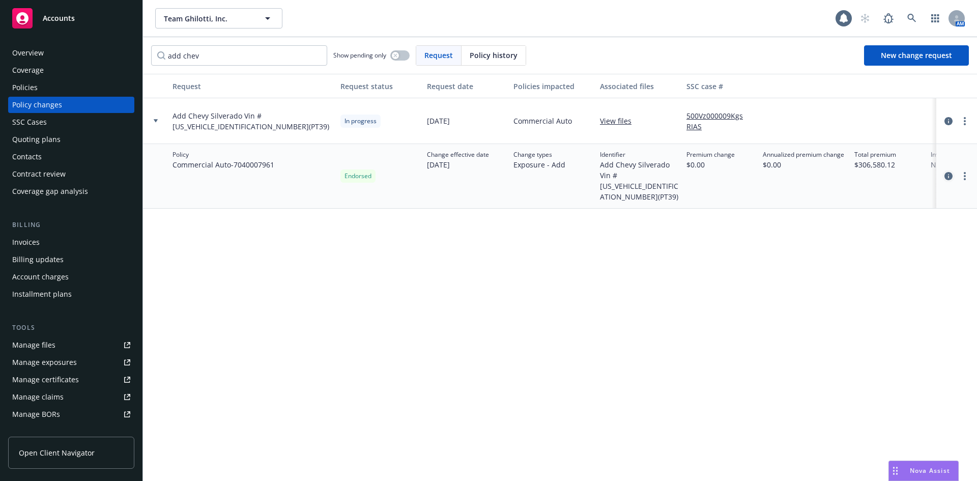
click at [950, 173] on icon "circleInformation" at bounding box center [948, 176] width 8 height 8
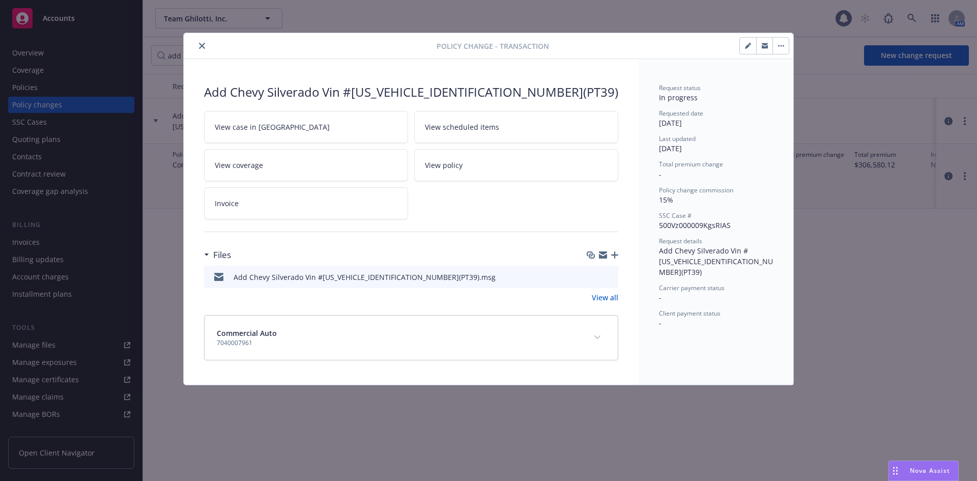
click at [596, 297] on link "View all" at bounding box center [605, 297] width 26 height 11
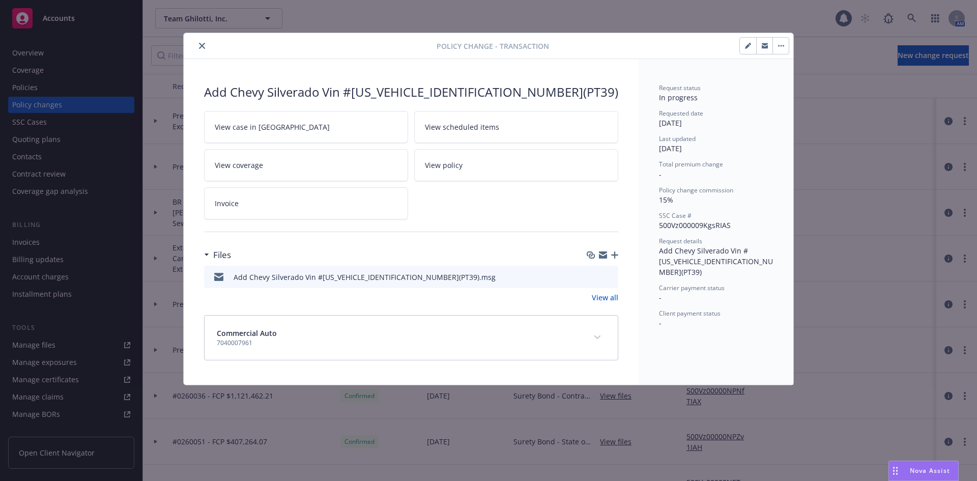
click at [200, 46] on icon "close" at bounding box center [202, 46] width 6 height 6
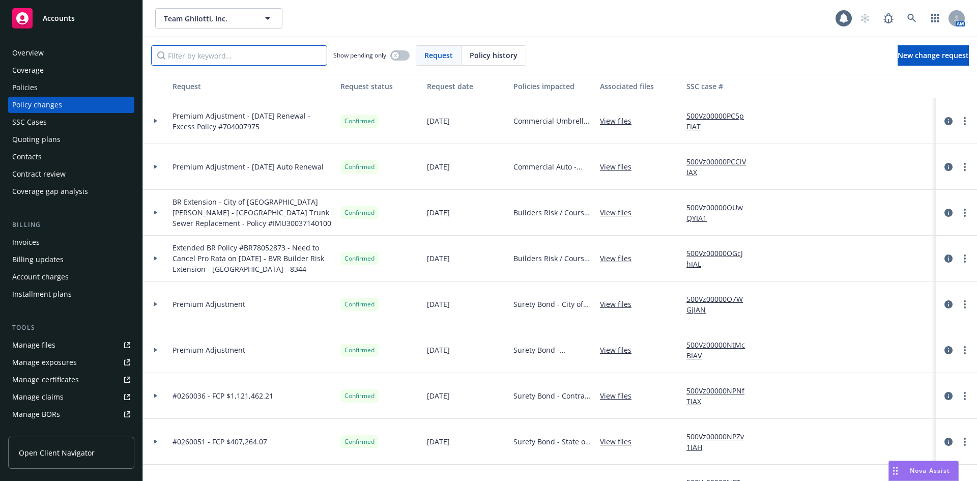
click at [237, 61] on input "Filter by keyword..." at bounding box center [239, 55] width 176 height 20
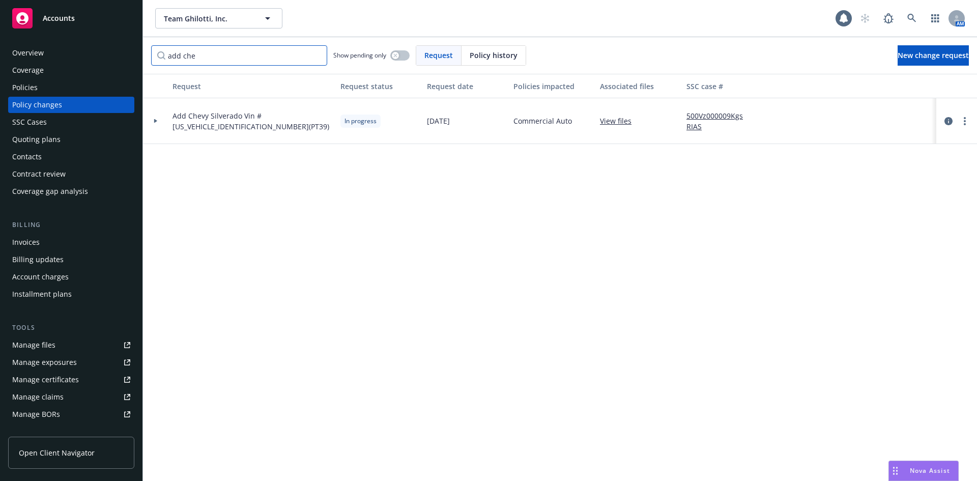
type input "add che"
click at [151, 118] on div at bounding box center [155, 121] width 25 height 46
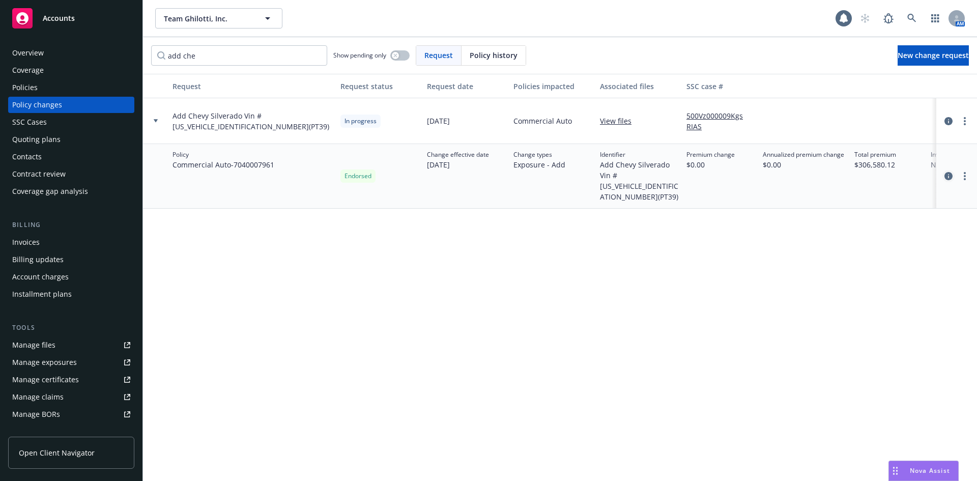
click at [947, 177] on icon "circleInformation" at bounding box center [948, 176] width 8 height 8
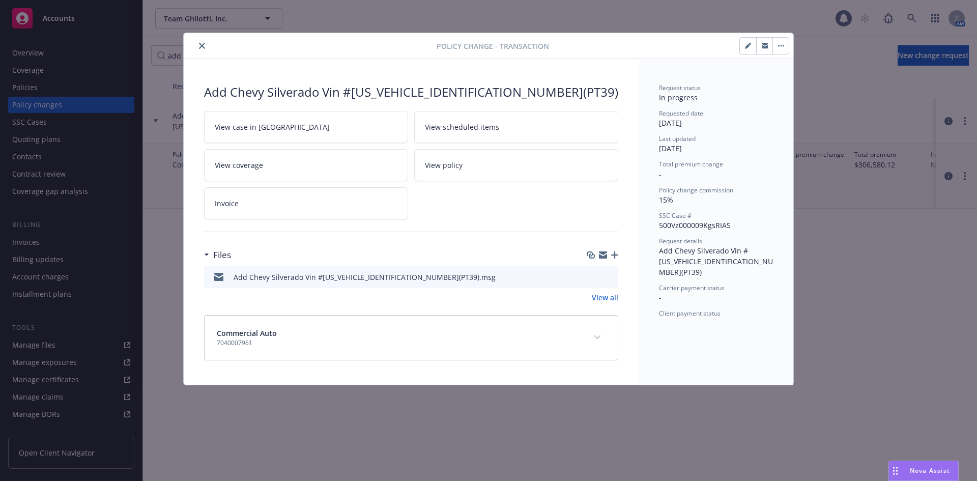
click at [612, 297] on link "View all" at bounding box center [605, 297] width 26 height 11
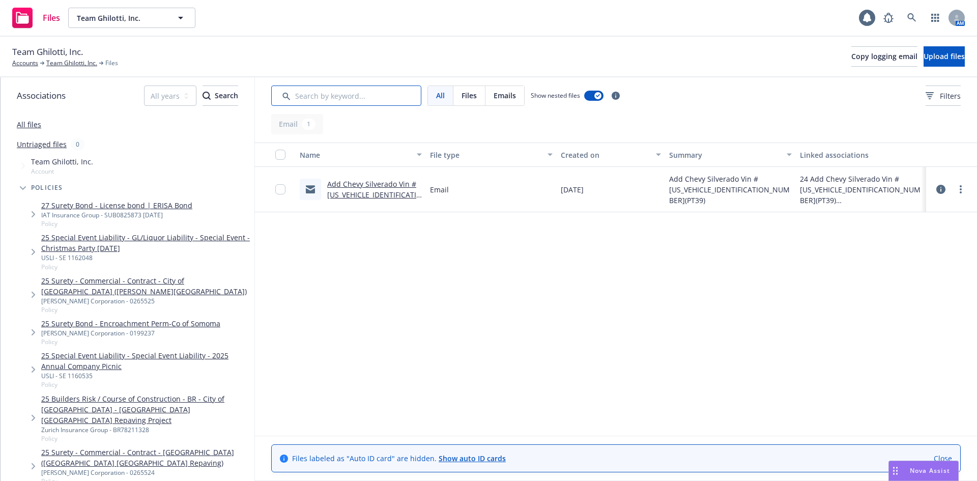
click at [355, 95] on input "Search by keyword..." at bounding box center [346, 95] width 150 height 20
click at [940, 99] on span "Filters" at bounding box center [950, 96] width 21 height 11
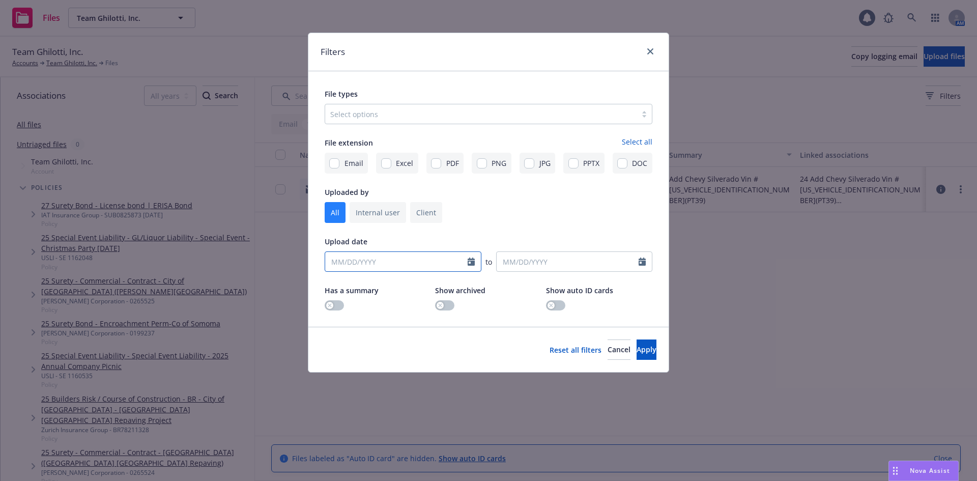
click at [471, 262] on input "MM/DD/YYYY" at bounding box center [403, 261] width 157 height 20
select select "August"
select select "2025"
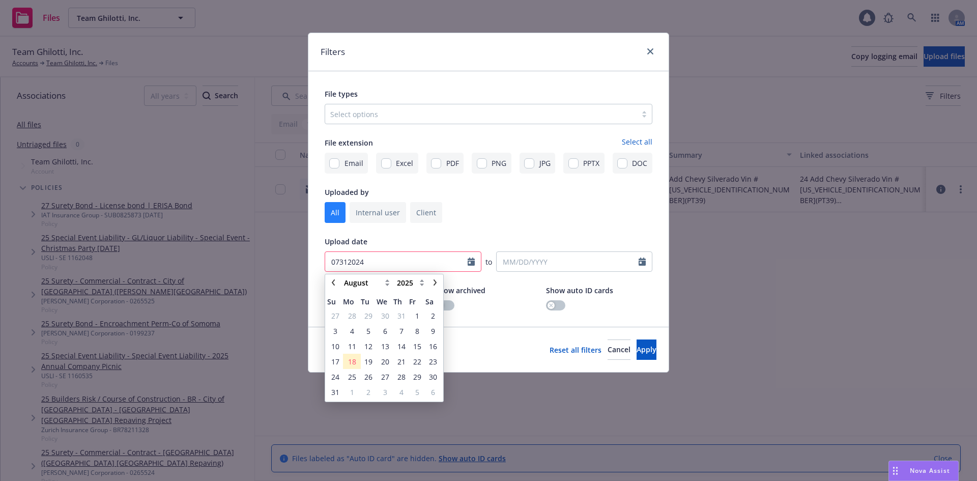
type input "07312024"
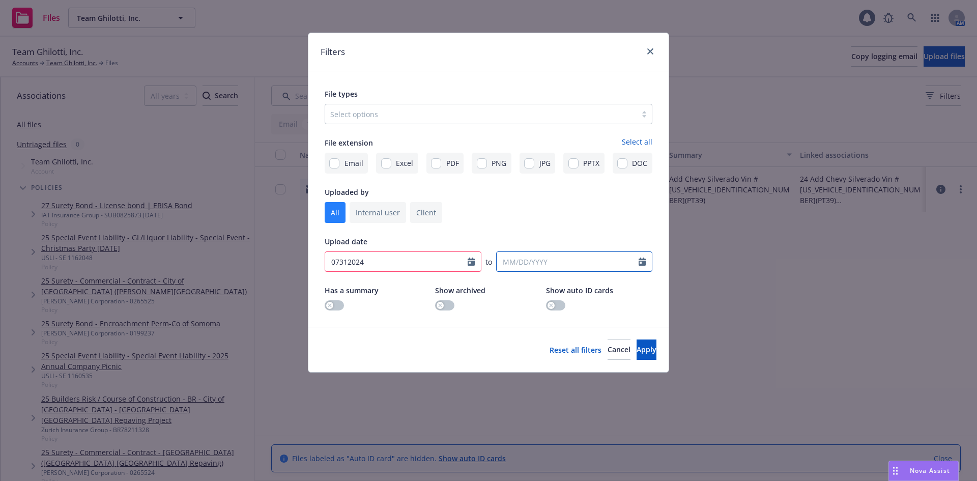
click at [511, 259] on input "MM/DD/YYYY" at bounding box center [574, 261] width 157 height 20
select select "August"
select select "2025"
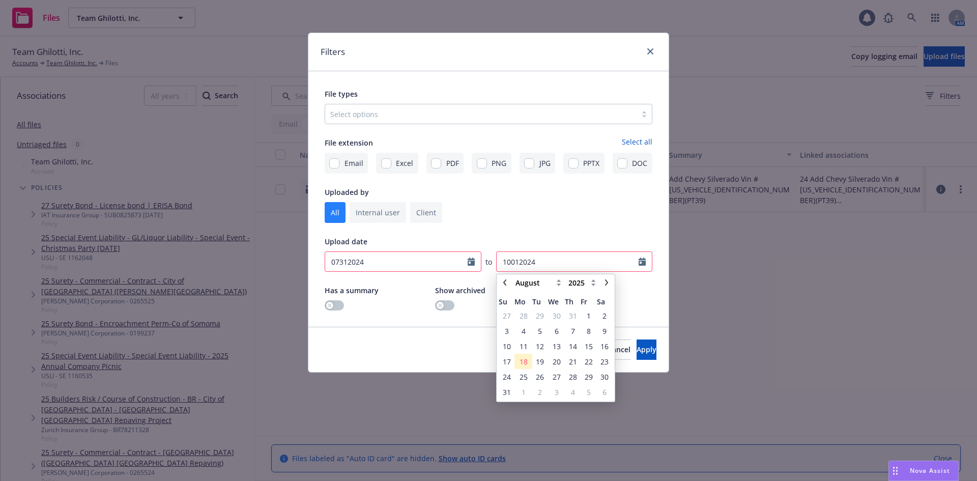
type input "10012024"
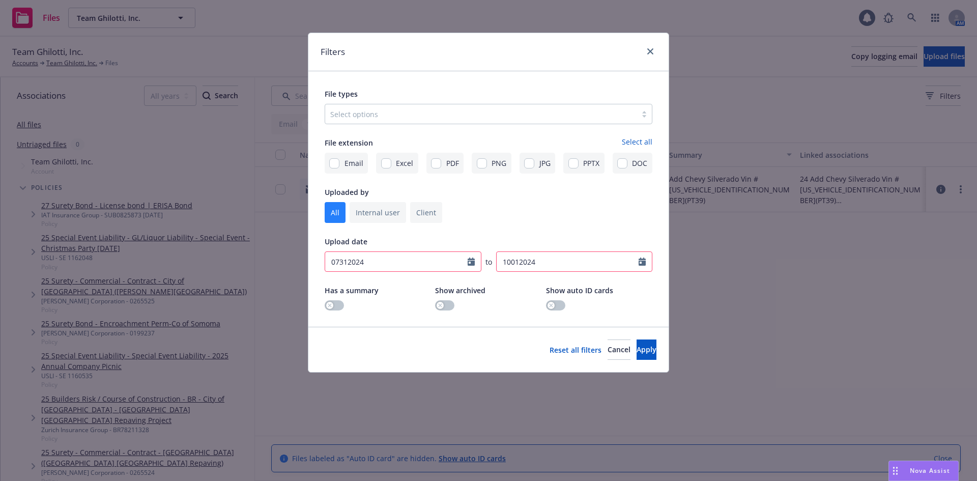
click at [339, 261] on input "07312024" at bounding box center [403, 261] width 157 height 20
select select "July"
select select "2024"
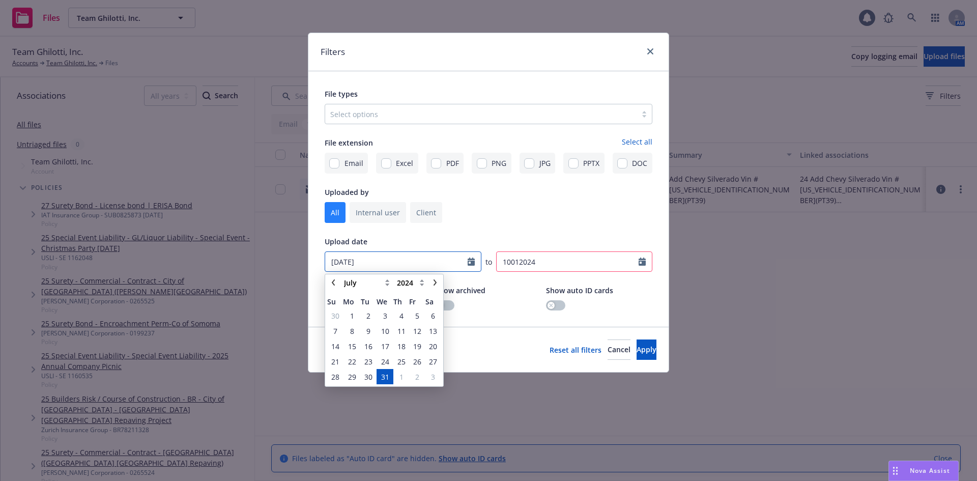
type input "07/31/2024"
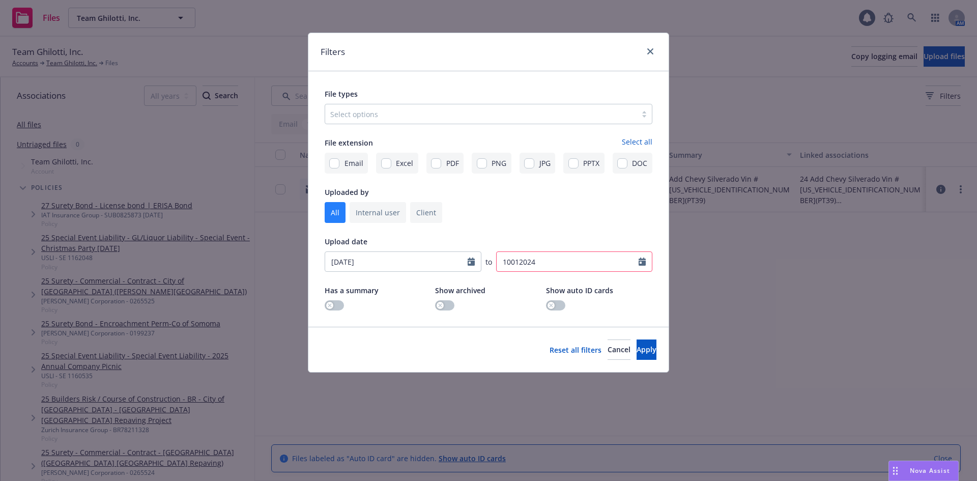
click at [552, 261] on input "10012024" at bounding box center [574, 261] width 157 height 20
select select "October"
select select "2024"
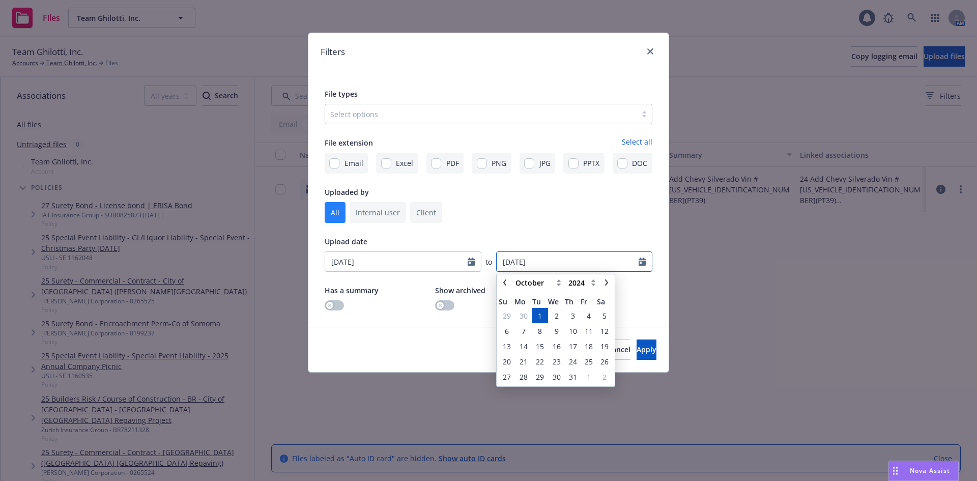
type input "10/01/2024"
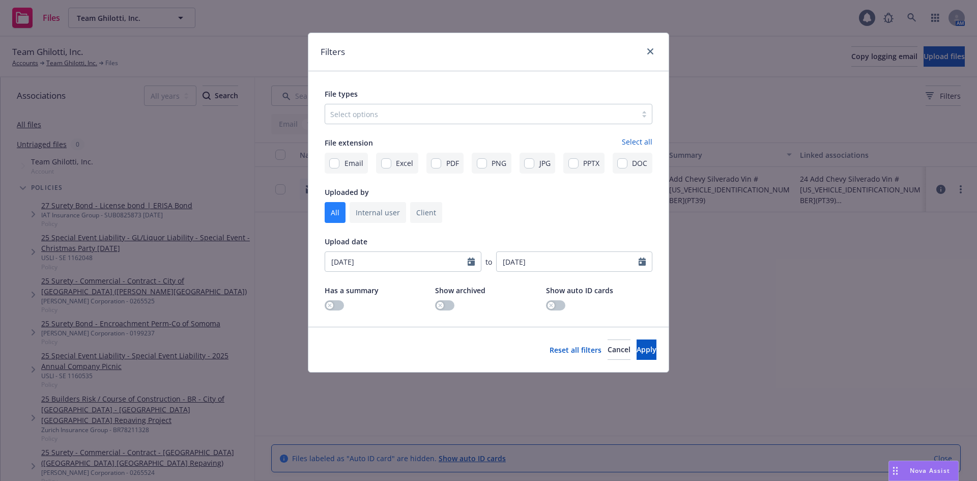
click at [590, 233] on div "File types Select options File extension Select all Email Excel PDF PNG JPG PPT…" at bounding box center [489, 198] width 328 height 223
click at [636, 352] on span "Apply" at bounding box center [646, 349] width 20 height 10
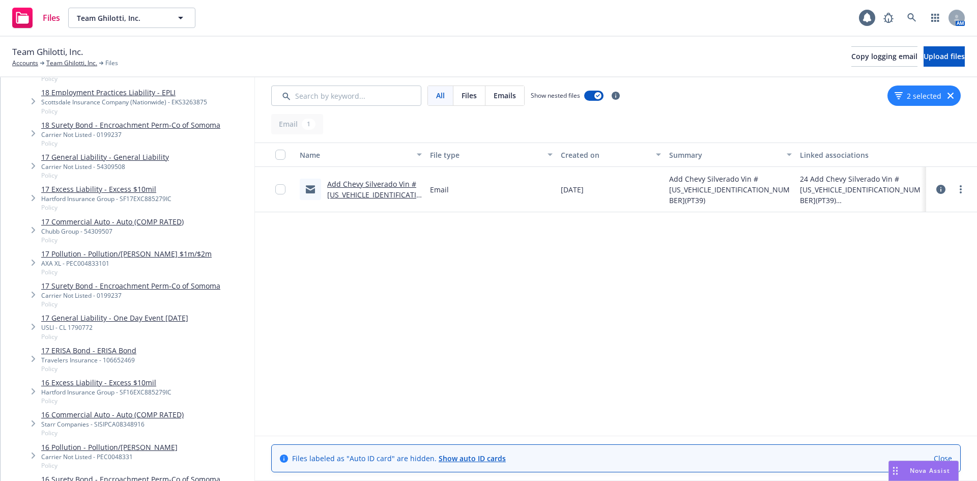
scroll to position [5699, 0]
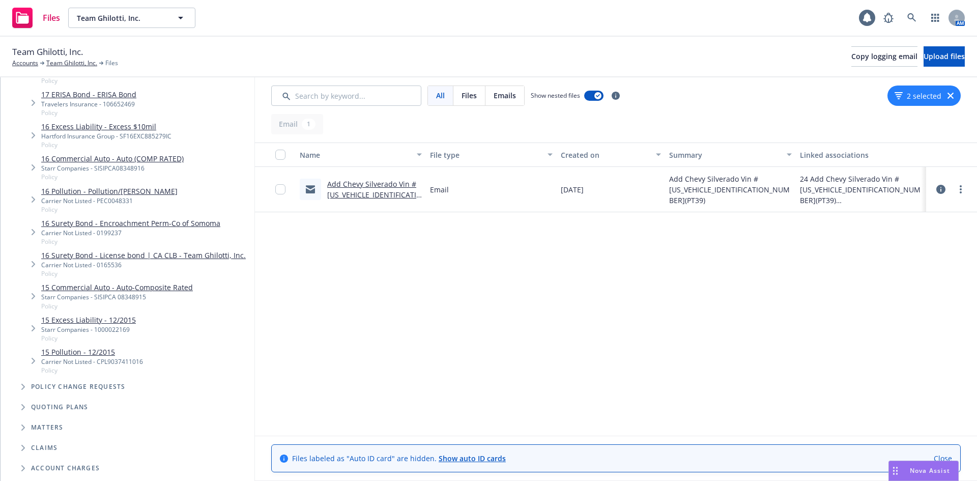
click at [21, 378] on span "Tree Example" at bounding box center [23, 386] width 16 height 16
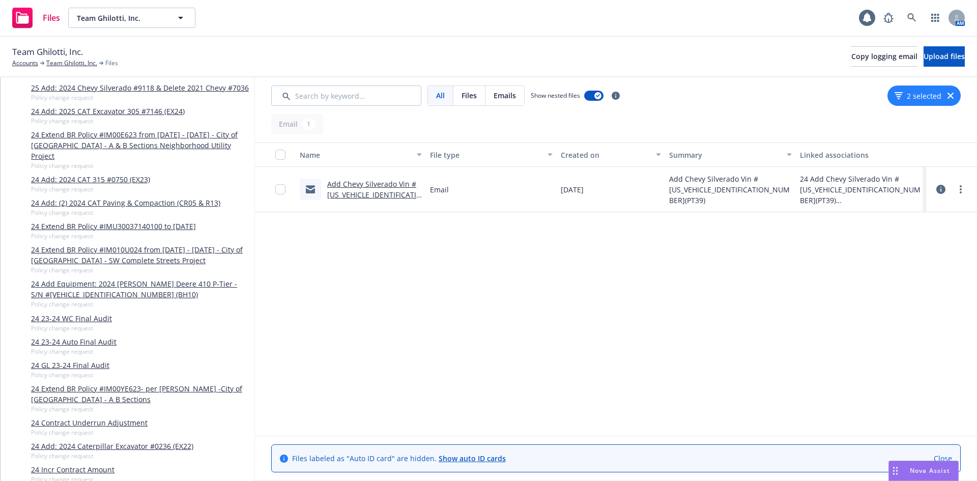
scroll to position [6716, 0]
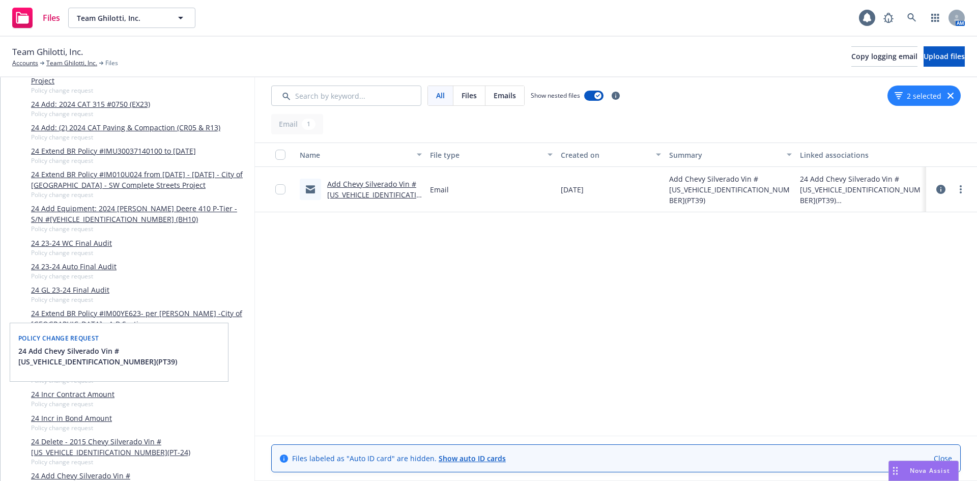
click at [55, 470] on link "24 Add Chevy Silverado Vin #3GCUDJED2RG379115(PT39)" at bounding box center [140, 480] width 219 height 21
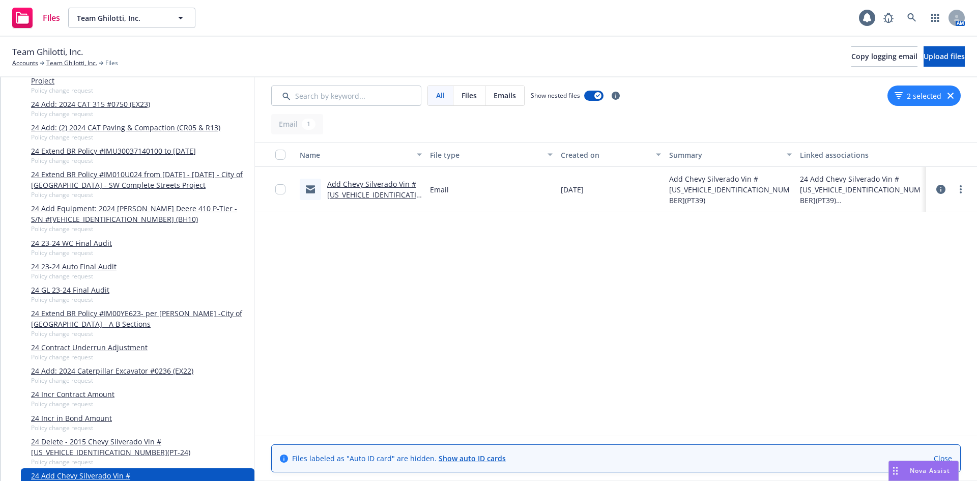
click at [353, 187] on link "Add Chevy Silverado Vin #3GCUDJED2RG379115(PT39).msg" at bounding box center [374, 194] width 95 height 31
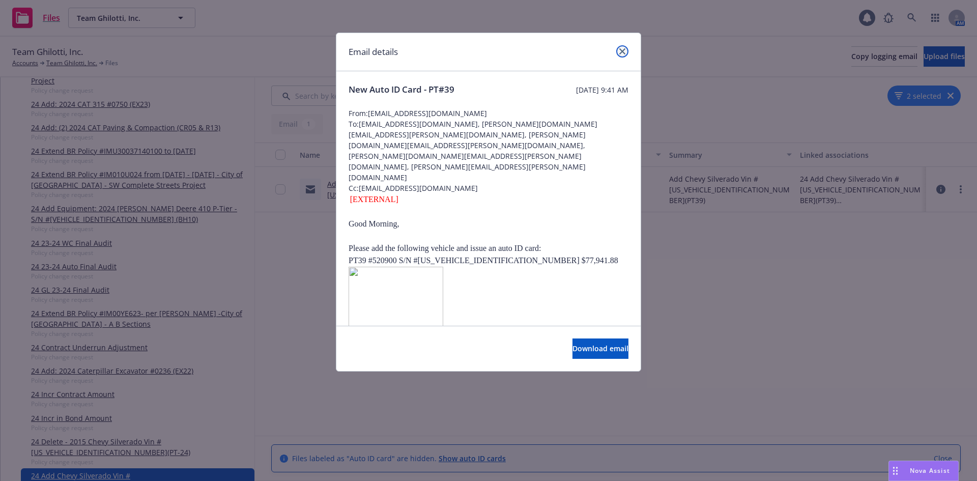
click at [619, 50] on icon "close" at bounding box center [622, 51] width 6 height 6
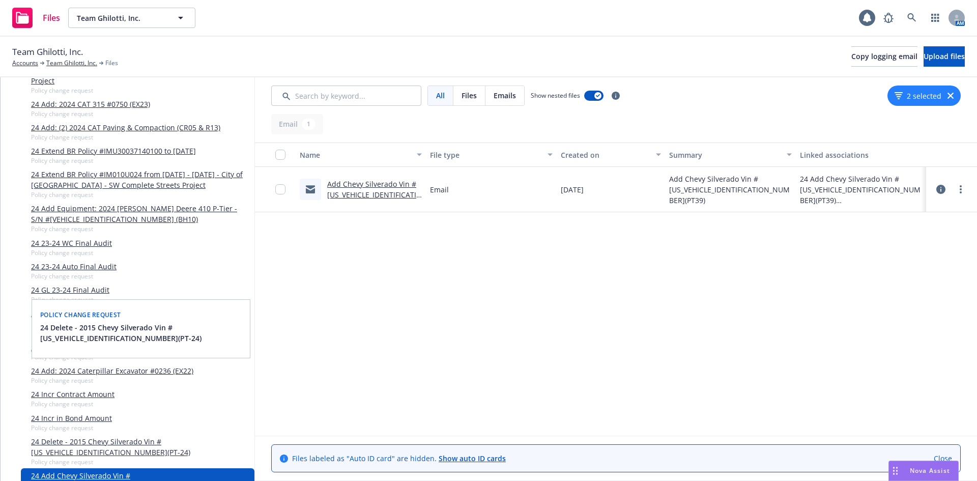
click at [63, 436] on link "24 Delete - 2015 Chevy Silverado Vin #3GCPCSEC9FG309247(PT-24)" at bounding box center [140, 446] width 219 height 21
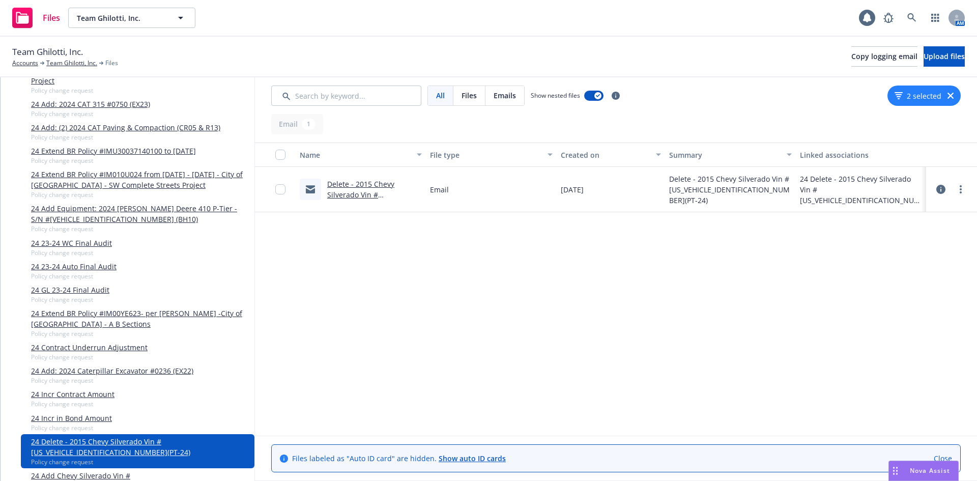
click at [353, 196] on link "Delete - 2015 Chevy Silverado Vin #3GCPCSEC9FG309247(PT-24).msg" at bounding box center [374, 200] width 95 height 42
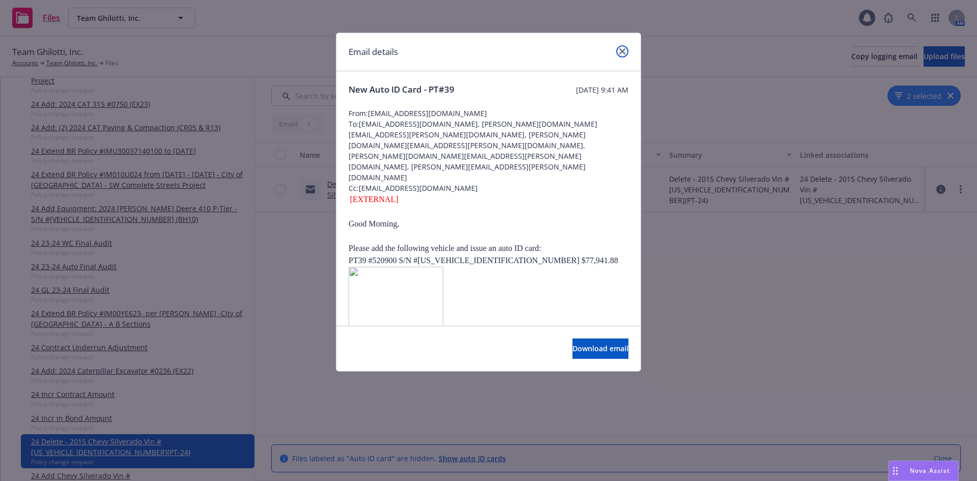
click at [622, 52] on icon "close" at bounding box center [622, 51] width 6 height 6
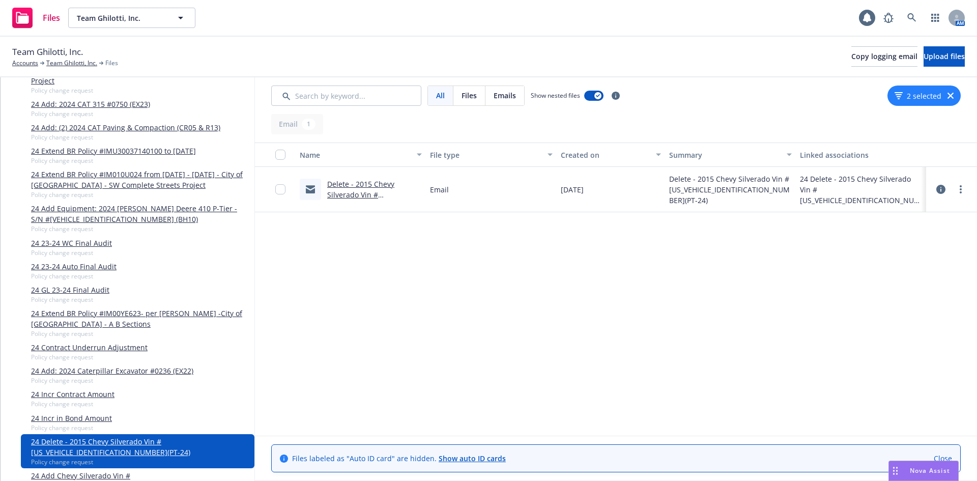
click at [950, 96] on icon "button" at bounding box center [950, 96] width 6 height 6
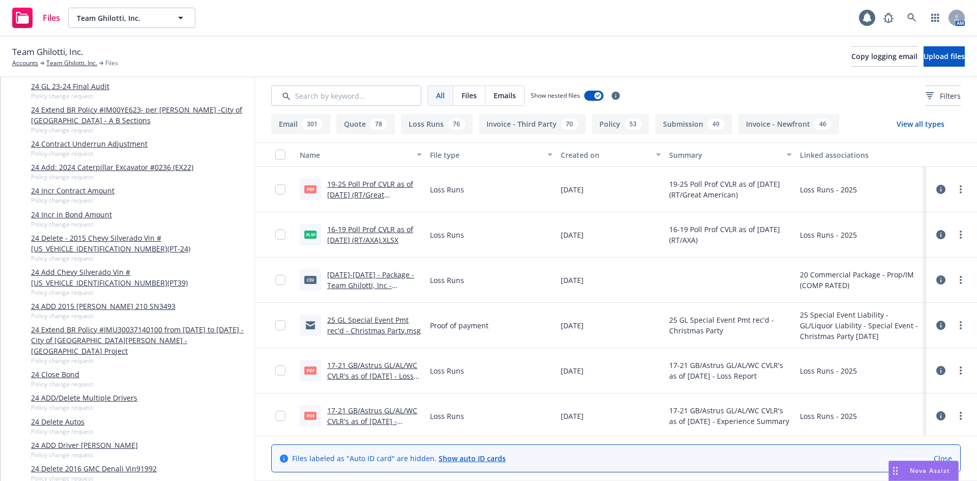
scroll to position [6869, 0]
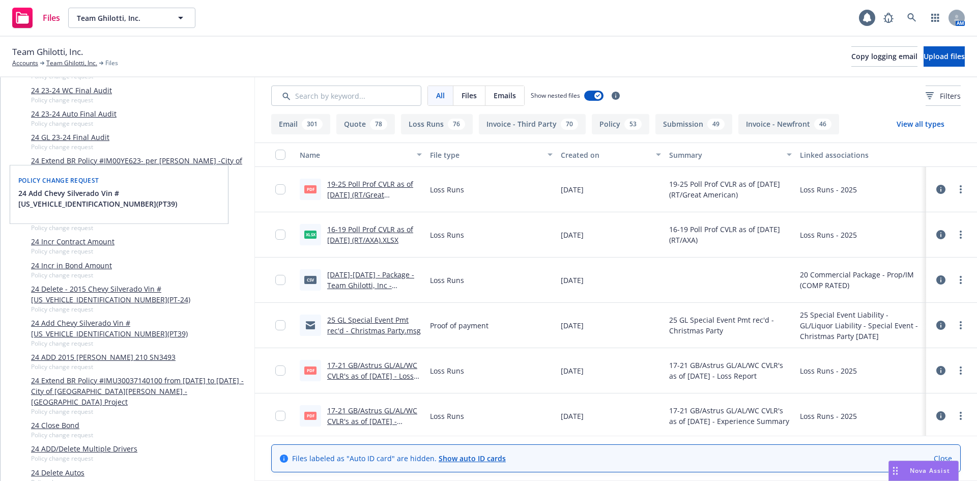
click at [88, 317] on link "24 Add Chevy Silverado Vin #3GCUDJED2RG379115(PT39)" at bounding box center [140, 327] width 219 height 21
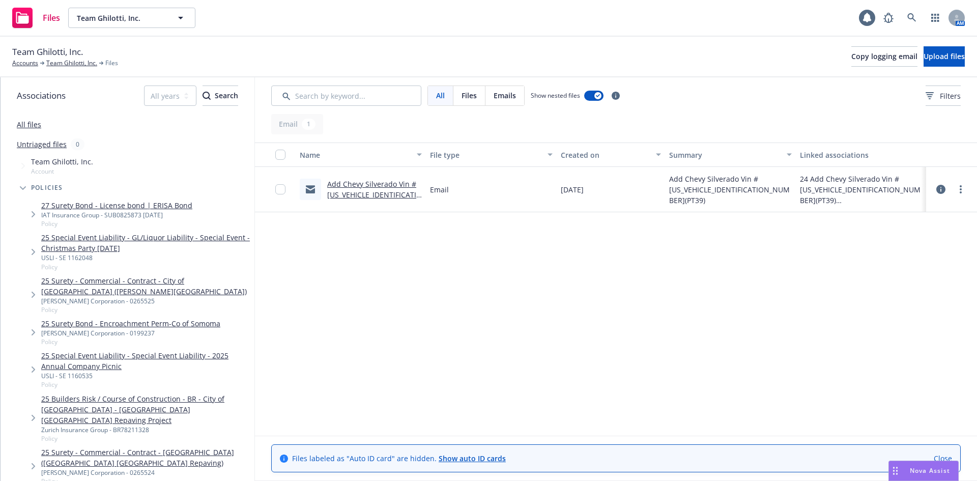
click at [35, 125] on link "All files" at bounding box center [29, 125] width 24 height 10
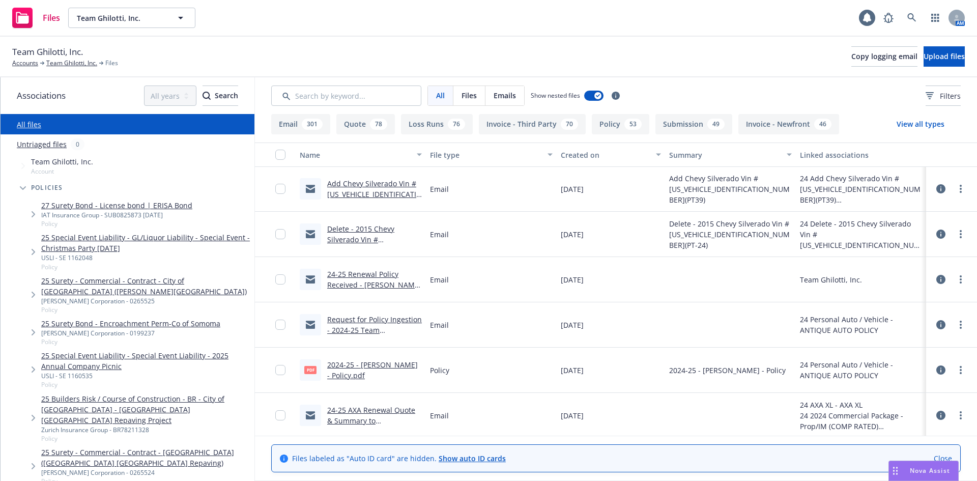
scroll to position [27010, 0]
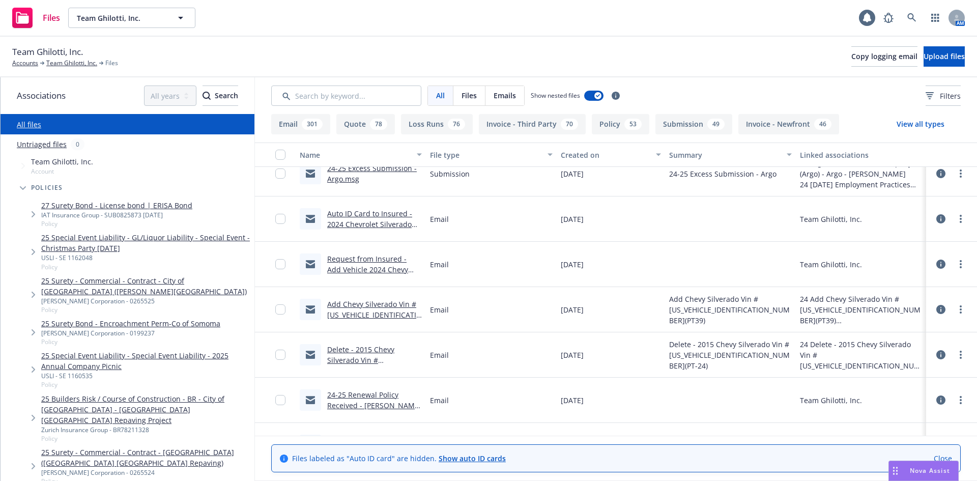
click at [392, 312] on link "Add Chevy Silverado Vin #3GCUDJED2RG379115(PT39).msg" at bounding box center [374, 314] width 95 height 31
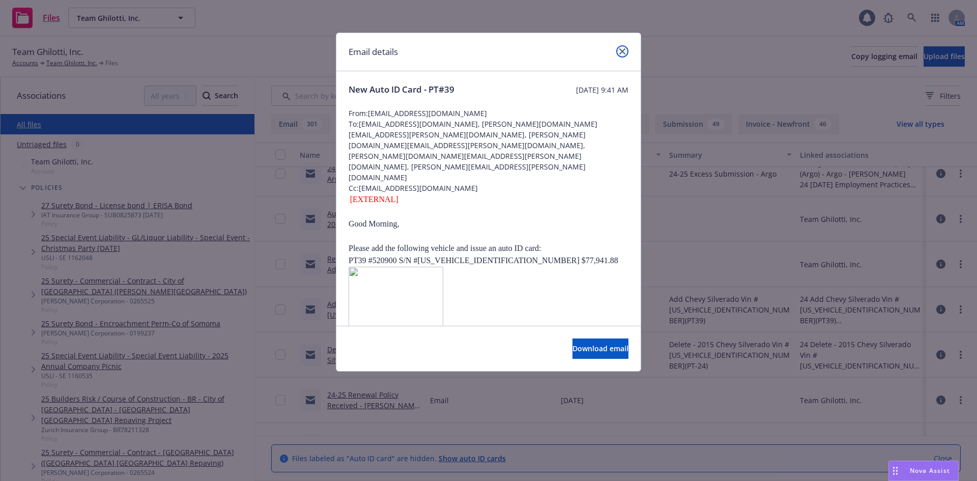
click at [620, 52] on icon "close" at bounding box center [622, 51] width 6 height 6
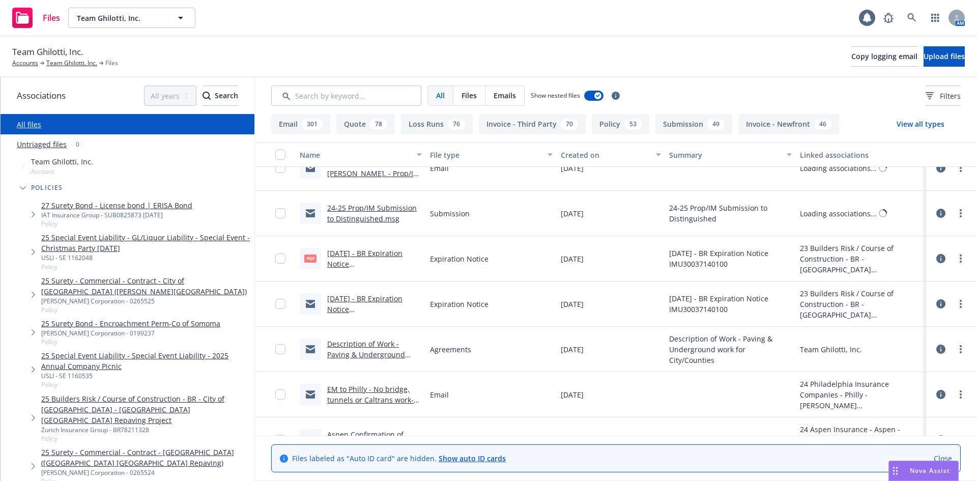
scroll to position [25881, 0]
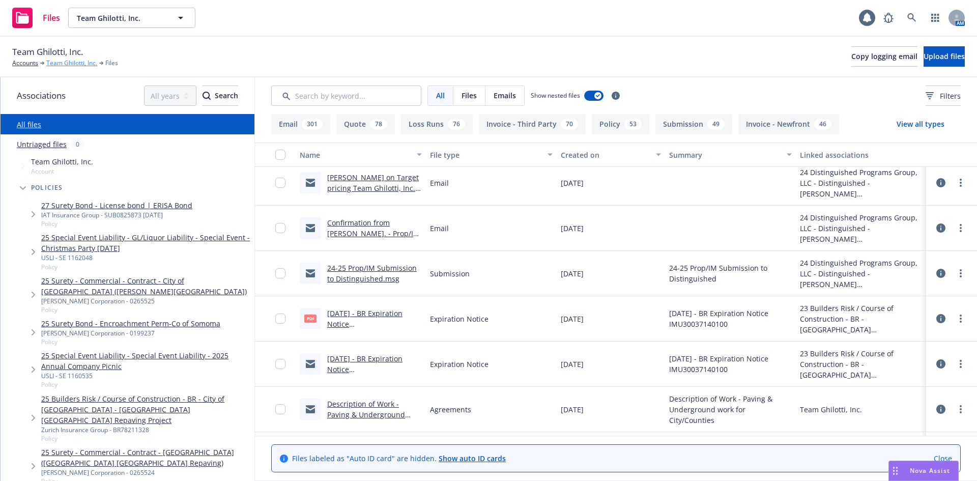
click at [68, 61] on link "Team Ghilotti, Inc." at bounding box center [71, 62] width 51 height 9
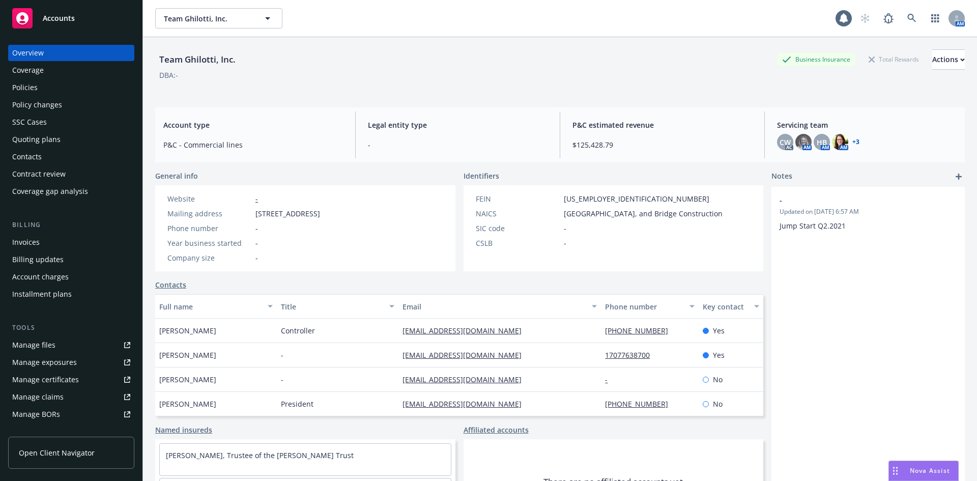
click at [55, 100] on div "Policy changes" at bounding box center [37, 105] width 50 height 16
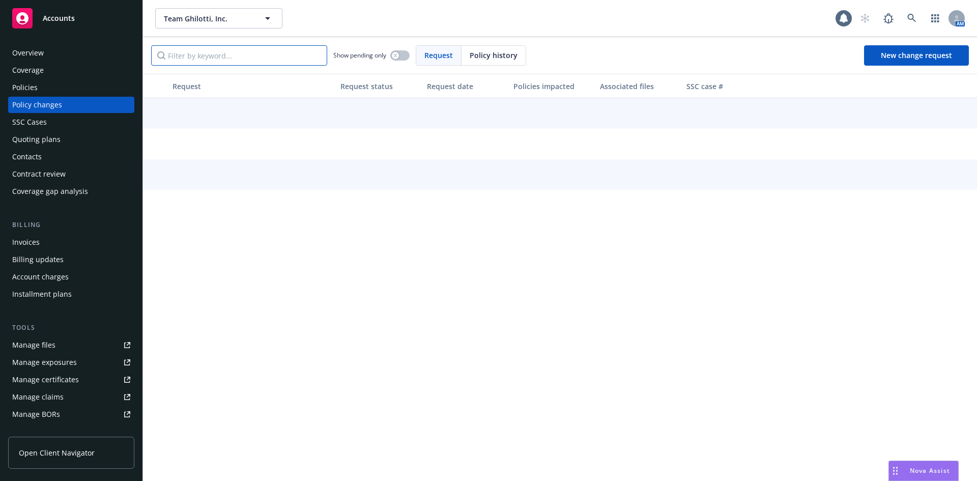
click at [203, 62] on input "Filter by keyword..." at bounding box center [239, 55] width 176 height 20
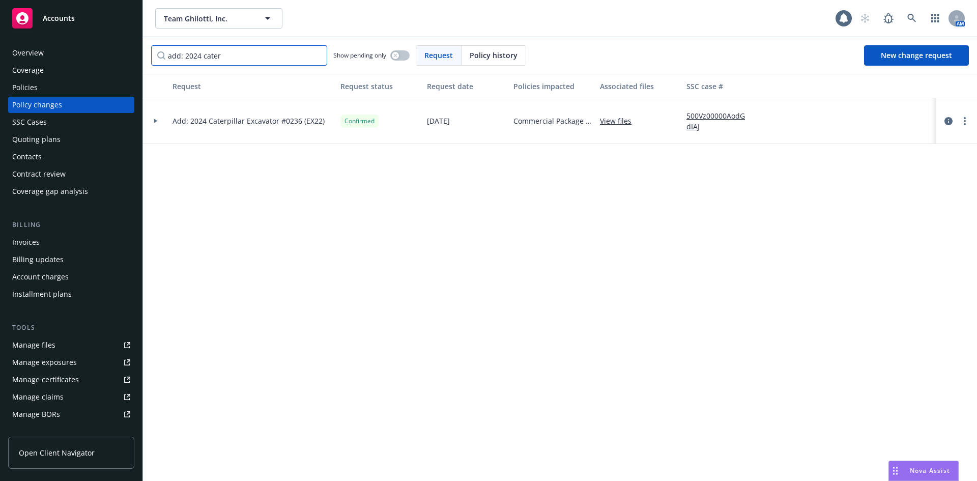
type input "add: 2024 cater"
click at [967, 115] on div at bounding box center [956, 121] width 33 height 12
click at [961, 120] on link "more" at bounding box center [964, 121] width 12 height 12
click at [637, 247] on div "Request Request status Request date Policies impacted Associated files SSC case…" at bounding box center [560, 277] width 834 height 407
click at [245, 120] on span "Add: 2024 Caterpillar Excavator #0236 (EX22)" at bounding box center [248, 120] width 152 height 11
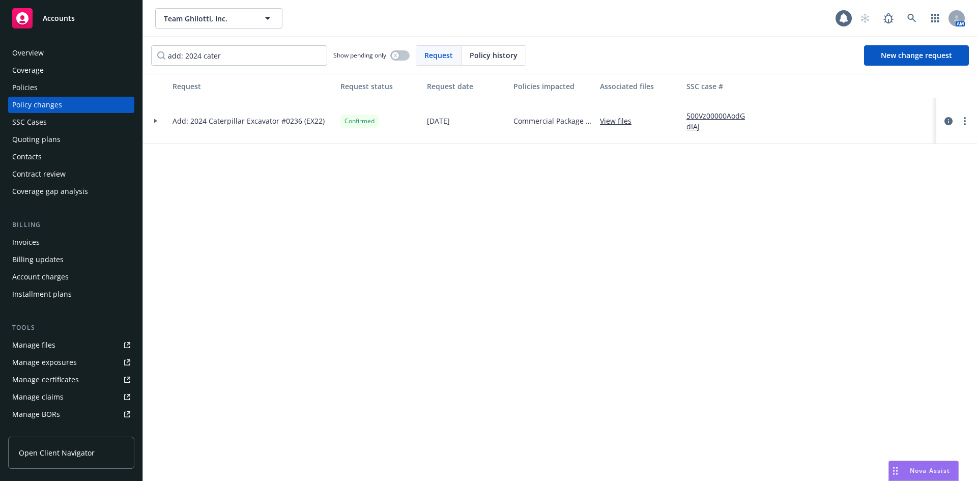
click at [153, 118] on div at bounding box center [155, 121] width 25 height 46
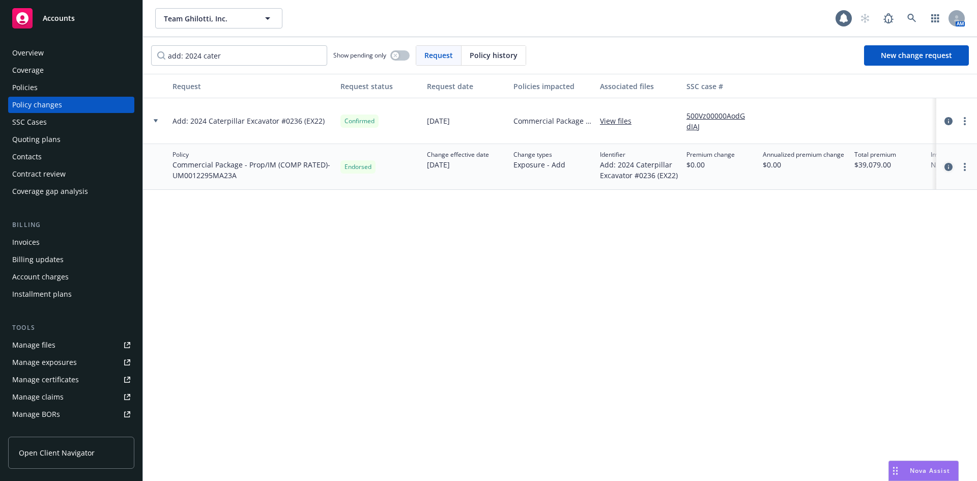
click at [950, 166] on icon "circleInformation" at bounding box center [948, 167] width 8 height 8
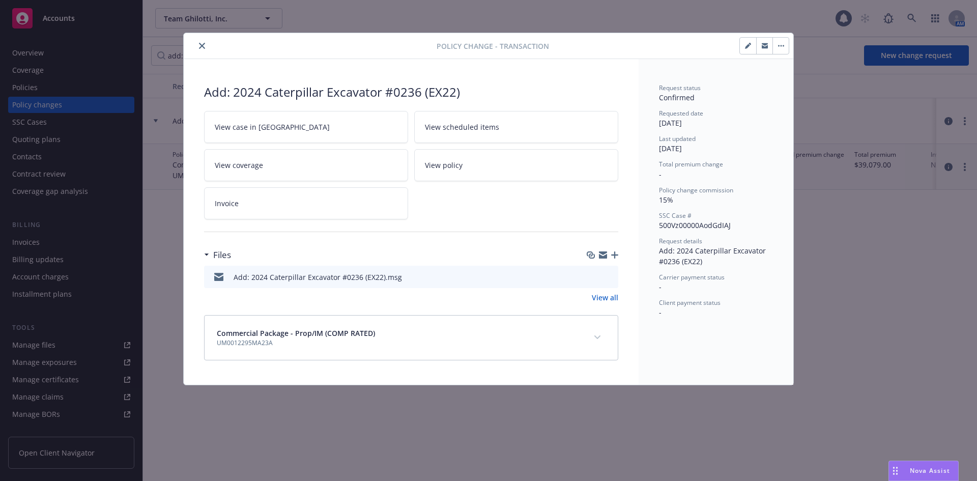
click at [500, 342] on div "Commercial Package - Prop/IM (COMP RATED) UM0012295MA23A" at bounding box center [399, 338] width 364 height 20
click at [594, 339] on icon "expand content" at bounding box center [597, 337] width 6 height 4
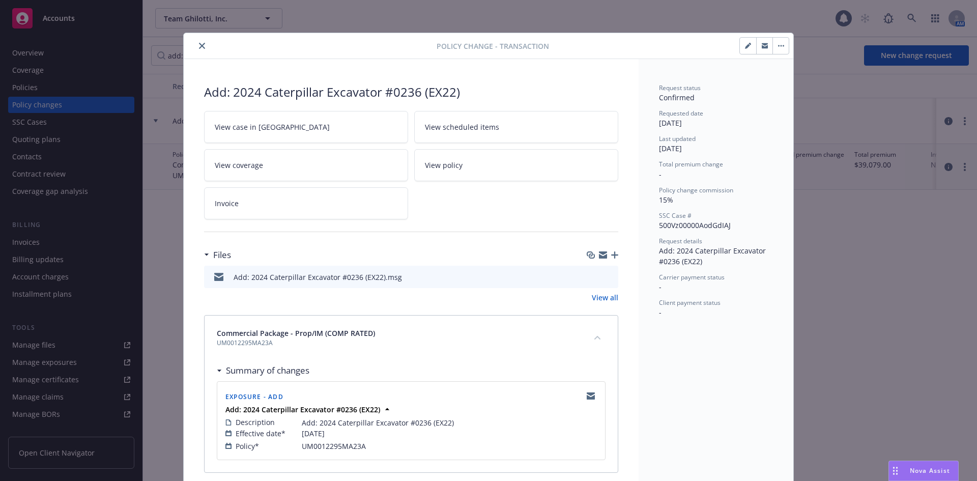
click at [604, 276] on icon "preview file" at bounding box center [608, 276] width 9 height 7
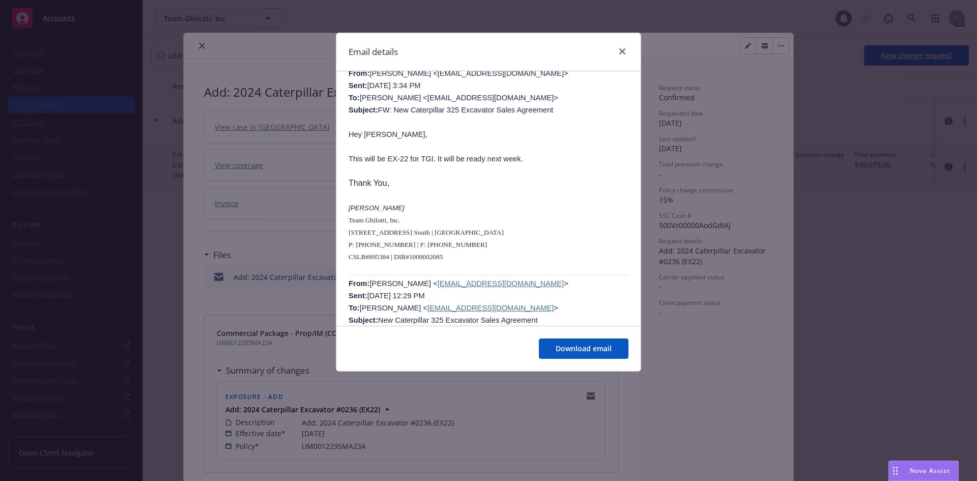
scroll to position [336, 0]
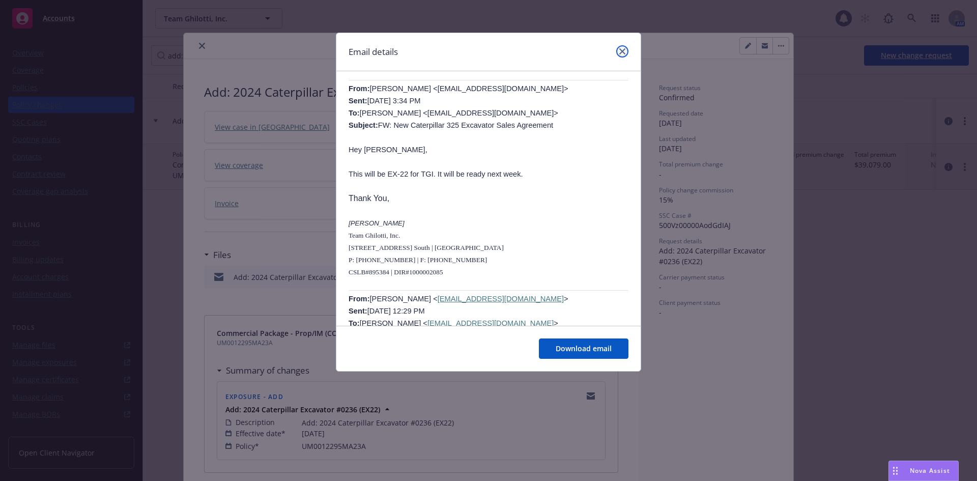
click at [624, 51] on icon "close" at bounding box center [622, 51] width 6 height 6
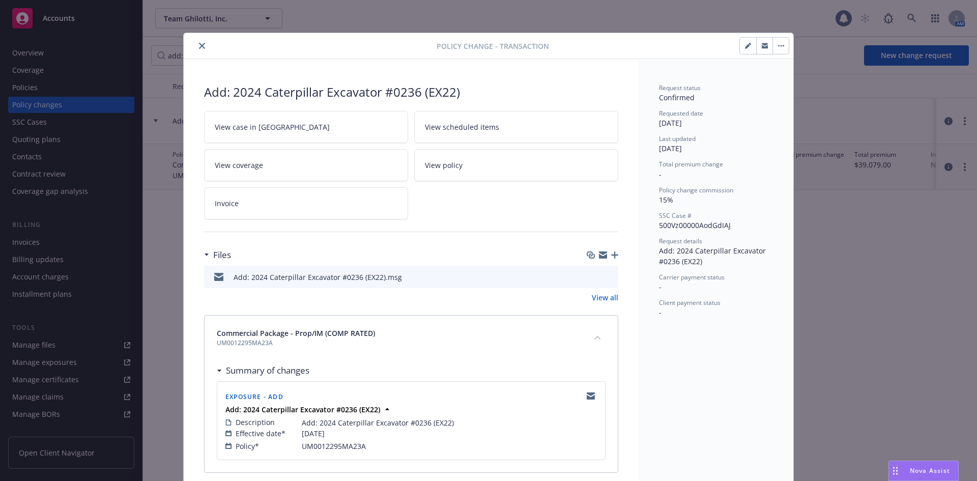
click at [602, 296] on link "View all" at bounding box center [605, 297] width 26 height 11
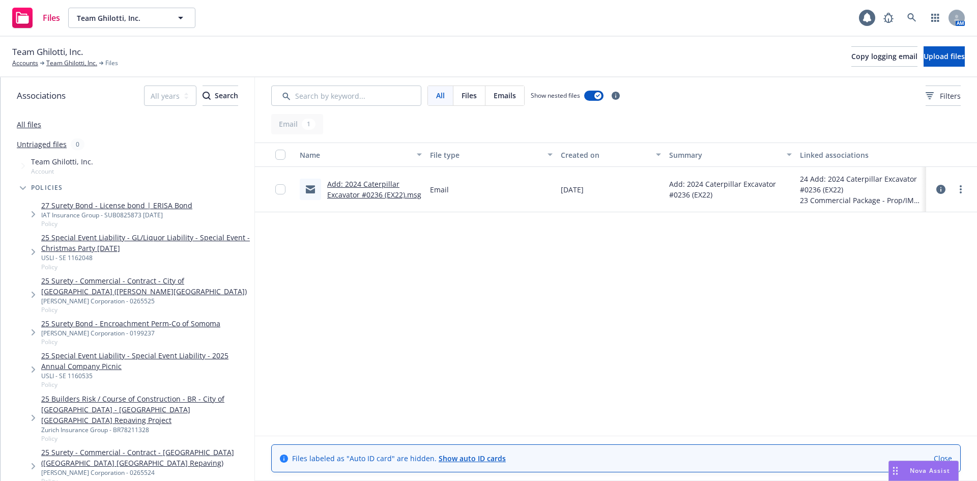
click at [35, 122] on link "All files" at bounding box center [29, 125] width 24 height 10
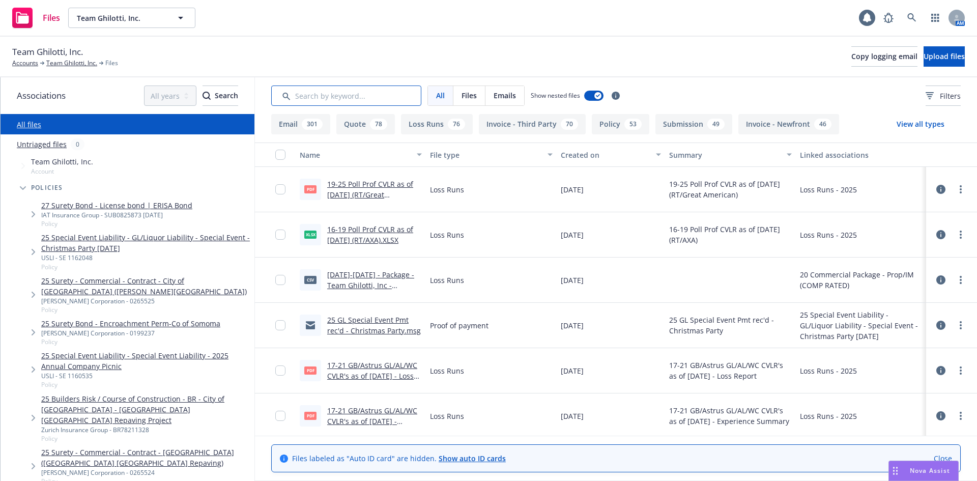
click at [384, 94] on input "Search by keyword..." at bounding box center [346, 95] width 150 height 20
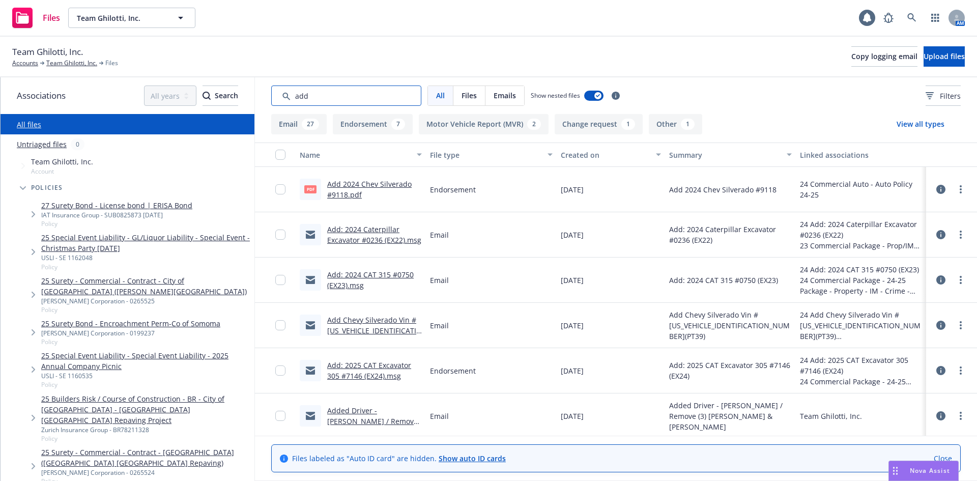
type input "add"
click at [398, 184] on link "Add 2024 Chev Silverado #9118.pdf" at bounding box center [369, 189] width 84 height 20
click at [936, 190] on icon at bounding box center [940, 189] width 9 height 9
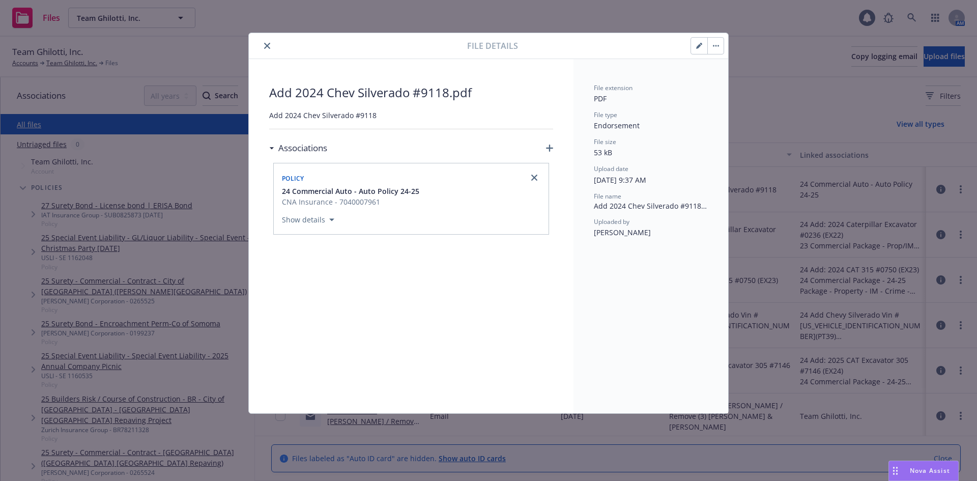
click at [303, 149] on h3 "Associations" at bounding box center [302, 147] width 49 height 13
click at [303, 154] on h3 "Associations" at bounding box center [302, 147] width 49 height 13
click at [550, 148] on icon "button" at bounding box center [549, 147] width 7 height 7
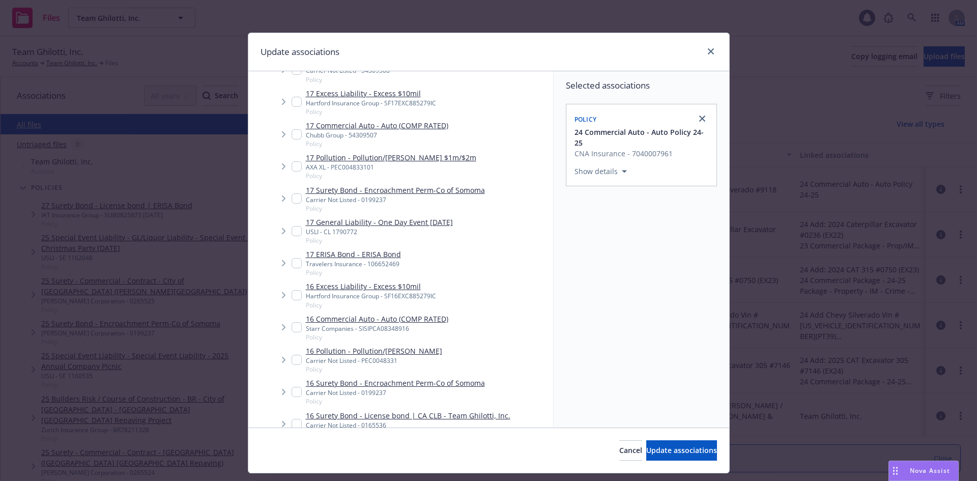
scroll to position [5488, 0]
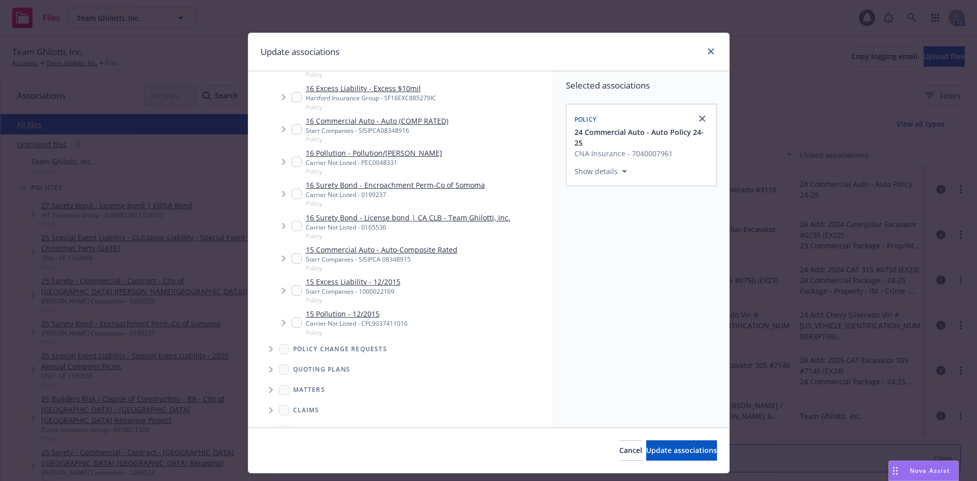
click at [262, 341] on span "Tree Example" at bounding box center [270, 349] width 16 height 16
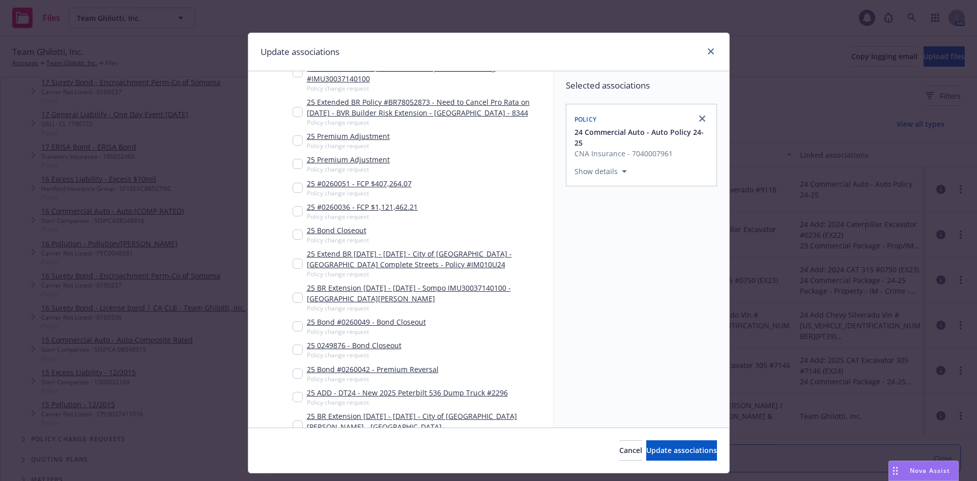
scroll to position [5895, 0]
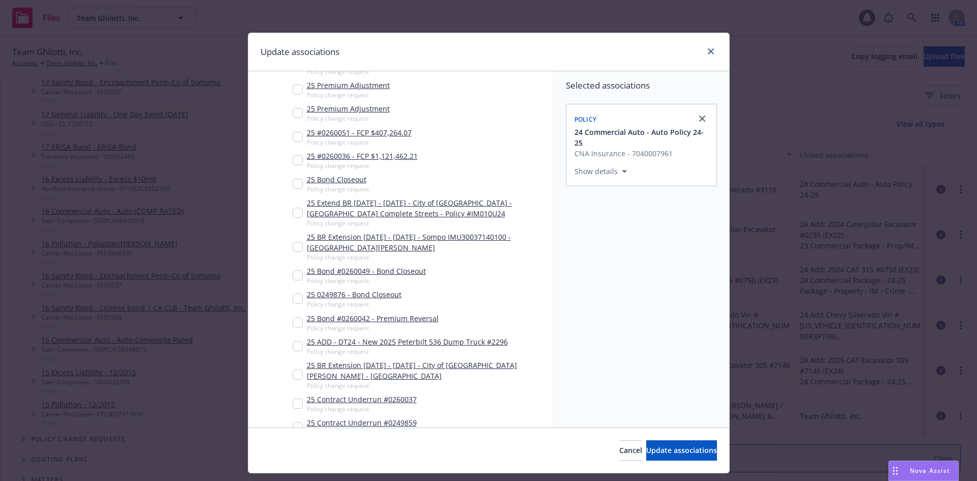
checkbox input "true"
click at [660, 443] on button "Update associations" at bounding box center [681, 450] width 71 height 20
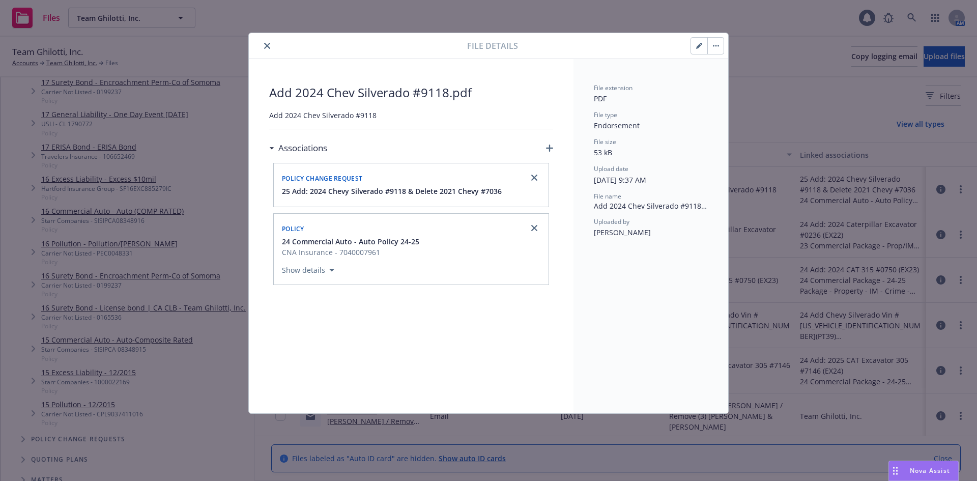
click at [267, 44] on icon "close" at bounding box center [267, 46] width 6 height 6
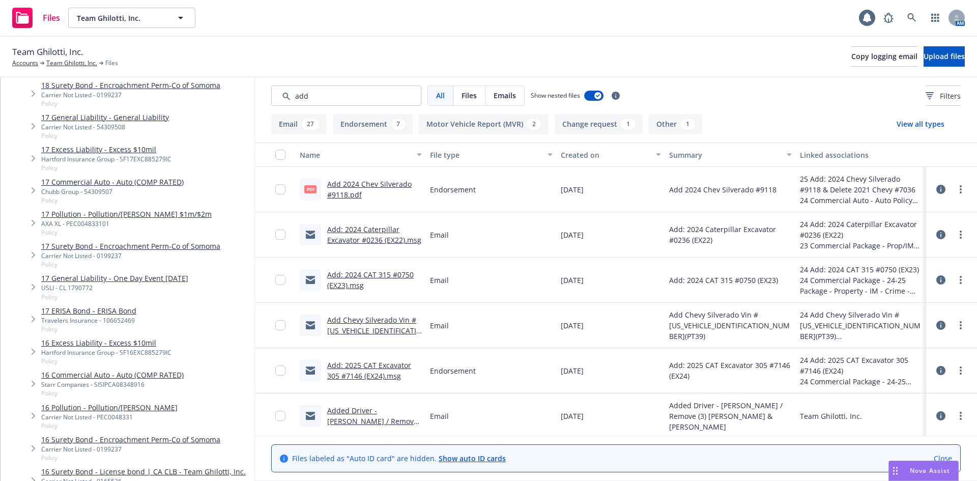
scroll to position [5443, 0]
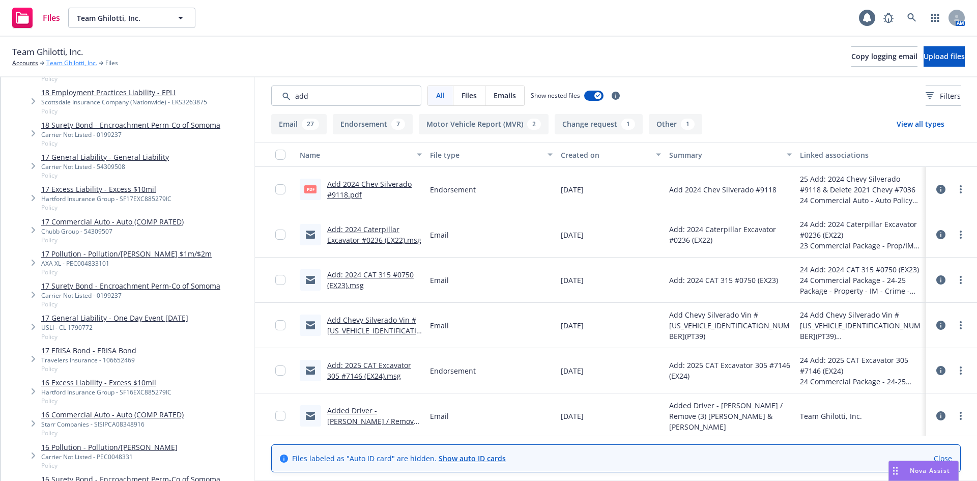
click at [71, 62] on link "Team Ghilotti, Inc." at bounding box center [71, 62] width 51 height 9
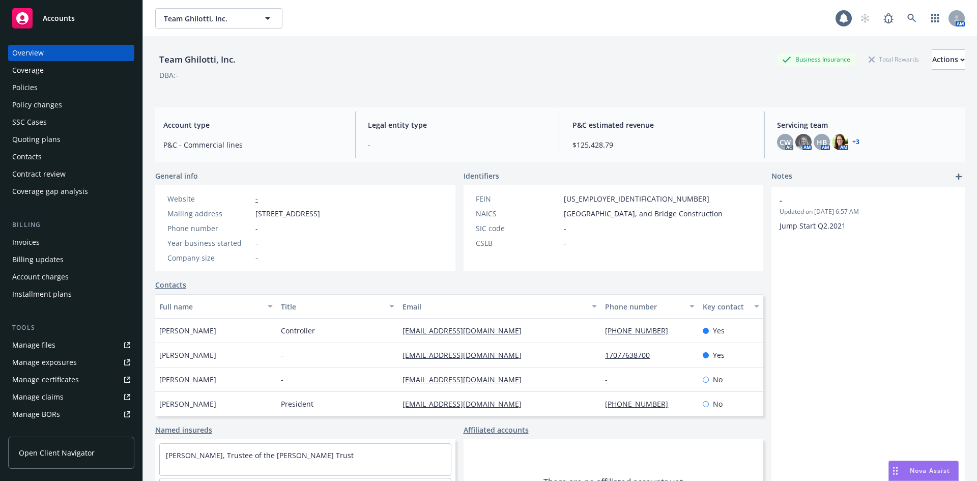
click at [87, 102] on div "Policy changes" at bounding box center [71, 105] width 118 height 16
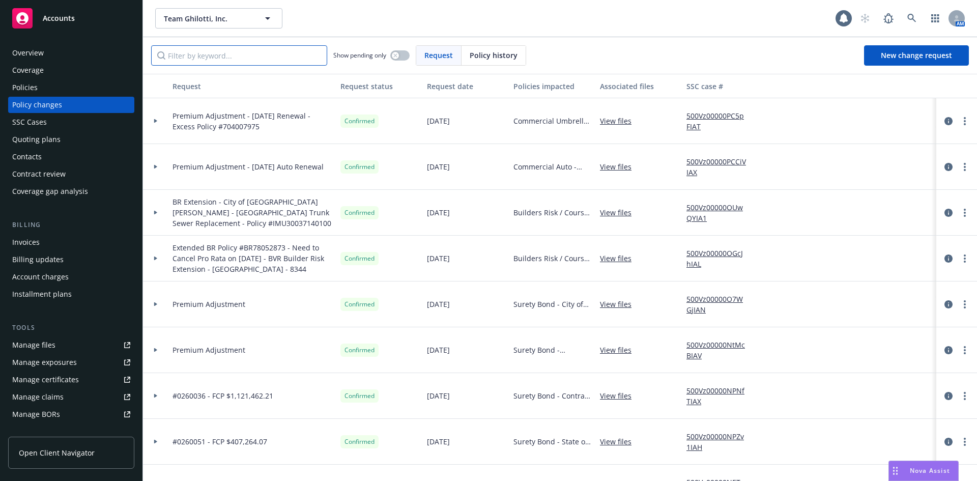
click at [227, 53] on input "Filter by keyword..." at bounding box center [239, 55] width 176 height 20
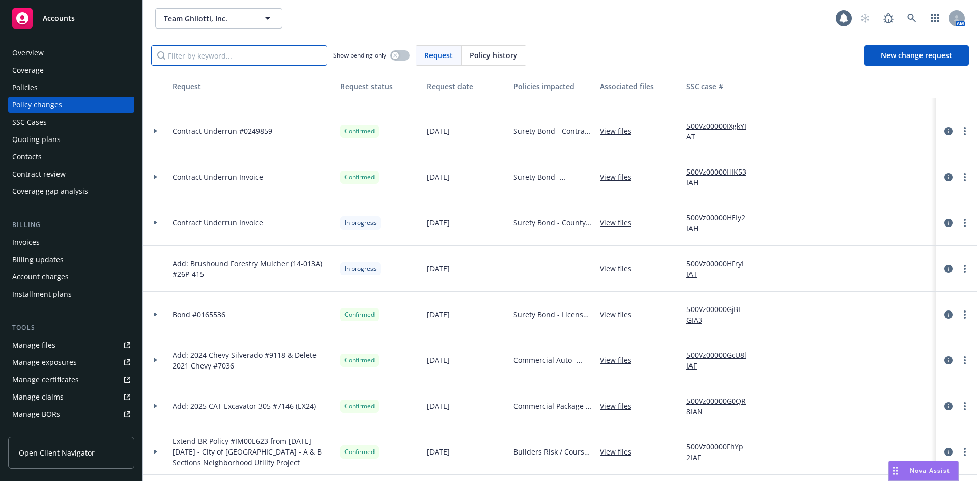
scroll to position [865, 0]
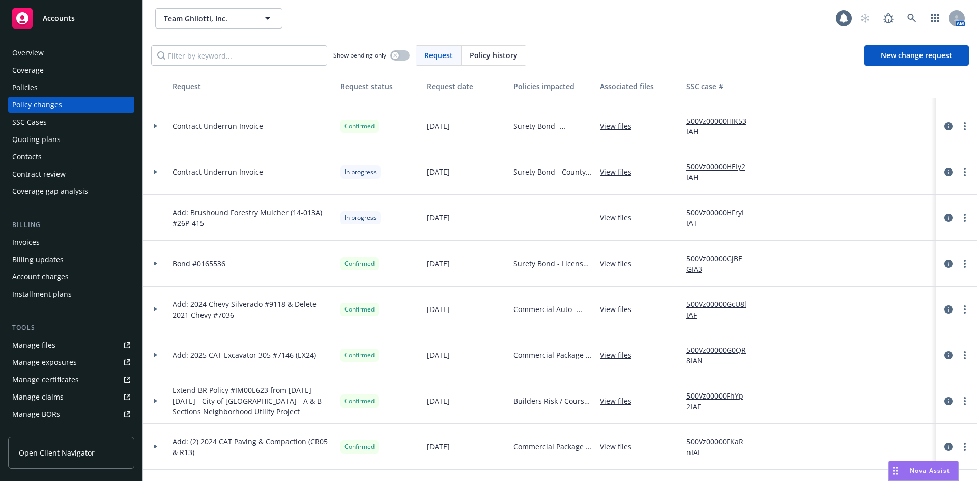
click at [158, 309] on div at bounding box center [155, 309] width 17 height 4
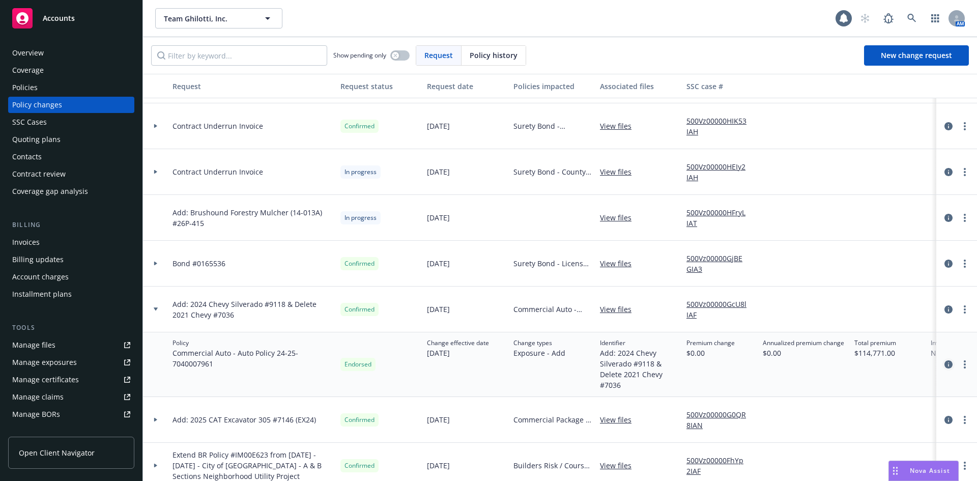
click at [944, 363] on icon "circleInformation" at bounding box center [948, 364] width 8 height 8
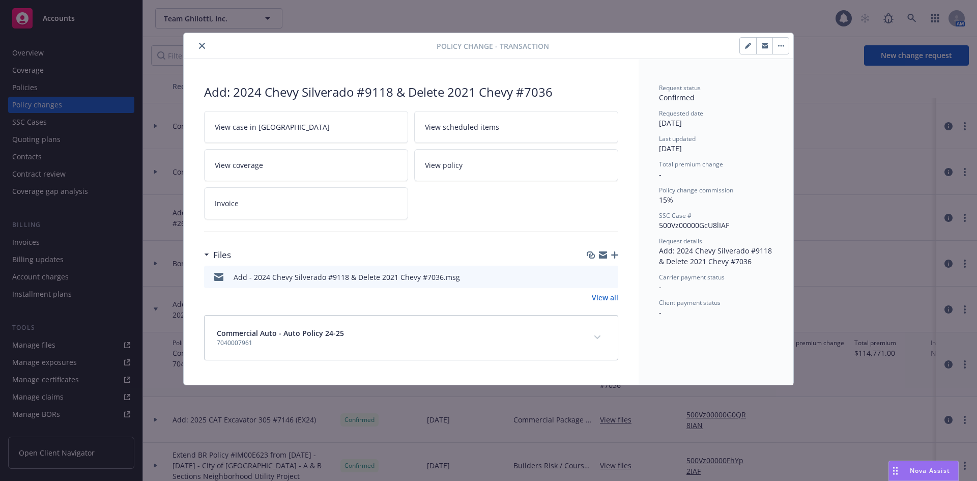
click at [200, 43] on icon "close" at bounding box center [202, 46] width 6 height 6
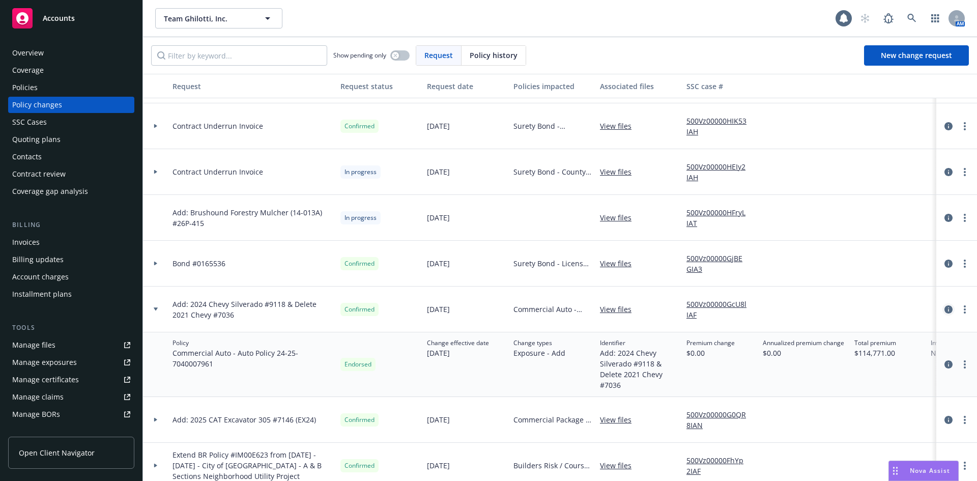
click at [944, 309] on icon "circleInformation" at bounding box center [948, 309] width 8 height 8
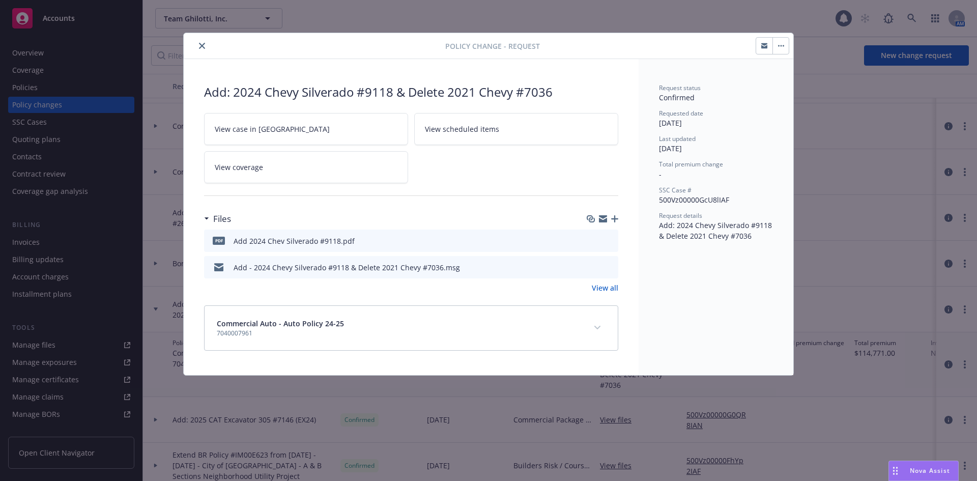
click at [199, 45] on icon "close" at bounding box center [202, 46] width 6 height 6
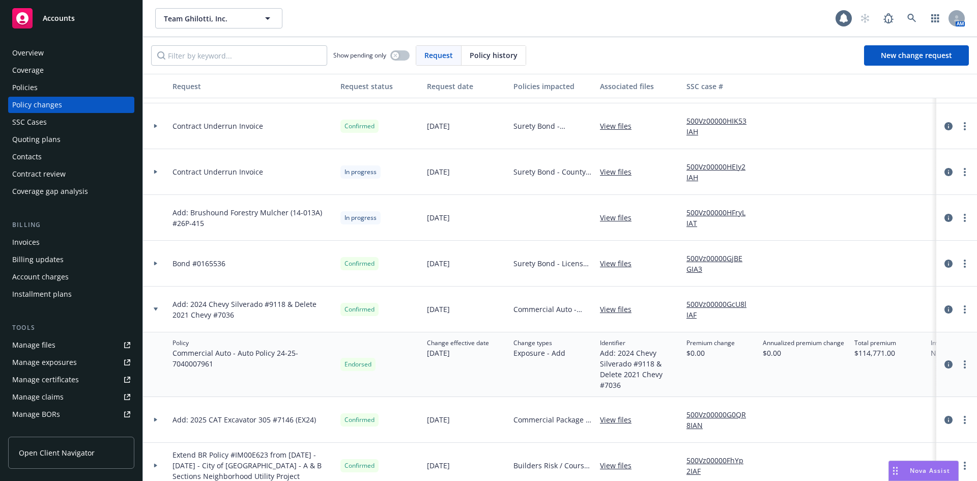
click at [82, 345] on link "Manage files" at bounding box center [71, 345] width 126 height 16
click at [554, 310] on span "Commercial Auto - Auto Policy 24-25" at bounding box center [552, 309] width 78 height 11
click at [574, 309] on span "Commercial Auto - Auto Policy 24-25" at bounding box center [552, 309] width 78 height 11
click at [84, 88] on div "Policies" at bounding box center [71, 87] width 118 height 16
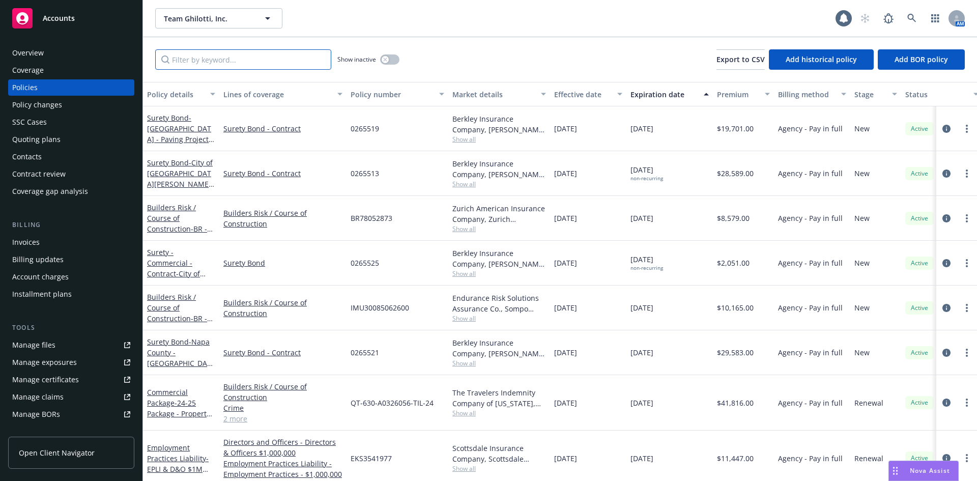
click at [209, 65] on input "Filter by keyword..." at bounding box center [243, 59] width 176 height 20
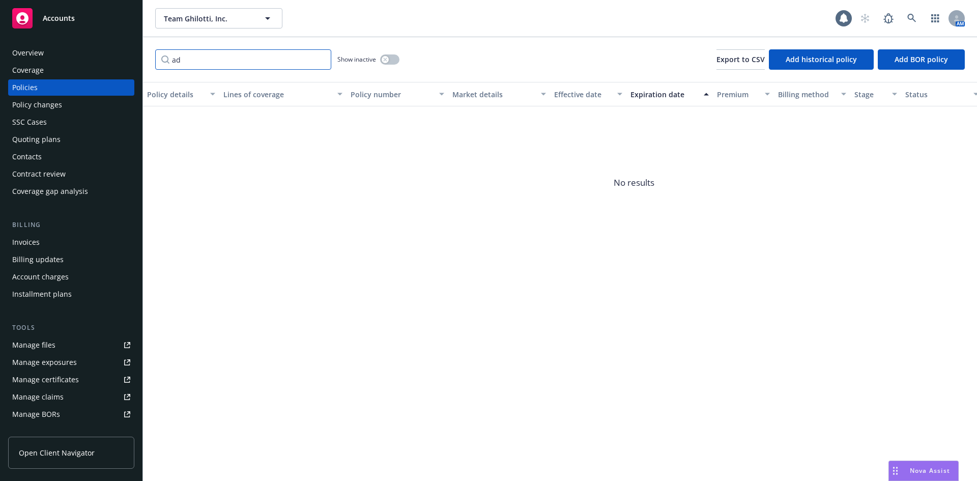
type input "a"
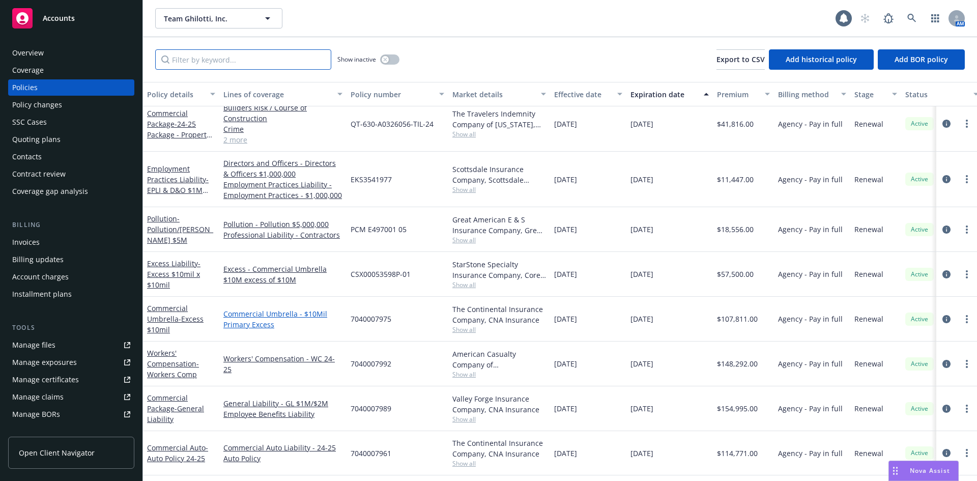
scroll to position [356, 0]
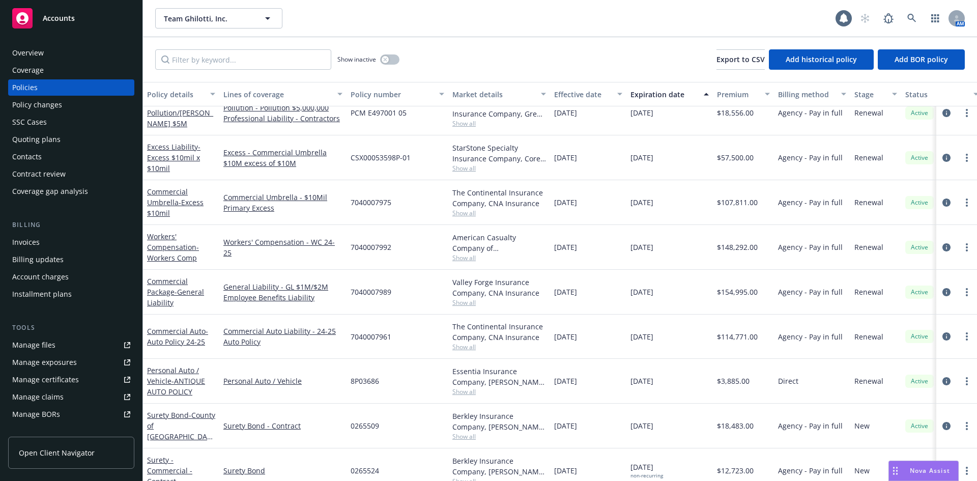
click at [71, 106] on div "Policy changes" at bounding box center [71, 105] width 118 height 16
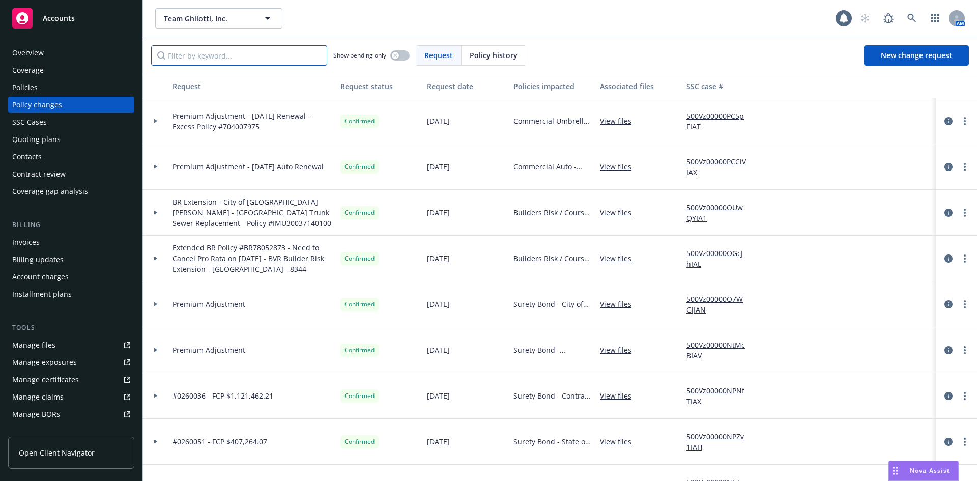
click at [204, 56] on input "Filter by keyword..." at bounding box center [239, 55] width 176 height 20
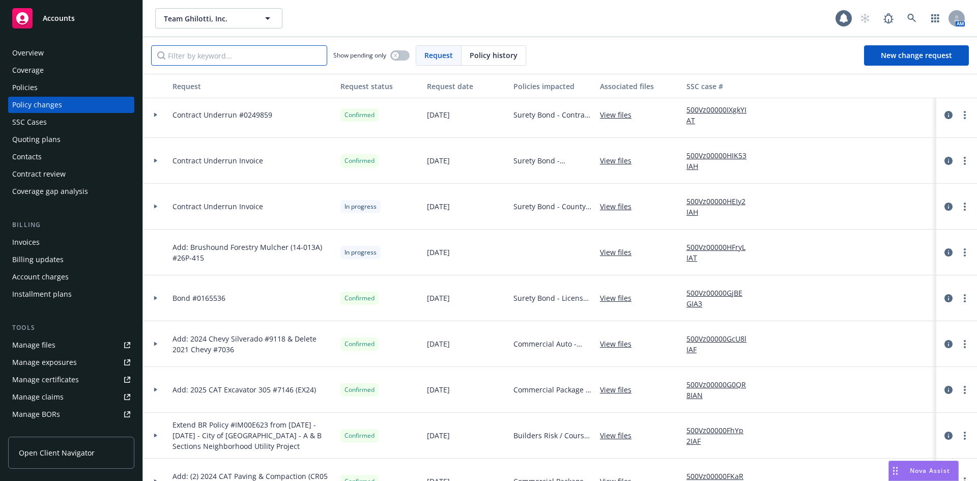
scroll to position [865, 0]
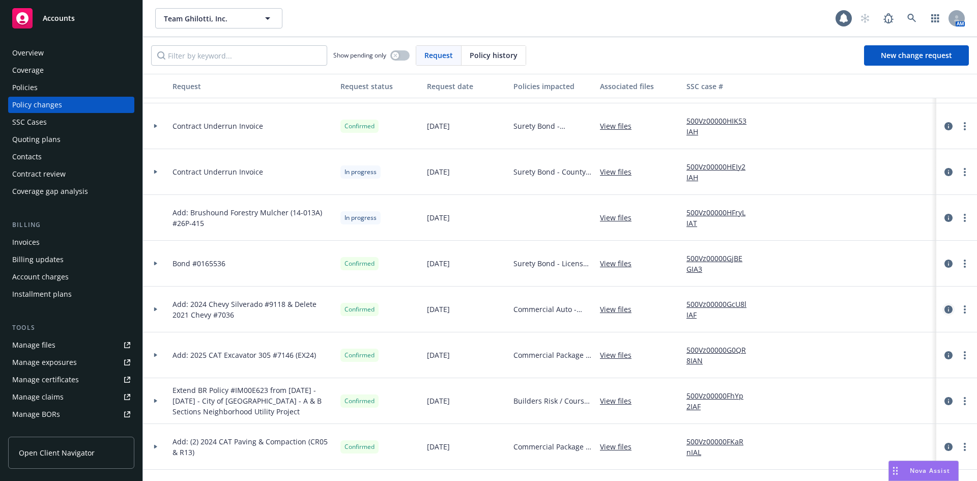
click at [944, 311] on icon "circleInformation" at bounding box center [948, 309] width 8 height 8
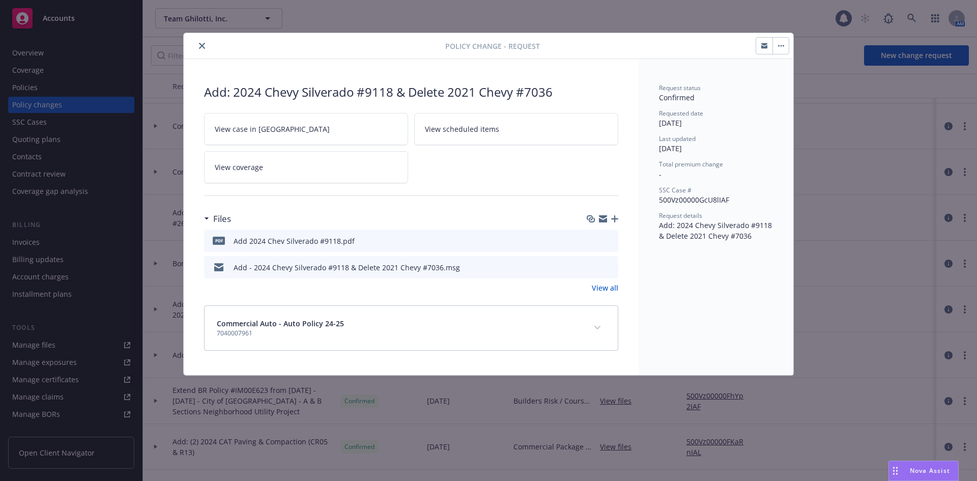
click at [594, 332] on button "expand content" at bounding box center [597, 327] width 16 height 16
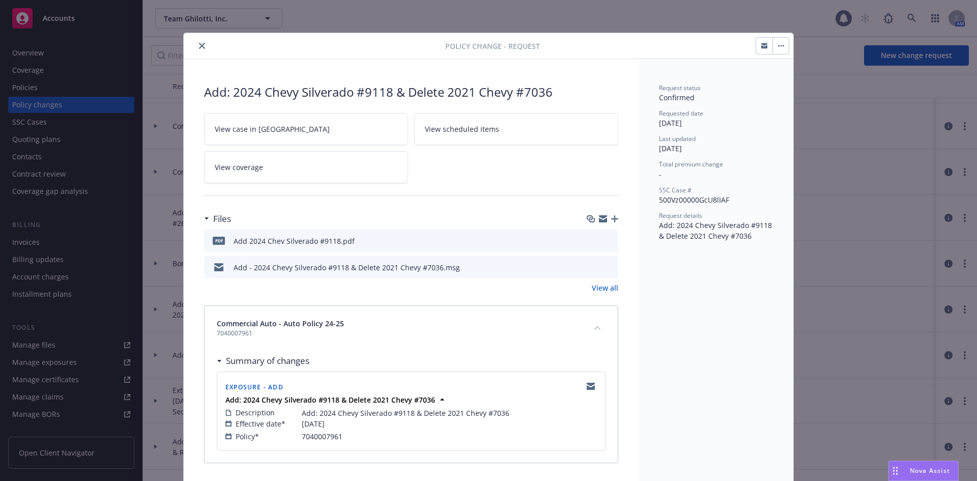
click at [199, 48] on icon "close" at bounding box center [202, 46] width 6 height 6
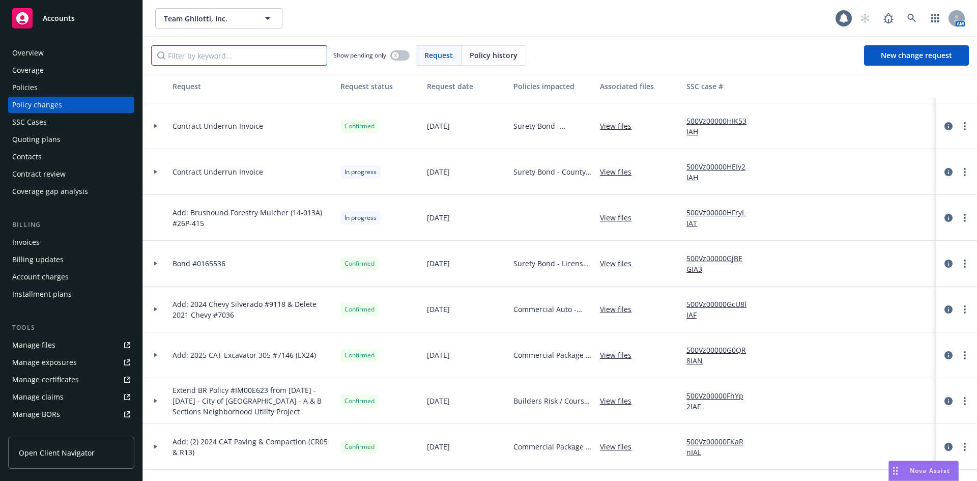
click at [233, 55] on input "Filter by keyword..." at bounding box center [239, 55] width 176 height 20
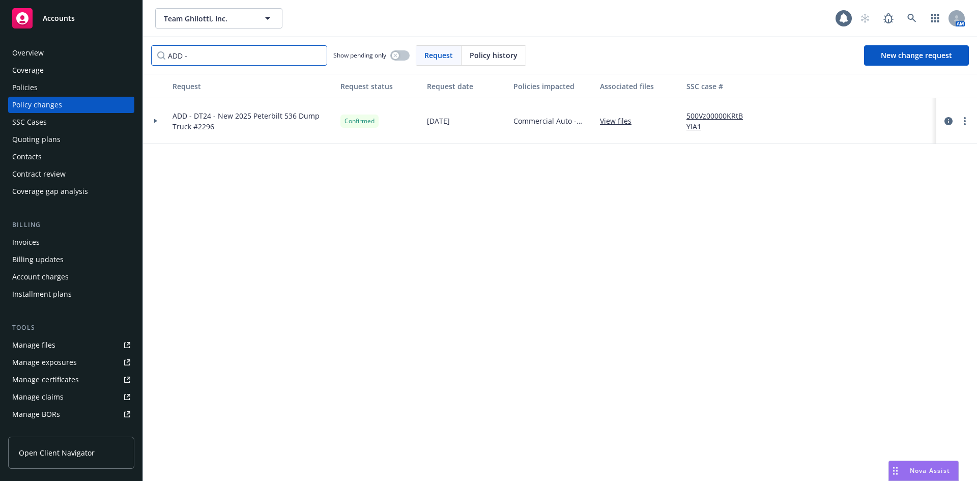
type input "ADD -"
click at [154, 119] on icon at bounding box center [156, 121] width 4 height 4
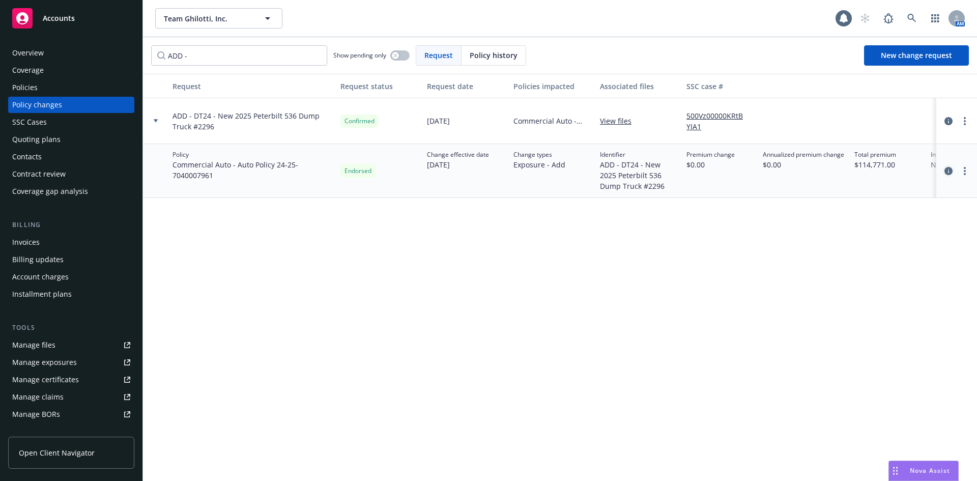
click at [949, 170] on icon "circleInformation" at bounding box center [948, 171] width 8 height 8
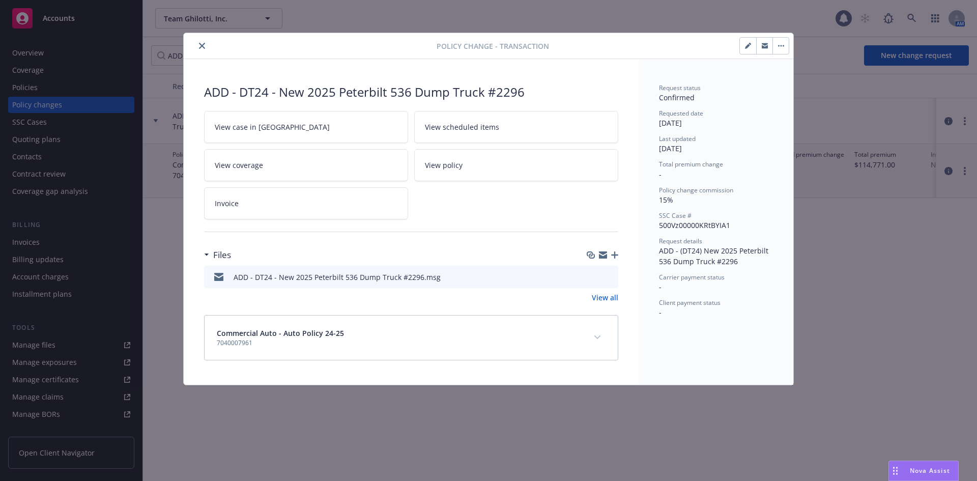
click at [201, 45] on icon "close" at bounding box center [202, 46] width 6 height 6
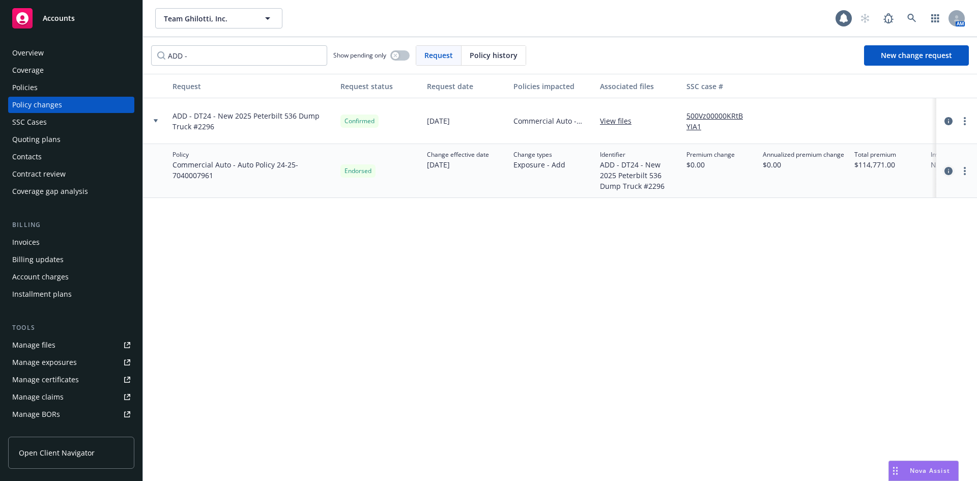
click at [949, 169] on icon "circleInformation" at bounding box center [948, 171] width 8 height 8
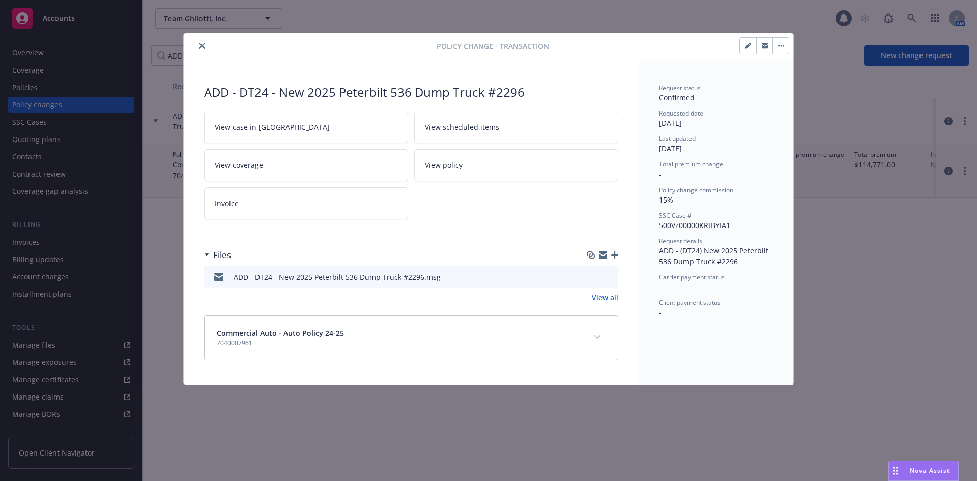
click at [604, 296] on link "View all" at bounding box center [605, 297] width 26 height 11
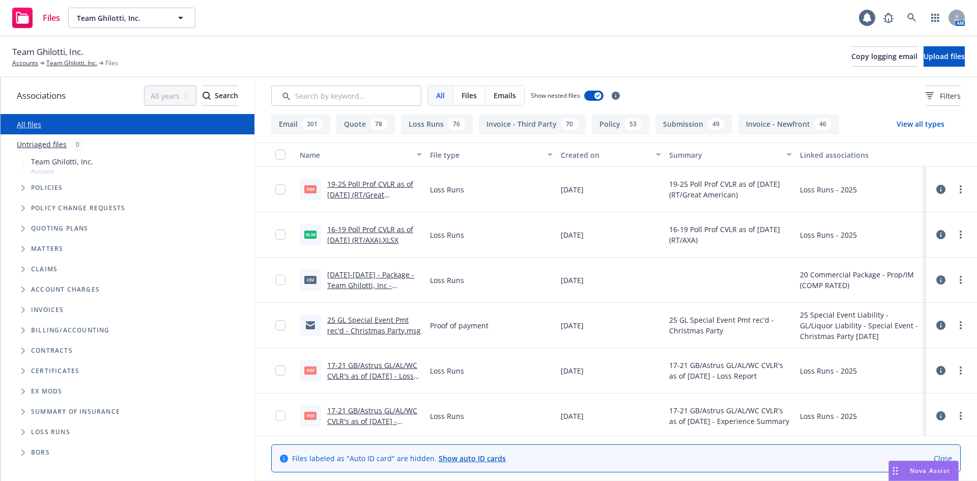
click at [23, 208] on icon "Tree Example" at bounding box center [23, 208] width 4 height 6
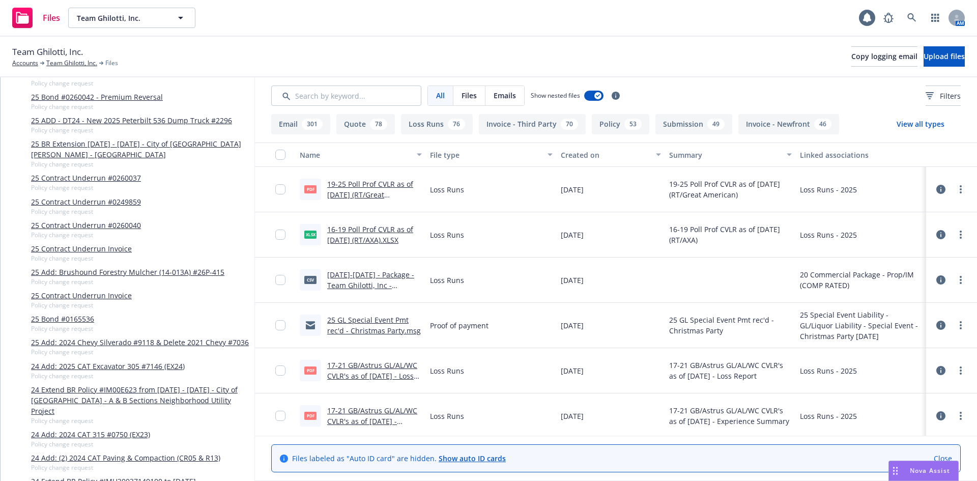
scroll to position [560, 0]
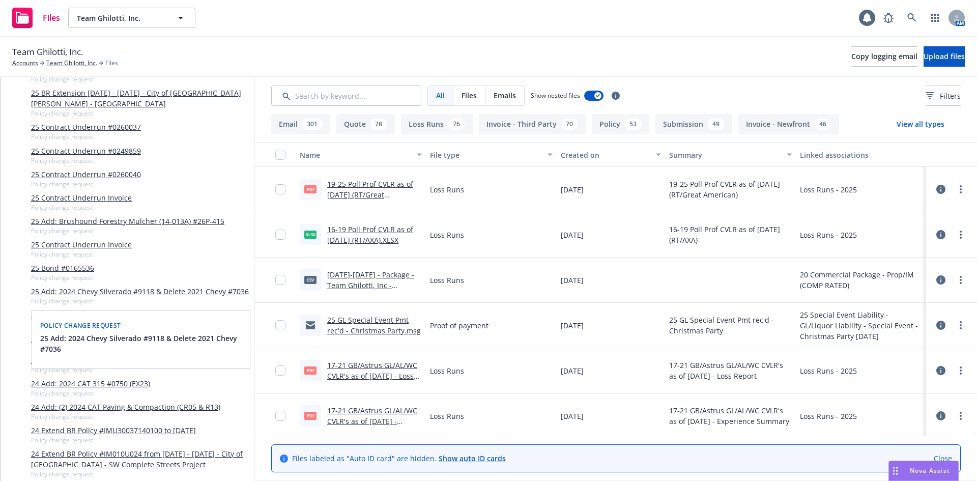
click at [55, 286] on link "25 Add: 2024 Chevy Silverado #9118 & Delete 2021 Chevy #7036" at bounding box center [140, 291] width 218 height 11
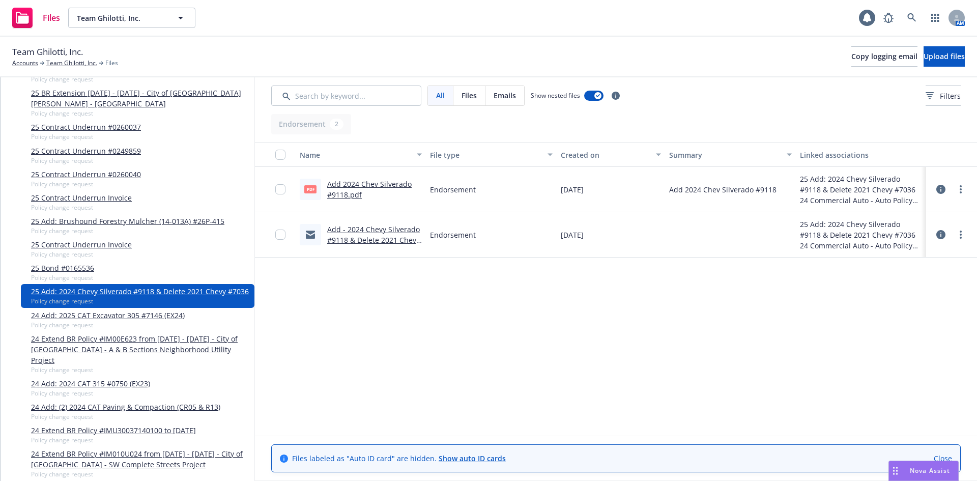
click at [936, 189] on button at bounding box center [940, 189] width 9 height 20
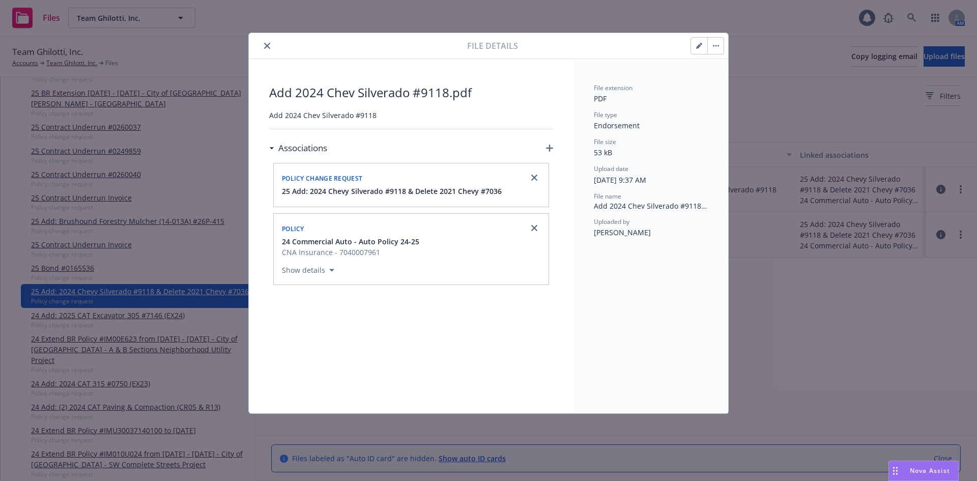
click at [549, 142] on div "Associations" at bounding box center [411, 147] width 284 height 21
click at [550, 147] on icon "button" at bounding box center [549, 147] width 7 height 7
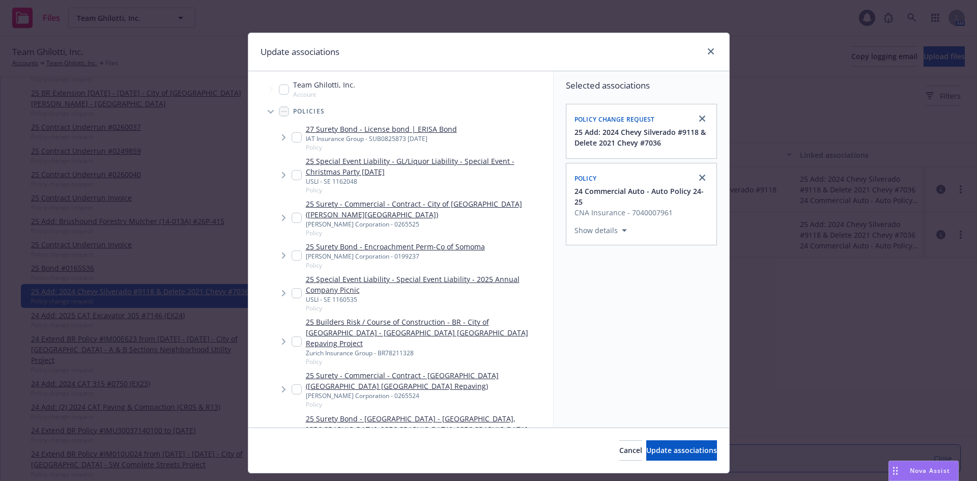
scroll to position [203, 0]
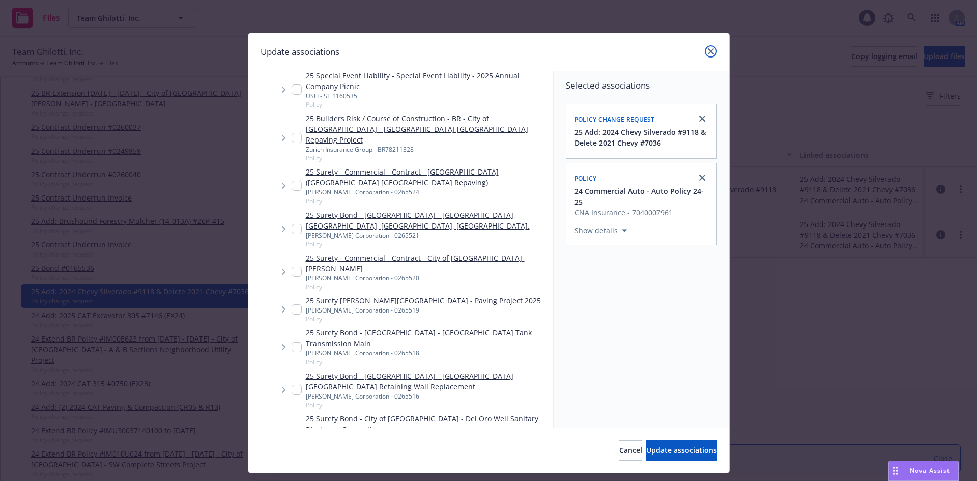
click at [708, 50] on icon "close" at bounding box center [711, 51] width 6 height 6
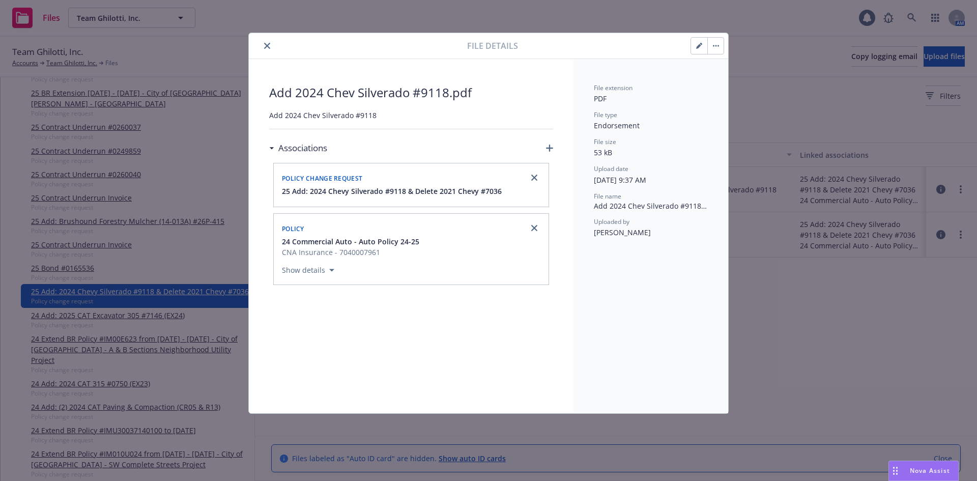
click at [268, 48] on icon "close" at bounding box center [267, 46] width 6 height 6
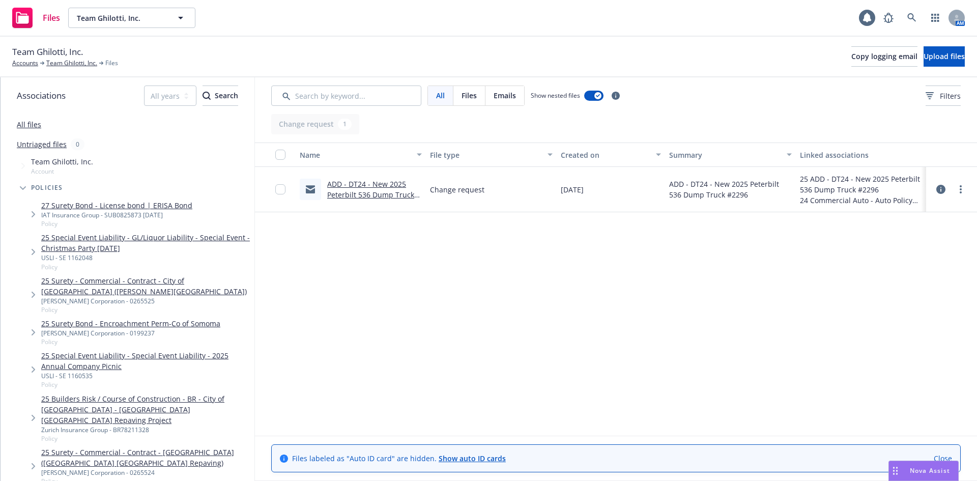
click at [35, 127] on link "All files" at bounding box center [29, 125] width 24 height 10
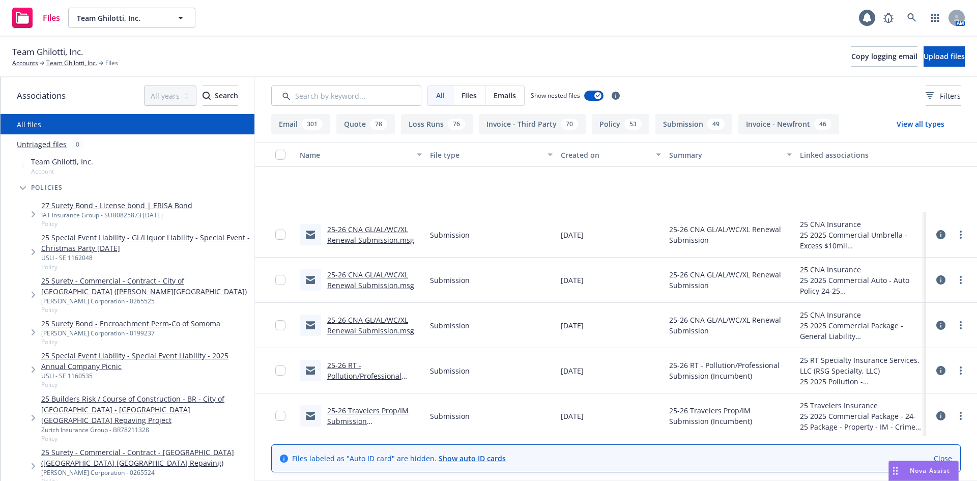
scroll to position [1058, 0]
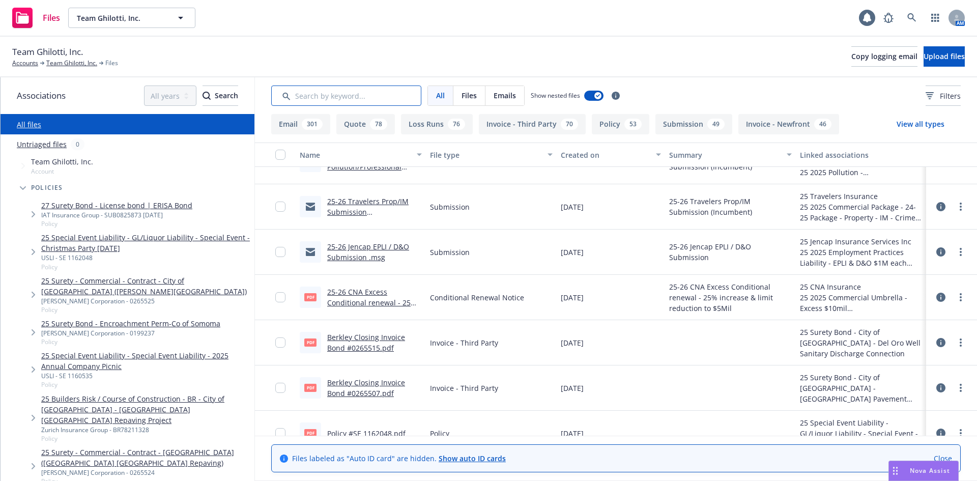
click at [379, 94] on input "Search by keyword..." at bounding box center [346, 95] width 150 height 20
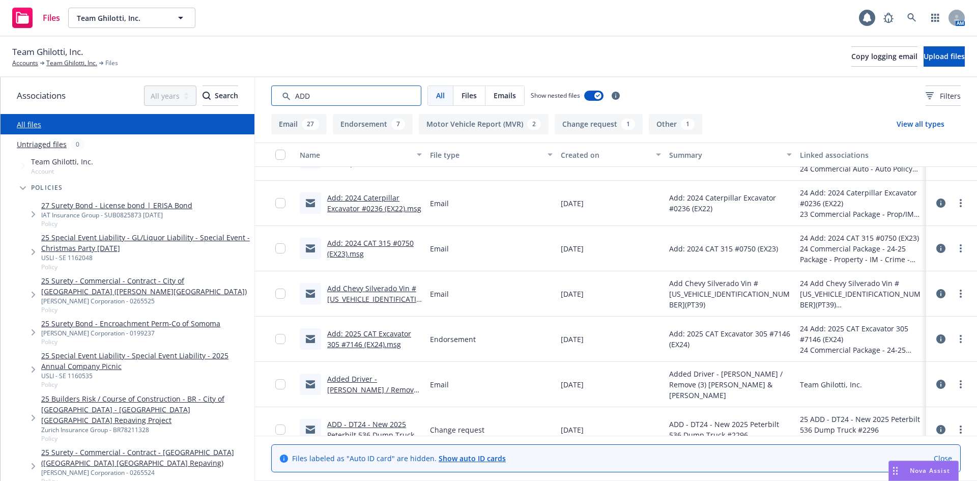
scroll to position [0, 0]
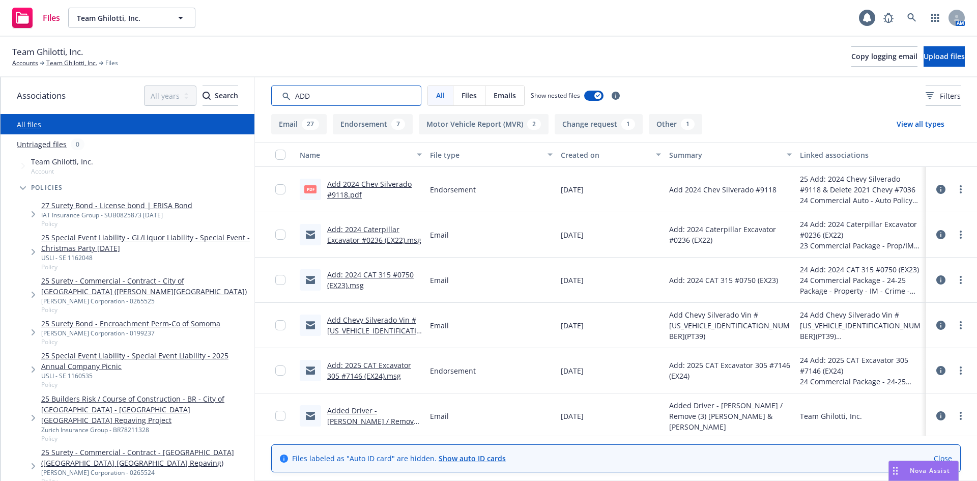
type input "ADD"
click at [388, 182] on link "Add 2024 Chev Silverado #9118.pdf" at bounding box center [369, 189] width 84 height 20
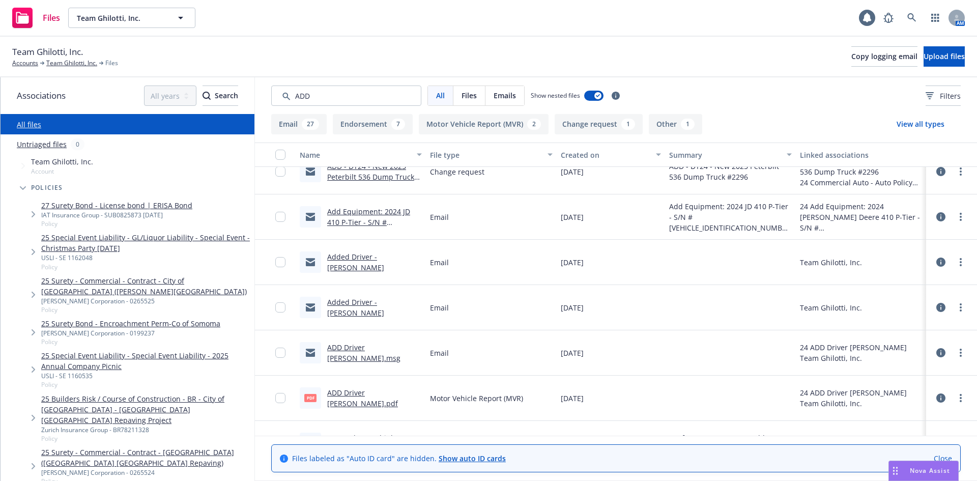
scroll to position [254, 0]
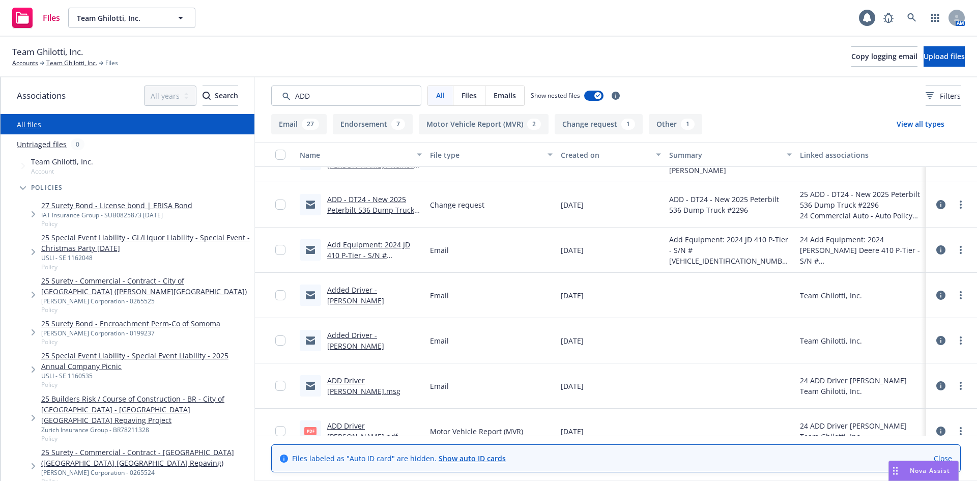
click at [367, 125] on button "Endorsement 7" at bounding box center [373, 124] width 80 height 20
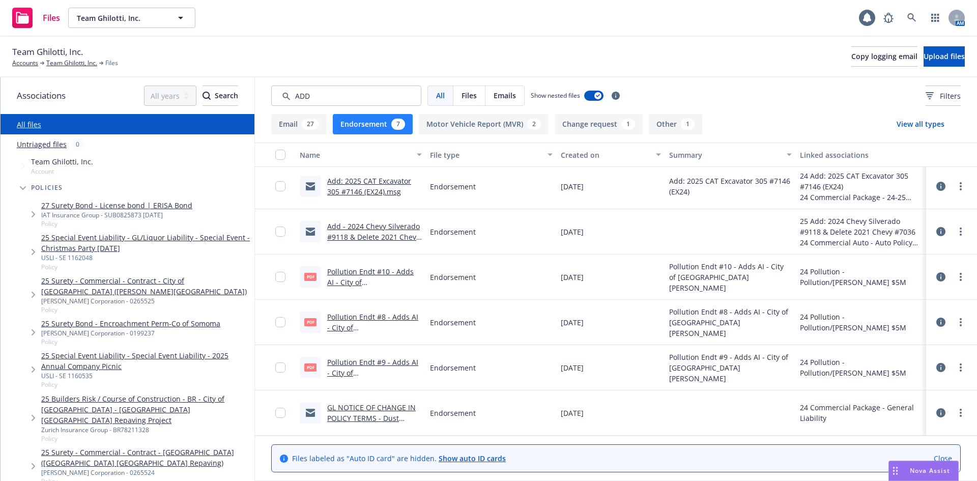
scroll to position [47, 0]
click at [302, 125] on div "27" at bounding box center [310, 124] width 17 height 11
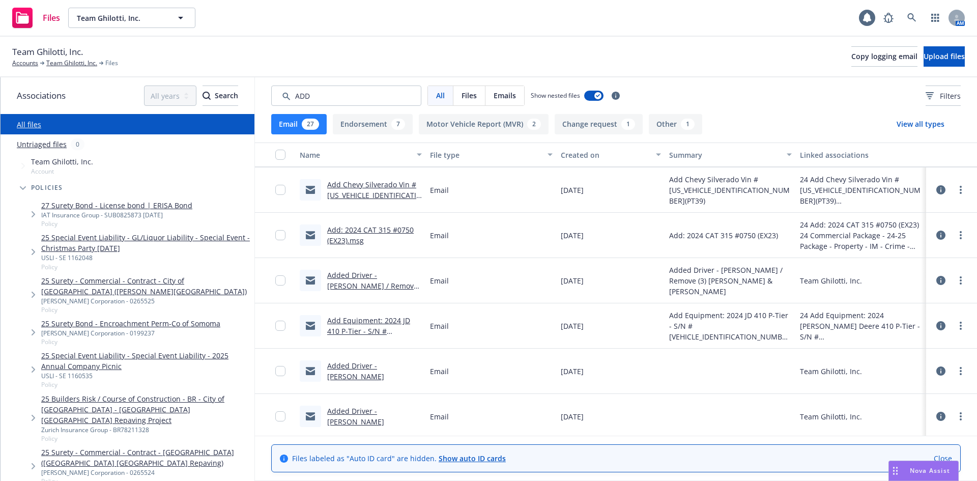
scroll to position [48, 0]
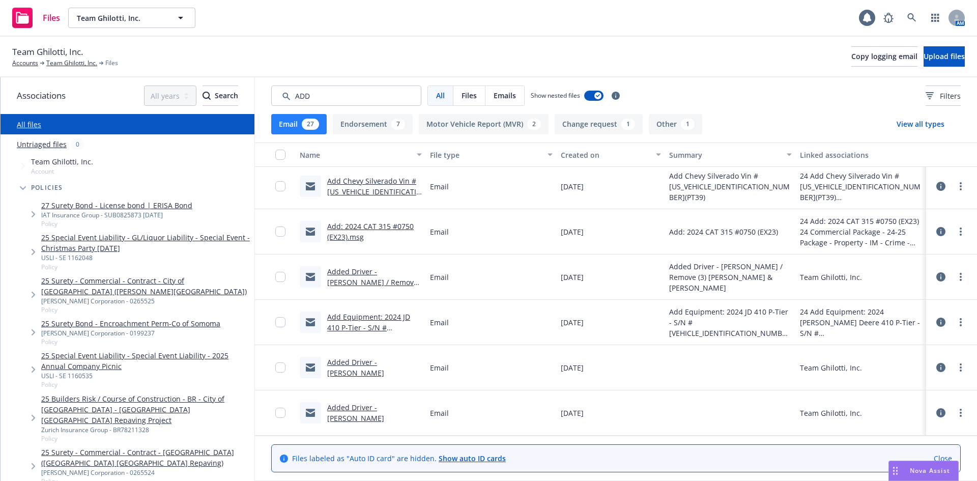
click at [442, 99] on span "All" at bounding box center [440, 95] width 9 height 11
